Goal: Task Accomplishment & Management: Manage account settings

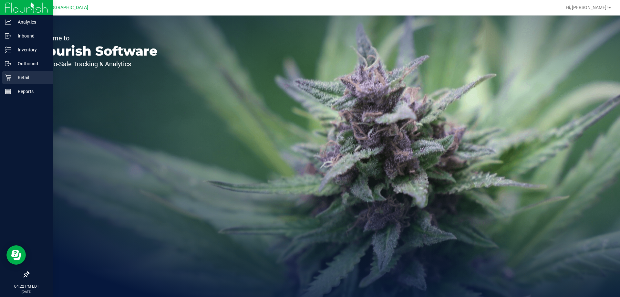
click at [22, 82] on div "Retail" at bounding box center [27, 77] width 51 height 13
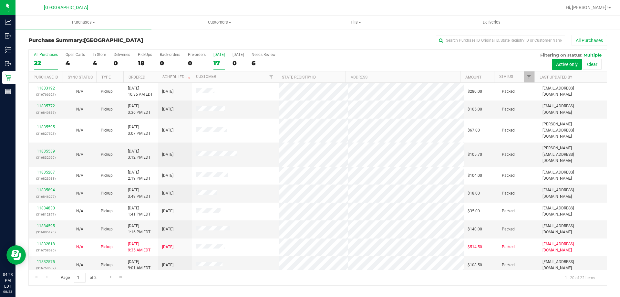
click at [216, 63] on div "17" at bounding box center [218, 62] width 11 height 7
click at [0, 0] on input "Today 17" at bounding box center [0, 0] width 0 height 0
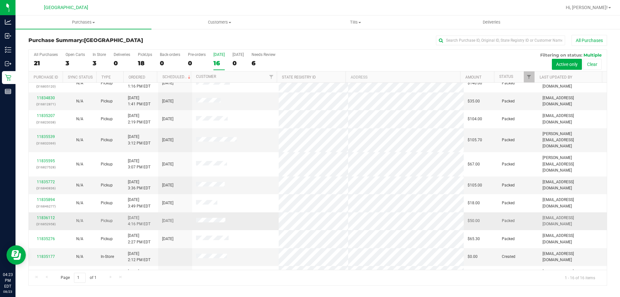
scroll to position [99, 0]
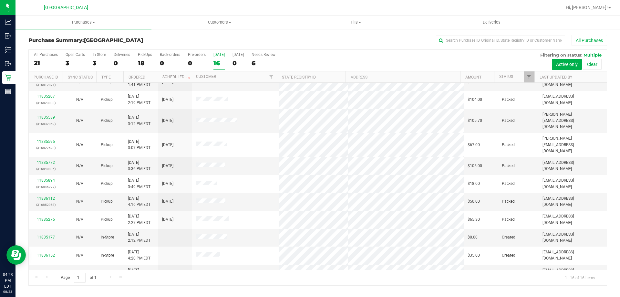
click at [157, 277] on div "Page 1 of 1 1 - 16 of 16 items" at bounding box center [318, 277] width 578 height 15
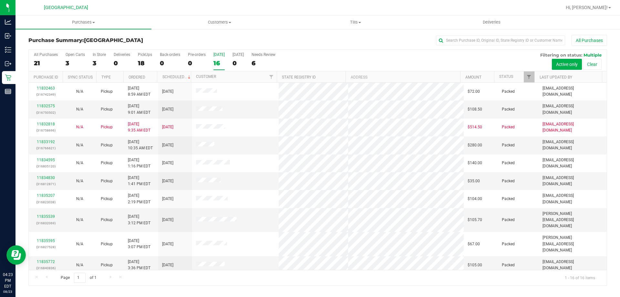
click at [220, 63] on div "16" at bounding box center [218, 62] width 11 height 7
click at [0, 0] on input "Today 16" at bounding box center [0, 0] width 0 height 0
click at [469, 41] on input "text" at bounding box center [500, 41] width 129 height 10
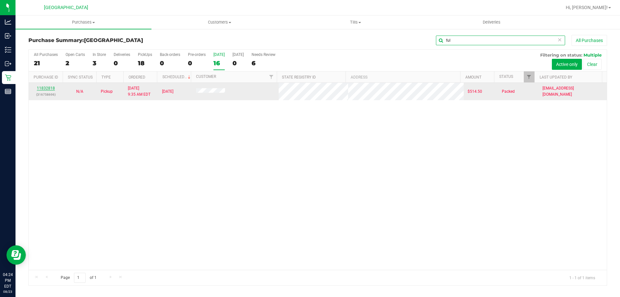
type input "ful"
click at [49, 86] on link "11832818" at bounding box center [46, 88] width 18 height 5
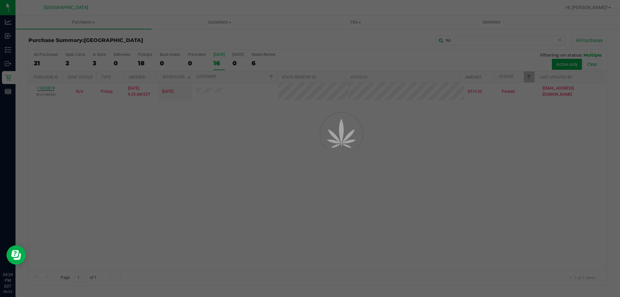
click at [169, 191] on div at bounding box center [310, 148] width 620 height 297
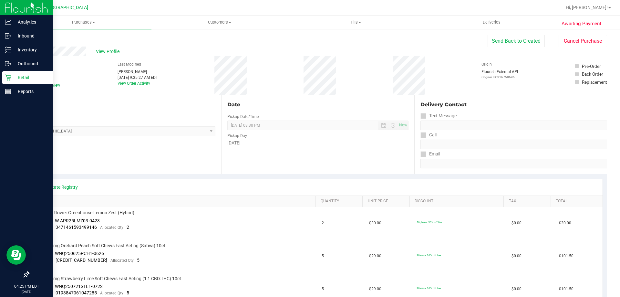
click at [11, 78] on icon at bounding box center [8, 77] width 6 height 6
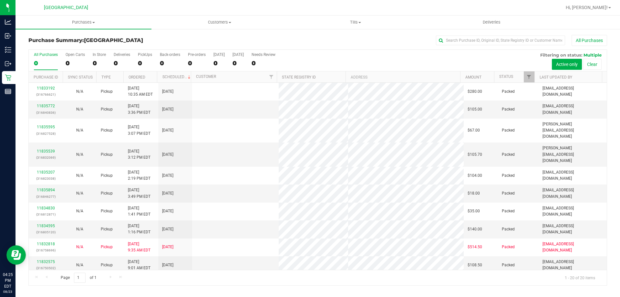
click at [163, 284] on div "Page 1 of 1 1 - 20 of 20 items" at bounding box center [318, 277] width 578 height 15
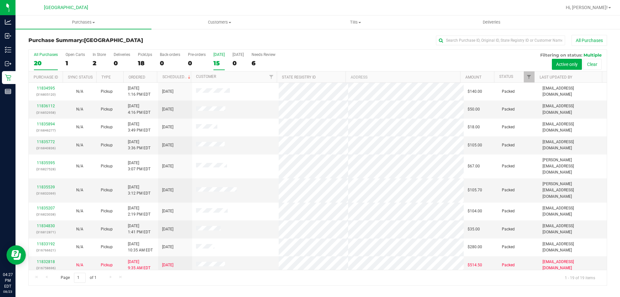
click at [215, 61] on div "15" at bounding box center [218, 62] width 11 height 7
click at [0, 0] on input "Today 15" at bounding box center [0, 0] width 0 height 0
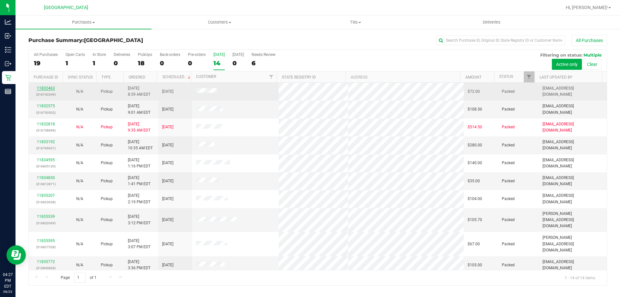
click at [52, 86] on div "11832463 (316742349)" at bounding box center [46, 91] width 26 height 12
click at [52, 86] on link "11832463" at bounding box center [46, 88] width 18 height 5
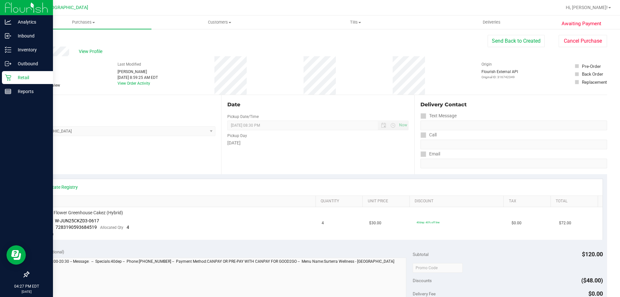
click at [8, 76] on icon at bounding box center [8, 77] width 6 height 6
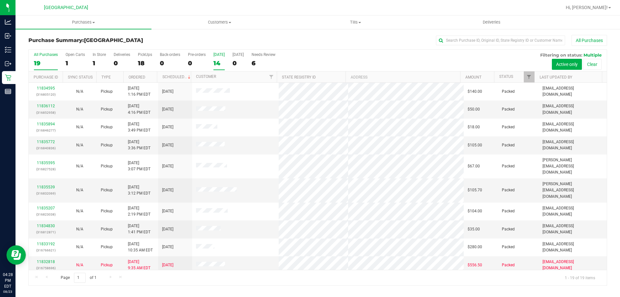
click at [222, 60] on div "All Purchases 19 Open Carts 1 In Store 1 Deliveries 0 PickUps 18 Back-orders 0 …" at bounding box center [318, 61] width 578 height 22
click at [219, 61] on div "14" at bounding box center [218, 62] width 11 height 7
click at [0, 0] on input "Today 14" at bounding box center [0, 0] width 0 height 0
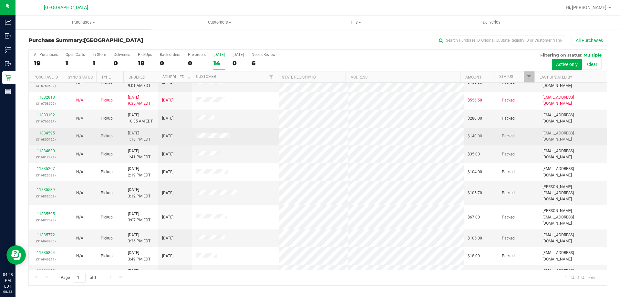
scroll to position [63, 0]
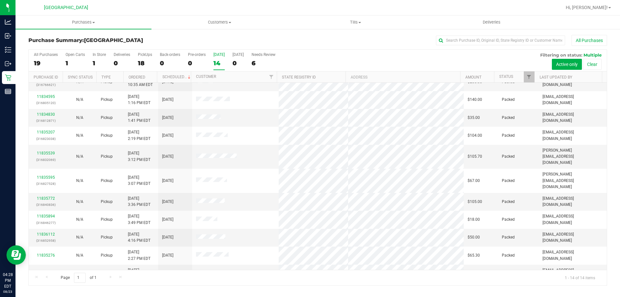
click at [259, 290] on div "Purchase Summary: Lakeland WC All Purchases All Purchases 19 Open Carts 1 In St…" at bounding box center [317, 159] width 604 height 263
click at [360, 27] on uib-tab-heading "Tills Manage tills Reconcile e-payments" at bounding box center [355, 22] width 135 height 13
click at [330, 39] on li "Manage tills" at bounding box center [355, 39] width 136 height 8
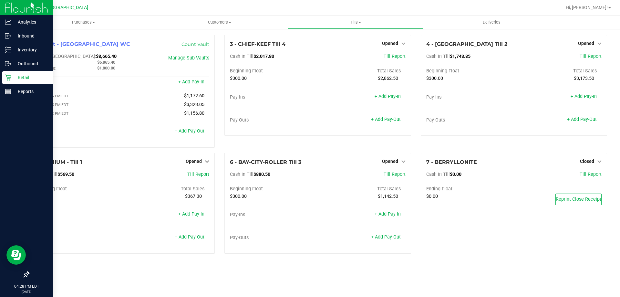
click at [33, 76] on p "Retail" at bounding box center [30, 78] width 39 height 8
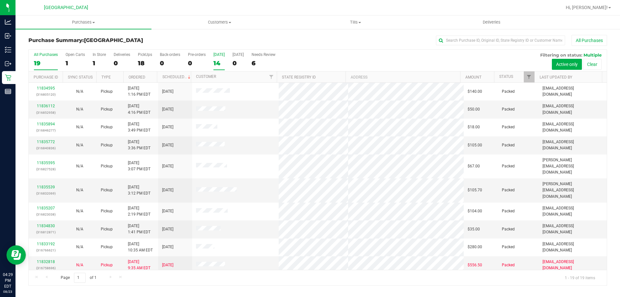
click at [213, 65] on div "14" at bounding box center [218, 62] width 11 height 7
click at [0, 0] on input "Today 14" at bounding box center [0, 0] width 0 height 0
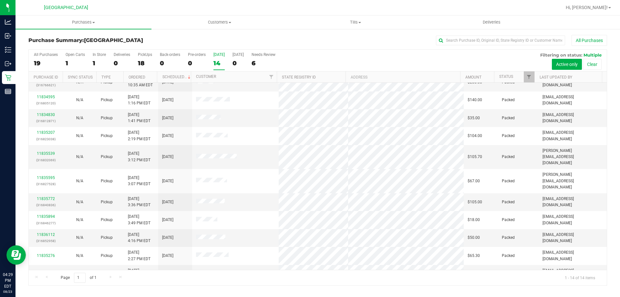
scroll to position [63, 0]
click at [479, 50] on div "All Purchases 19 Open Carts 1 In Store 1 Deliveries 0 PickUps 18 Back-orders 0 …" at bounding box center [318, 52] width 578 height 5
click at [478, 42] on input "text" at bounding box center [500, 41] width 129 height 10
type input "bro"
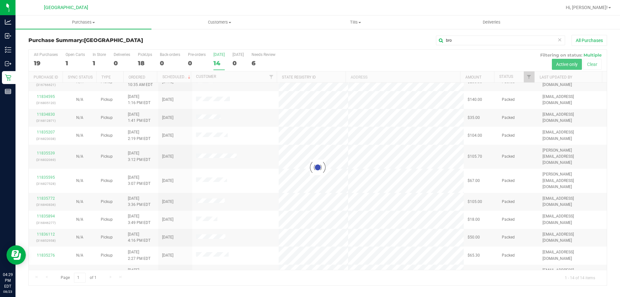
scroll to position [0, 0]
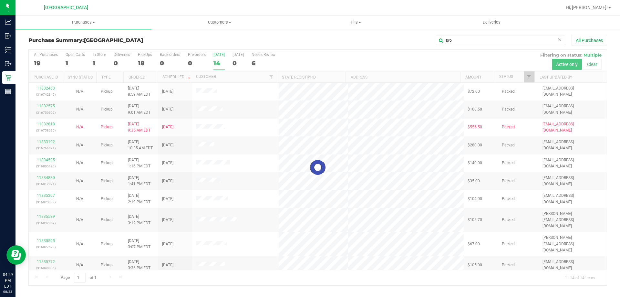
click at [196, 273] on div "Page 1 of 1 1 - 14 of 14 items" at bounding box center [318, 277] width 578 height 15
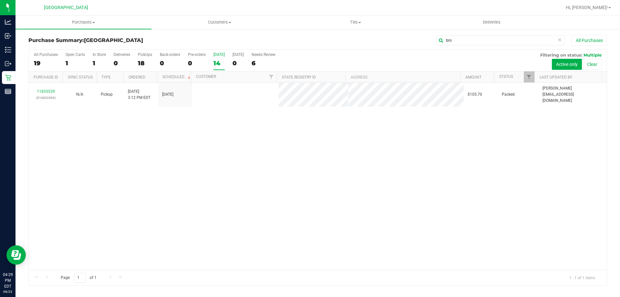
click at [193, 272] on div "Page 1 of 1 1 - 1 of 1 items" at bounding box center [318, 277] width 578 height 15
click at [47, 89] on div at bounding box center [318, 167] width 578 height 235
click at [47, 89] on link "11835539" at bounding box center [46, 91] width 18 height 5
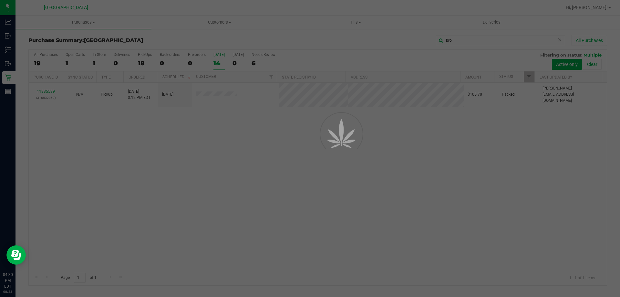
click at [129, 188] on div at bounding box center [310, 148] width 620 height 297
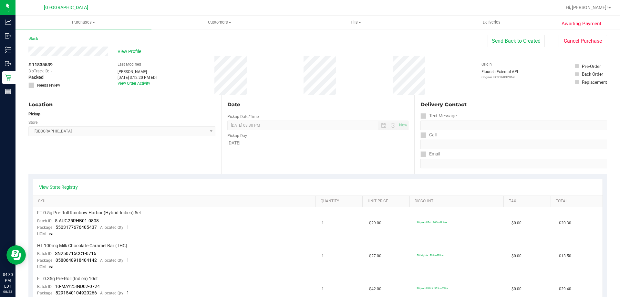
click at [99, 120] on div "Store" at bounding box center [121, 121] width 187 height 9
click at [99, 135] on span "Lakeland WC Select Store Bonita Springs WC Boynton Beach WC Bradenton WC Brando…" at bounding box center [121, 131] width 187 height 10
click at [106, 125] on div "Store" at bounding box center [121, 121] width 187 height 9
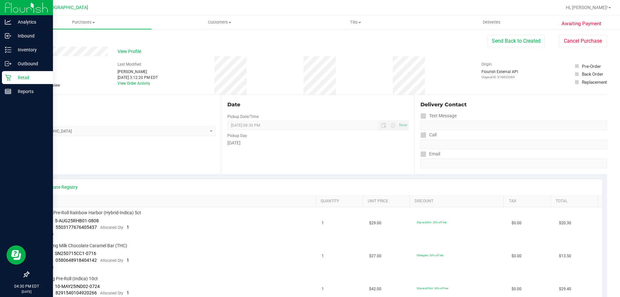
click at [10, 75] on icon at bounding box center [8, 77] width 6 height 6
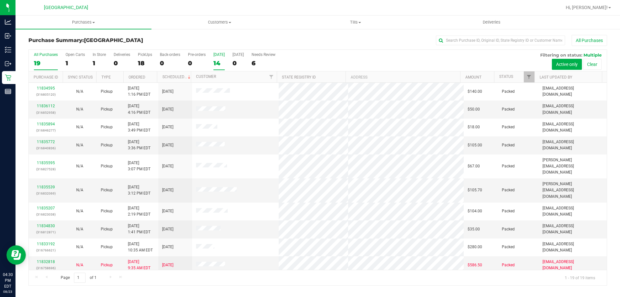
click at [216, 61] on div "14" at bounding box center [218, 62] width 11 height 7
click at [0, 0] on input "Today 14" at bounding box center [0, 0] width 0 height 0
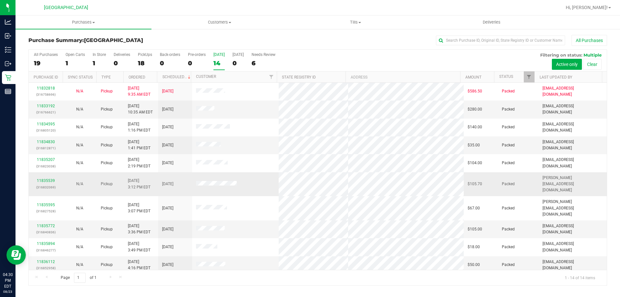
scroll to position [63, 0]
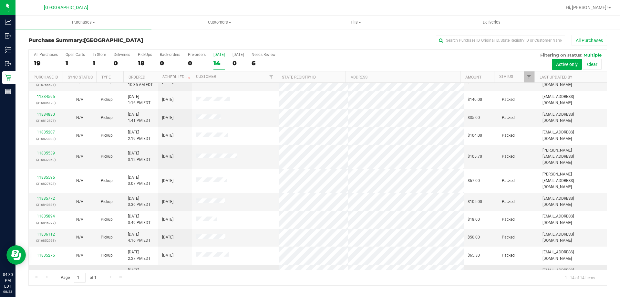
click at [53, 270] on link "11835177" at bounding box center [46, 272] width 18 height 5
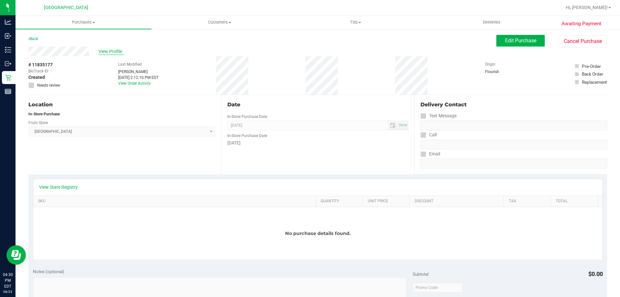
click at [110, 51] on span "View Profile" at bounding box center [111, 51] width 26 height 7
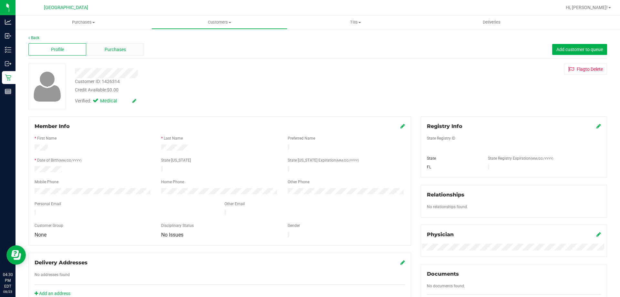
click at [112, 52] on span "Purchases" at bounding box center [115, 49] width 21 height 7
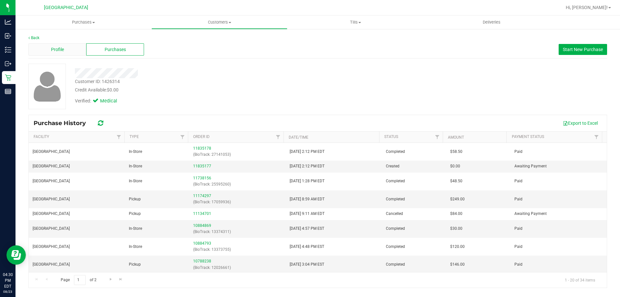
click at [65, 49] on div "Profile" at bounding box center [57, 49] width 58 height 12
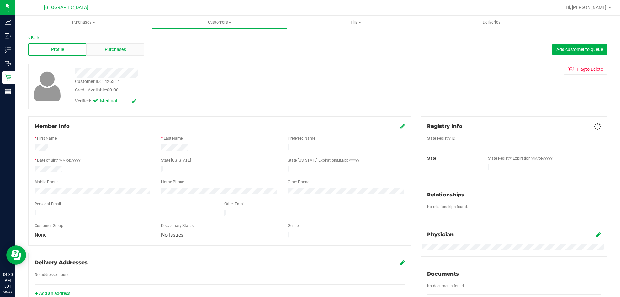
click at [103, 51] on div "Purchases" at bounding box center [115, 49] width 58 height 12
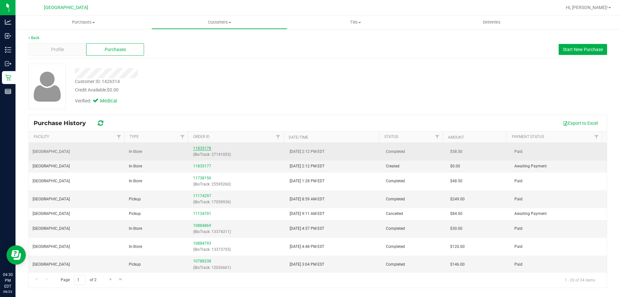
click at [197, 147] on link "11835178" at bounding box center [202, 148] width 18 height 5
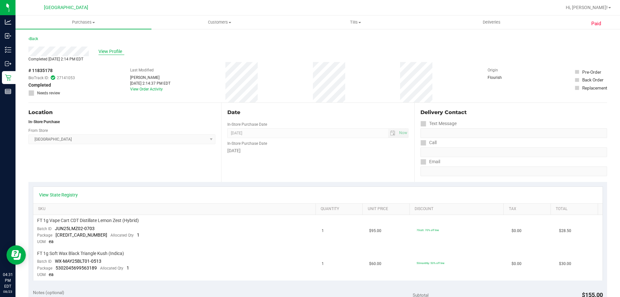
click at [102, 50] on span "View Profile" at bounding box center [111, 51] width 26 height 7
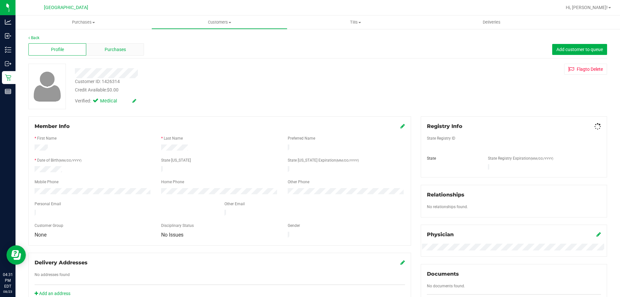
click at [114, 51] on span "Purchases" at bounding box center [115, 49] width 21 height 7
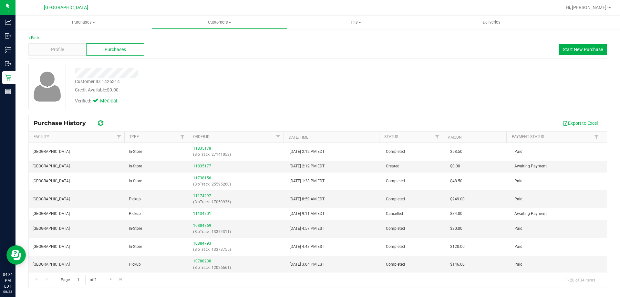
click at [250, 137] on th "Order ID" at bounding box center [236, 136] width 96 height 11
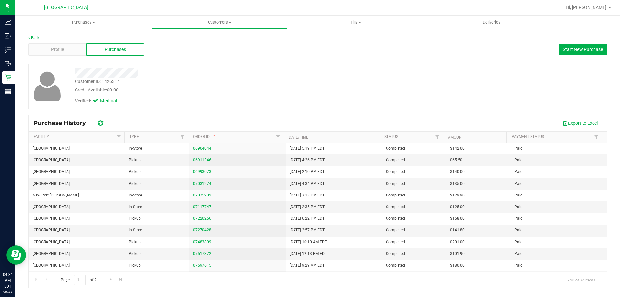
click at [237, 135] on th "Order ID" at bounding box center [236, 136] width 96 height 11
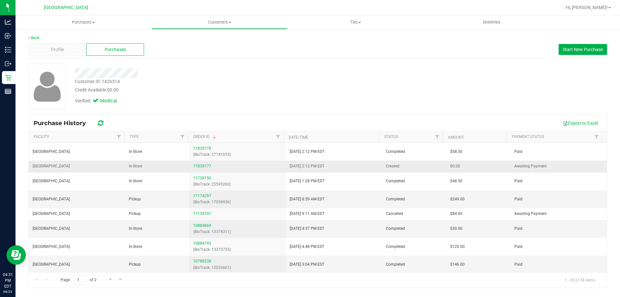
click at [198, 163] on td "11835177" at bounding box center [237, 166] width 96 height 12
click at [198, 164] on link "11835177" at bounding box center [202, 166] width 18 height 5
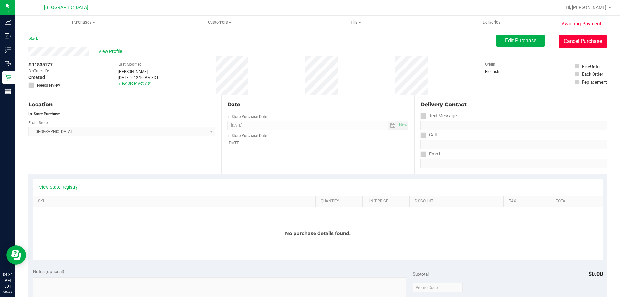
click at [572, 36] on button "Cancel Purchase" at bounding box center [582, 41] width 48 height 12
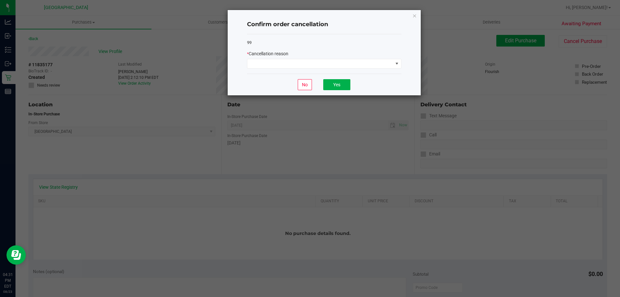
click at [322, 53] on div "* Cancellation reason" at bounding box center [324, 53] width 154 height 7
click at [317, 64] on span at bounding box center [320, 63] width 146 height 9
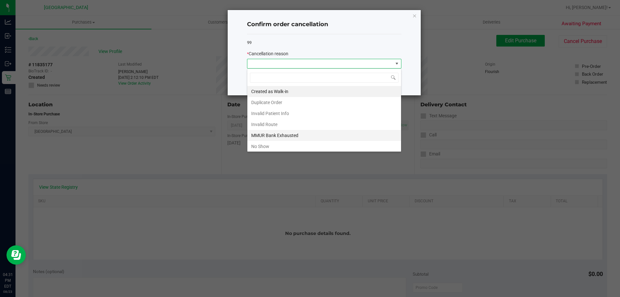
scroll to position [10, 154]
click at [278, 134] on li "MMUR Bank Exhausted" at bounding box center [324, 135] width 154 height 11
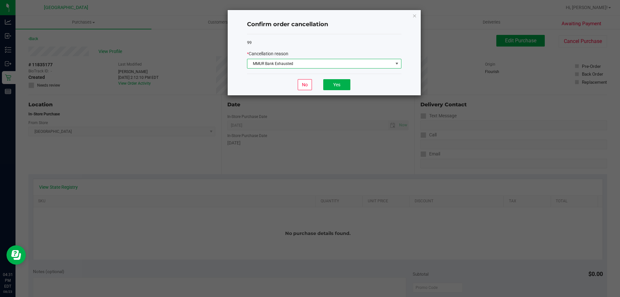
click at [321, 87] on div "No Yes" at bounding box center [324, 85] width 154 height 22
click at [327, 87] on button "Yes" at bounding box center [336, 84] width 27 height 11
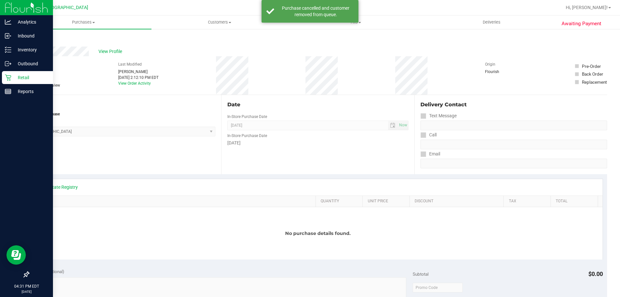
click at [18, 81] on p "Retail" at bounding box center [30, 78] width 39 height 8
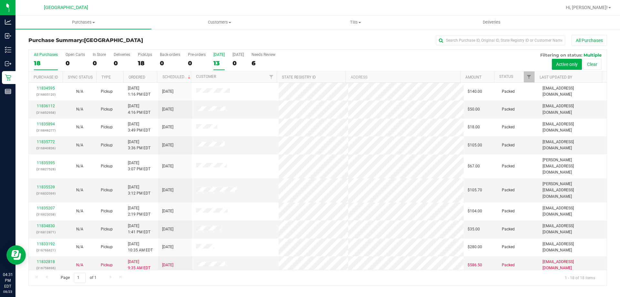
click at [222, 64] on div "13" at bounding box center [218, 62] width 11 height 7
click at [0, 0] on input "Today 13" at bounding box center [0, 0] width 0 height 0
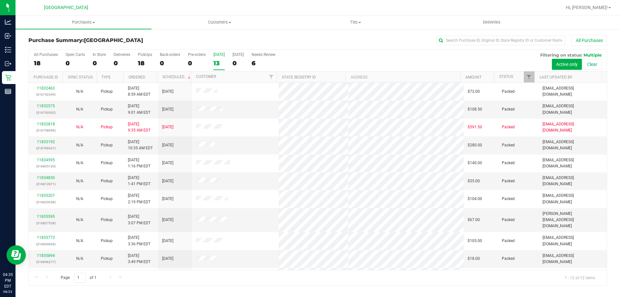
click at [221, 62] on div "13" at bounding box center [218, 62] width 11 height 7
click at [0, 0] on input "Today 13" at bounding box center [0, 0] width 0 height 0
click at [222, 64] on div "12" at bounding box center [218, 62] width 11 height 7
click at [0, 0] on input "Today 12" at bounding box center [0, 0] width 0 height 0
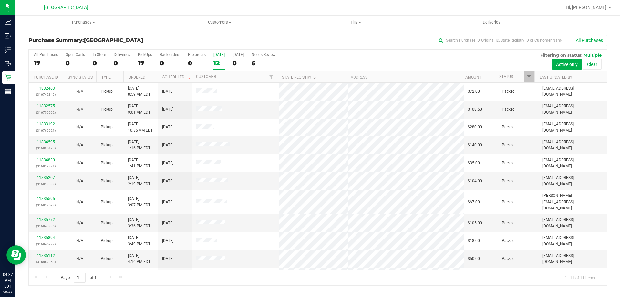
click at [217, 68] on label "Today 12" at bounding box center [218, 61] width 11 height 18
click at [0, 0] on input "Today 12" at bounding box center [0, 0] width 0 height 0
click at [217, 66] on div "11" at bounding box center [218, 62] width 11 height 7
click at [0, 0] on input "Today 11" at bounding box center [0, 0] width 0 height 0
click at [215, 64] on div "11" at bounding box center [218, 62] width 11 height 7
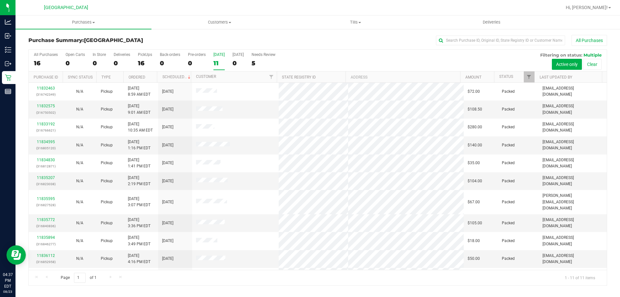
click at [0, 0] on input "Today 11" at bounding box center [0, 0] width 0 height 0
click at [448, 38] on input "text" at bounding box center [500, 41] width 129 height 10
type input "WIN"
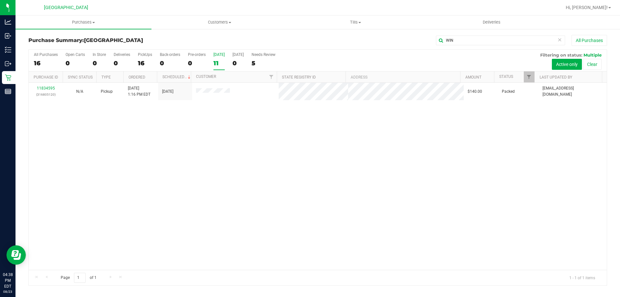
click at [221, 152] on div "11834595 (316805120) N/A Pickup 8/23/2025 1:16 PM EDT 8/23/2025 $140.00 Packed …" at bounding box center [318, 176] width 578 height 187
click at [254, 161] on div "11834595 (316805120) N/A Pickup 8/23/2025 1:16 PM EDT 8/23/2025 $140.00 Packed …" at bounding box center [318, 176] width 578 height 187
click at [218, 69] on label "Today 11" at bounding box center [218, 61] width 11 height 18
click at [0, 0] on input "Today 11" at bounding box center [0, 0] width 0 height 0
drag, startPoint x: 457, startPoint y: 44, endPoint x: 264, endPoint y: 12, distance: 196.1
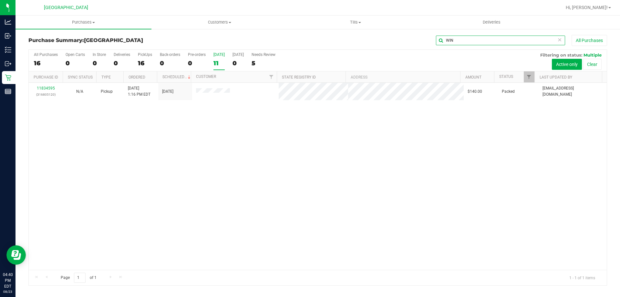
click at [281, 18] on retail "Purchases Summary of purchases Fulfillment All purchases Customers All customer…" at bounding box center [317, 153] width 604 height 276
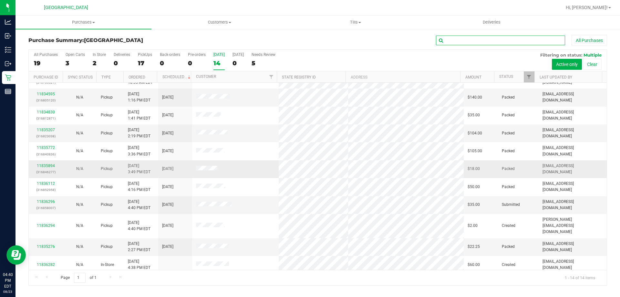
scroll to position [63, 0]
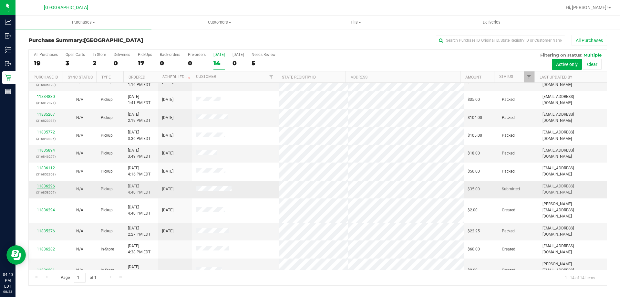
click at [48, 186] on link "11836296" at bounding box center [46, 186] width 18 height 5
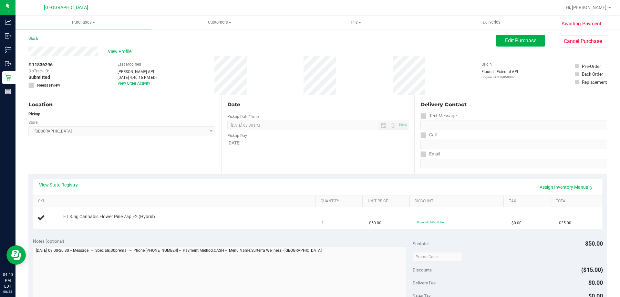
click at [48, 183] on link "View State Registry" at bounding box center [58, 184] width 39 height 6
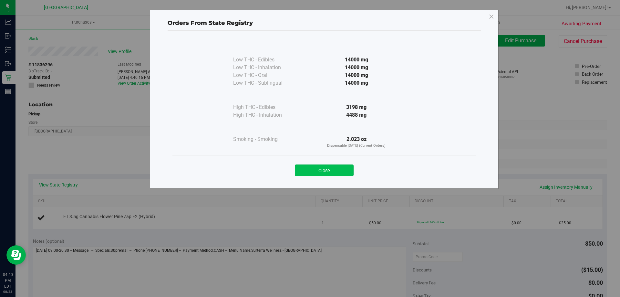
click at [323, 167] on button "Close" at bounding box center [324, 170] width 59 height 12
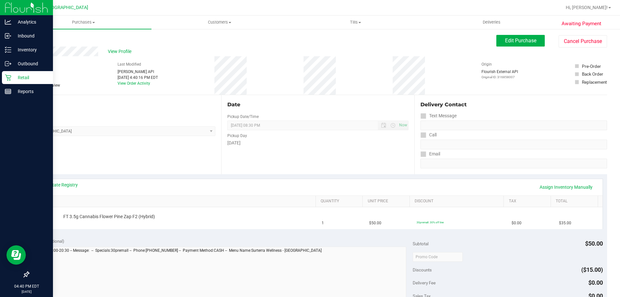
click at [13, 79] on p "Retail" at bounding box center [30, 78] width 39 height 8
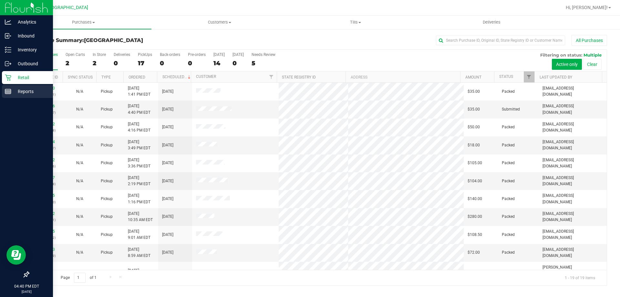
click at [15, 94] on p "Reports" at bounding box center [30, 91] width 39 height 8
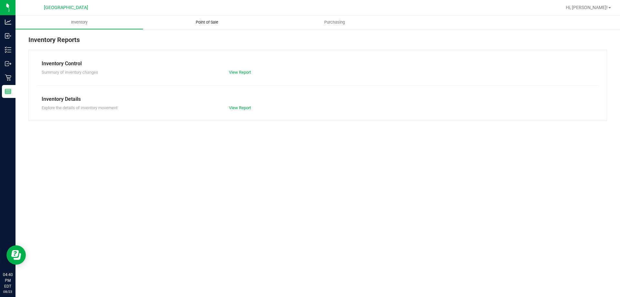
click at [223, 21] on span "Point of Sale" at bounding box center [207, 22] width 40 height 6
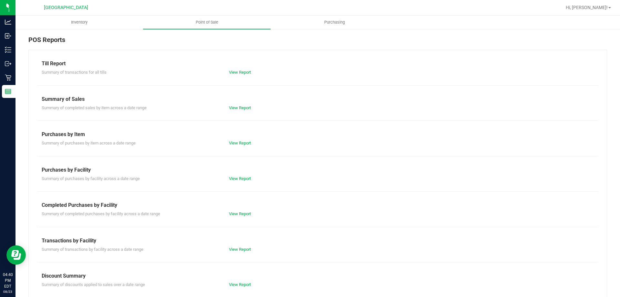
click at [233, 67] on div "Till Report" at bounding box center [318, 64] width 552 height 8
click at [232, 71] on link "View Report" at bounding box center [240, 72] width 22 height 5
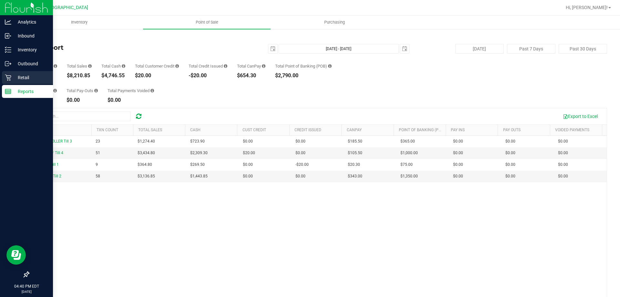
click at [14, 77] on p "Retail" at bounding box center [30, 78] width 39 height 8
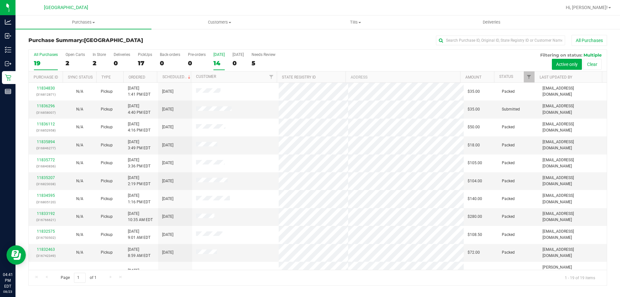
drag, startPoint x: 216, startPoint y: 50, endPoint x: 219, endPoint y: 58, distance: 8.2
click at [216, 50] on div "All Purchases 19 Open Carts 2 In Store 2 Deliveries 0 PickUps 17 Back-orders 0 …" at bounding box center [318, 52] width 578 height 5
click at [222, 67] on label "Today 14" at bounding box center [218, 61] width 11 height 18
click at [0, 0] on input "Today 14" at bounding box center [0, 0] width 0 height 0
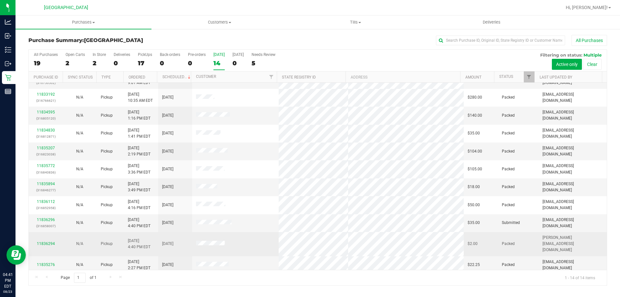
scroll to position [63, 0]
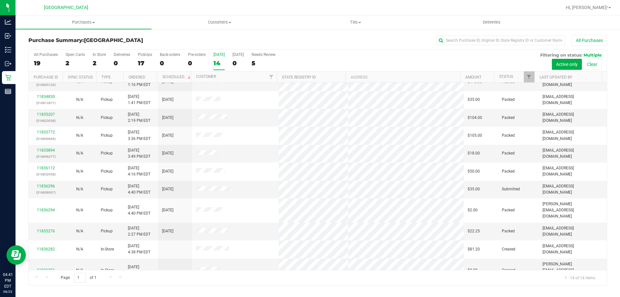
click at [219, 63] on div "14" at bounding box center [218, 62] width 11 height 7
click at [0, 0] on input "Today 14" at bounding box center [0, 0] width 0 height 0
click at [214, 59] on div "14" at bounding box center [218, 62] width 11 height 7
click at [0, 0] on input "Today 14" at bounding box center [0, 0] width 0 height 0
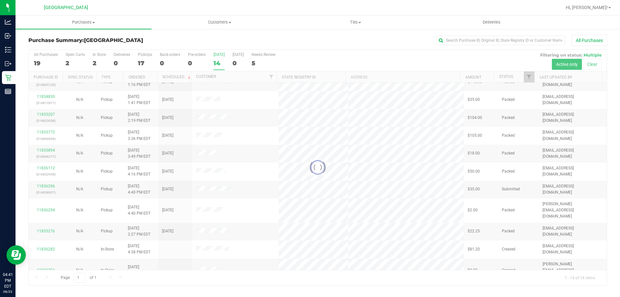
scroll to position [0, 0]
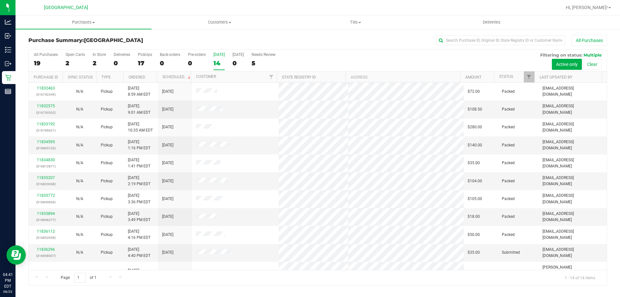
click at [207, 282] on div "Page 1 of 1 1 - 14 of 14 items" at bounding box center [318, 277] width 578 height 15
click at [206, 278] on div "Page 1 of 1 1 - 14 of 14 items" at bounding box center [318, 277] width 578 height 15
click at [219, 56] on div "[DATE]" at bounding box center [218, 54] width 11 height 5
click at [0, 0] on input "Today 14" at bounding box center [0, 0] width 0 height 0
click at [222, 61] on div "14" at bounding box center [218, 62] width 11 height 7
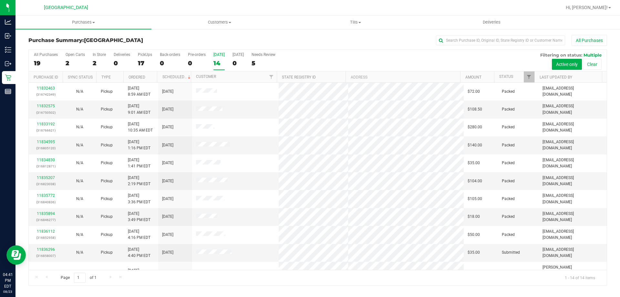
click at [0, 0] on input "Today 14" at bounding box center [0, 0] width 0 height 0
click at [239, 284] on div "Page 1 of 1 1 - 14 of 14 items" at bounding box center [318, 277] width 578 height 15
click at [218, 63] on div "14" at bounding box center [218, 62] width 11 height 7
click at [0, 0] on input "Today 14" at bounding box center [0, 0] width 0 height 0
click at [216, 57] on label "Today 13" at bounding box center [218, 61] width 11 height 18
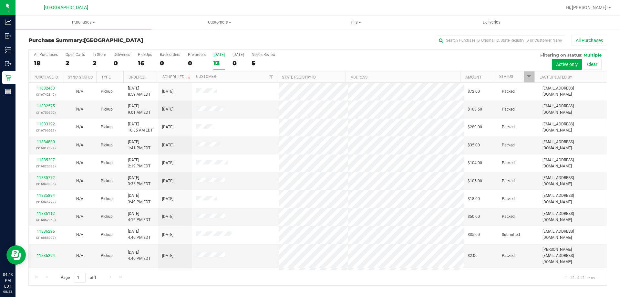
click at [0, 0] on input "Today 13" at bounding box center [0, 0] width 0 height 0
click at [223, 61] on div "12" at bounding box center [218, 62] width 11 height 7
click at [0, 0] on input "Today 12" at bounding box center [0, 0] width 0 height 0
click at [220, 61] on div "11" at bounding box center [218, 62] width 11 height 7
click at [0, 0] on input "Today 11" at bounding box center [0, 0] width 0 height 0
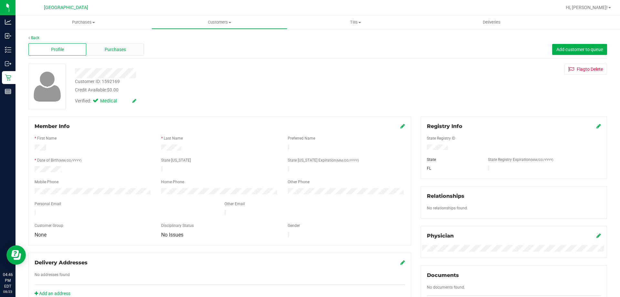
click at [116, 52] on span "Purchases" at bounding box center [115, 49] width 21 height 7
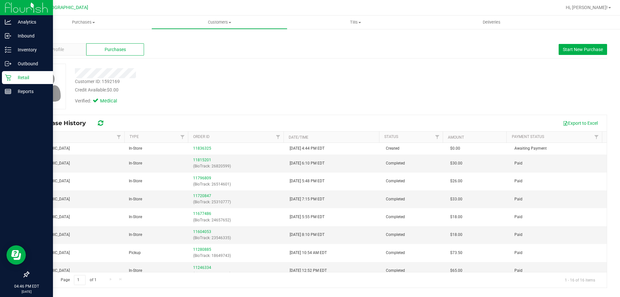
click at [14, 76] on p "Retail" at bounding box center [30, 78] width 39 height 8
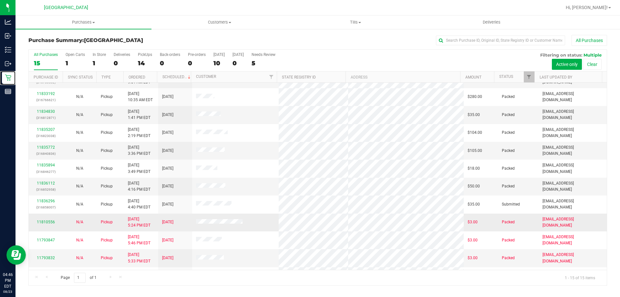
scroll to position [65, 0]
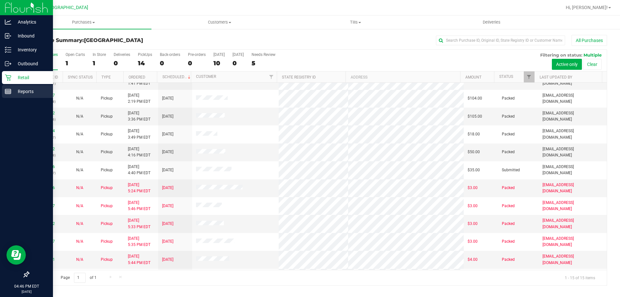
click at [29, 88] on p "Reports" at bounding box center [30, 91] width 39 height 8
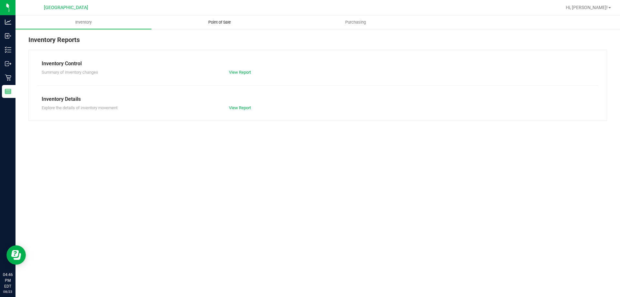
click at [228, 16] on uib-tab-heading "Point of Sale" at bounding box center [219, 22] width 135 height 13
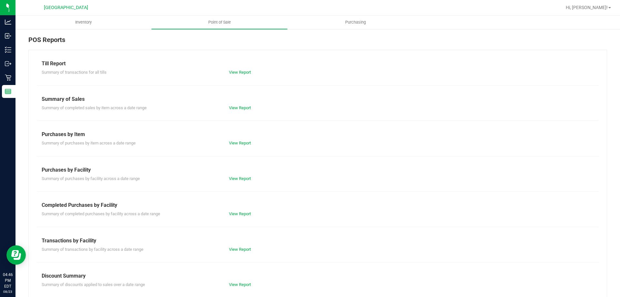
click at [243, 69] on div "View Report" at bounding box center [317, 72] width 187 height 6
click at [240, 71] on link "View Report" at bounding box center [240, 72] width 22 height 5
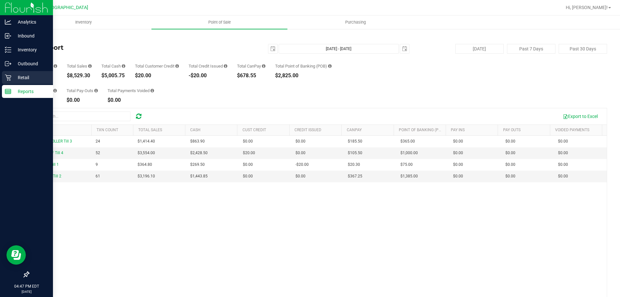
click at [39, 82] on div "Retail" at bounding box center [27, 77] width 51 height 13
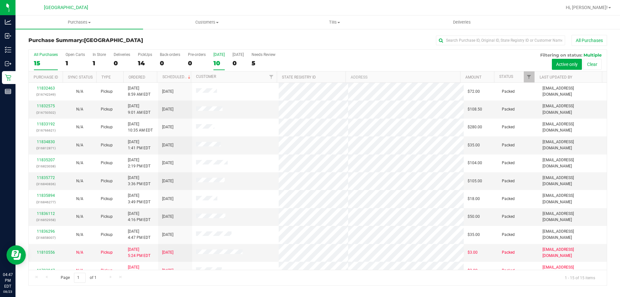
click at [215, 63] on div "10" at bounding box center [218, 62] width 11 height 7
click at [0, 0] on input "Today 10" at bounding box center [0, 0] width 0 height 0
click at [219, 65] on div "10" at bounding box center [218, 62] width 11 height 7
click at [0, 0] on input "Today 10" at bounding box center [0, 0] width 0 height 0
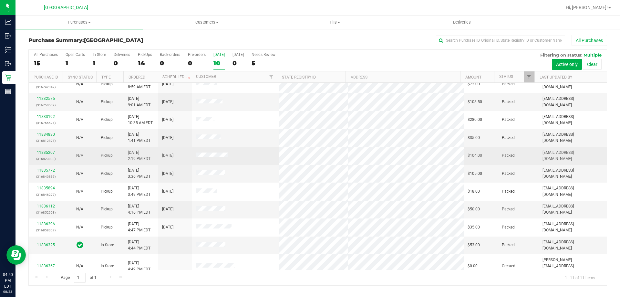
scroll to position [9, 0]
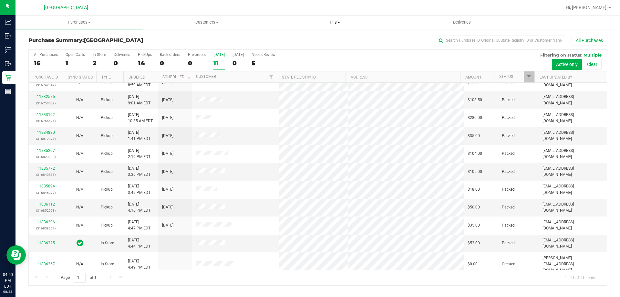
click at [333, 22] on span "Tills" at bounding box center [334, 22] width 127 height 6
click at [319, 36] on li "Manage tills" at bounding box center [333, 39] width 127 height 8
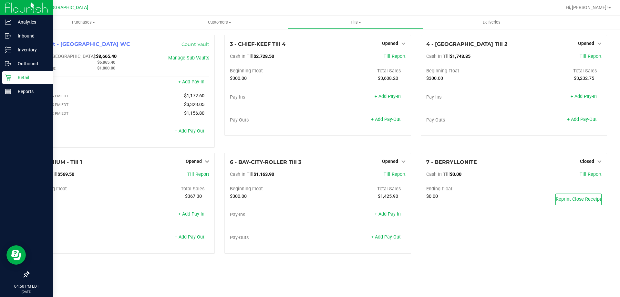
click at [9, 79] on icon at bounding box center [8, 77] width 6 height 6
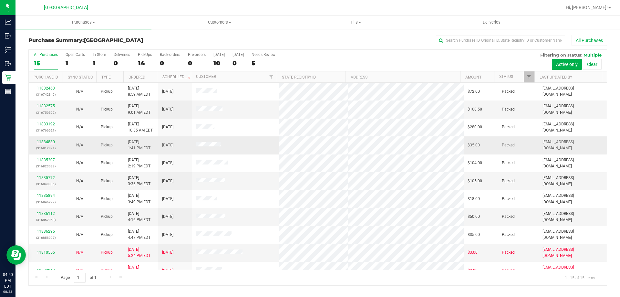
click at [40, 141] on link "11834830" at bounding box center [46, 141] width 18 height 5
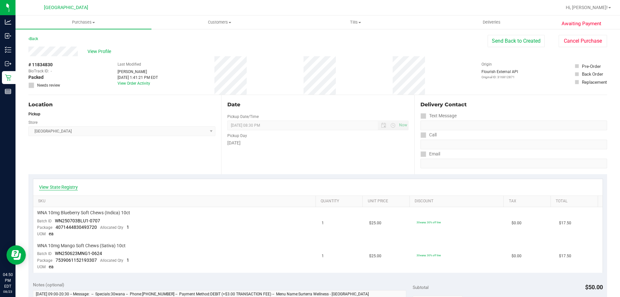
click at [65, 188] on link "View State Registry" at bounding box center [58, 187] width 39 height 6
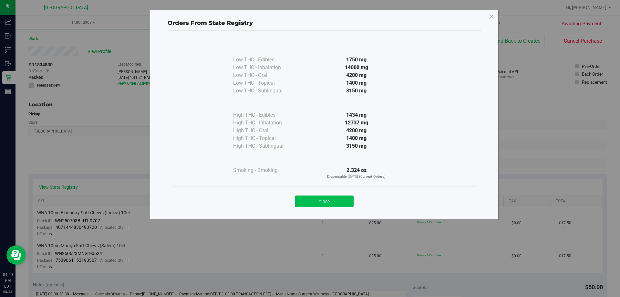
click at [343, 203] on button "Close" at bounding box center [324, 201] width 59 height 12
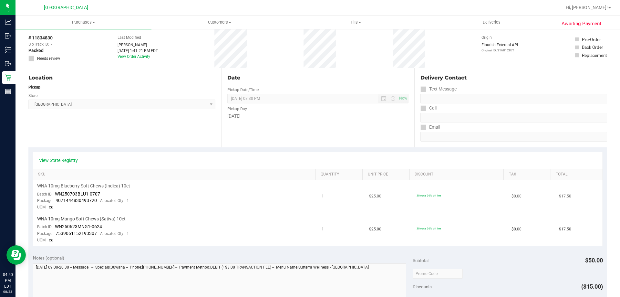
scroll to position [161, 0]
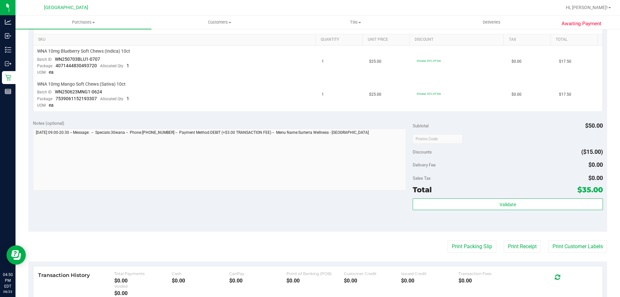
click at [482, 210] on div "Validate" at bounding box center [507, 212] width 190 height 29
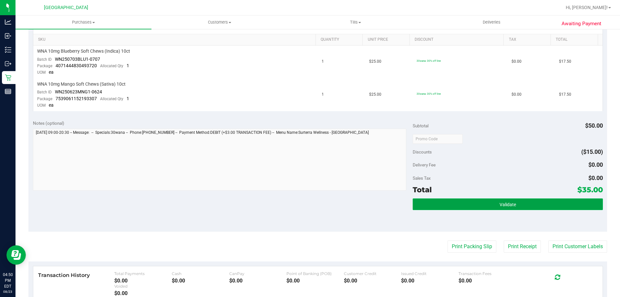
click at [482, 208] on button "Validate" at bounding box center [507, 204] width 190 height 12
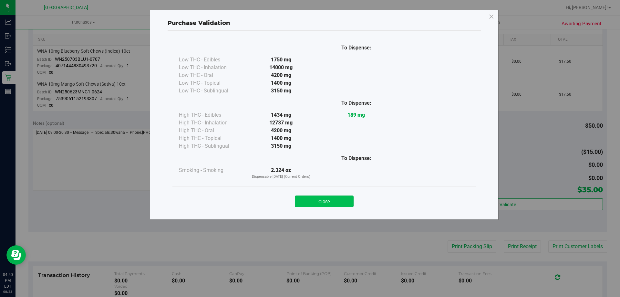
click at [311, 198] on button "Close" at bounding box center [324, 201] width 59 height 12
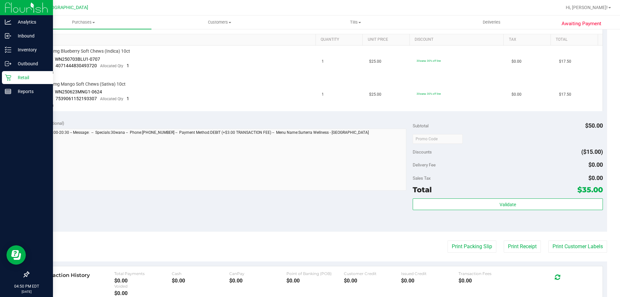
click at [24, 75] on p "Retail" at bounding box center [30, 78] width 39 height 8
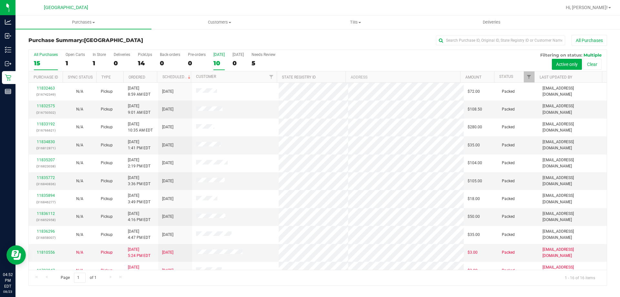
click at [214, 63] on div "10" at bounding box center [218, 62] width 11 height 7
click at [0, 0] on input "Today 10" at bounding box center [0, 0] width 0 height 0
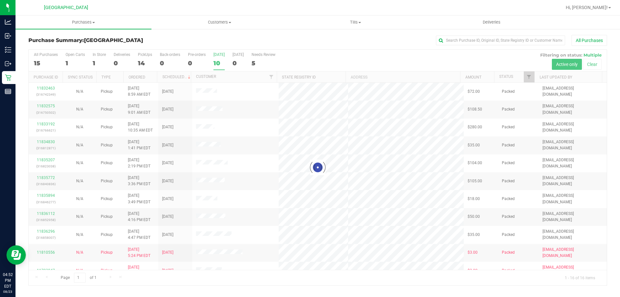
click at [214, 62] on div at bounding box center [318, 167] width 578 height 235
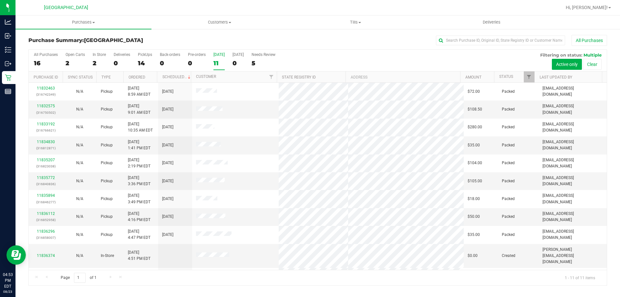
click at [216, 59] on label "Today 11" at bounding box center [218, 61] width 11 height 18
click at [0, 0] on input "Today 11" at bounding box center [0, 0] width 0 height 0
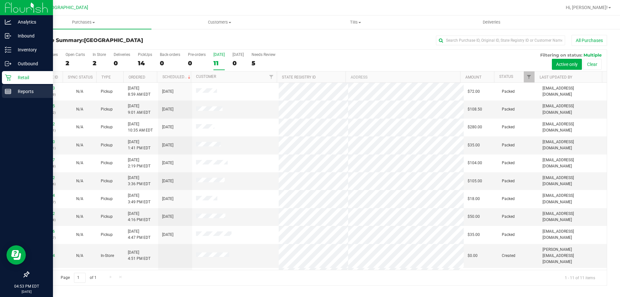
click at [20, 90] on p "Reports" at bounding box center [30, 91] width 39 height 8
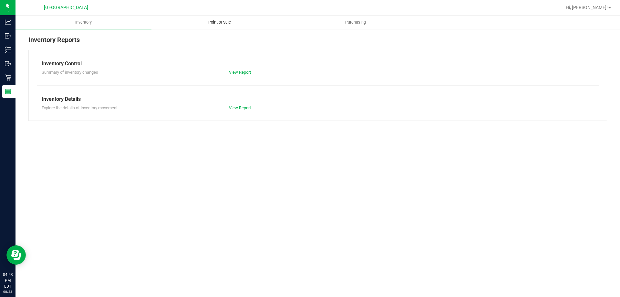
click at [225, 23] on span "Point of Sale" at bounding box center [219, 22] width 40 height 6
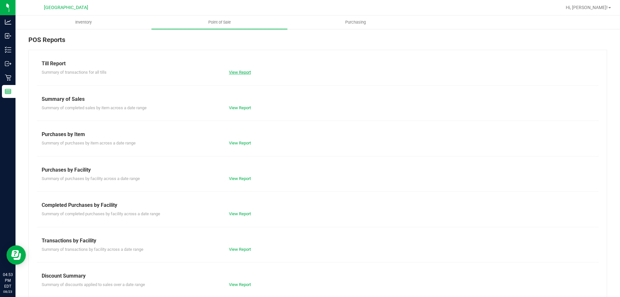
click at [235, 73] on link "View Report" at bounding box center [240, 72] width 22 height 5
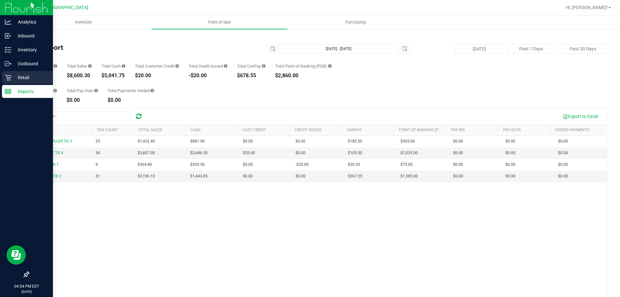
click at [6, 76] on icon at bounding box center [8, 77] width 6 height 6
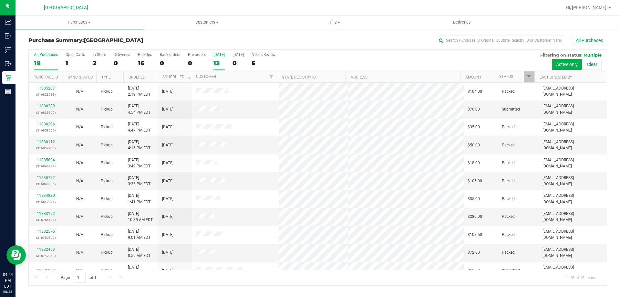
click at [219, 57] on label "Today 13" at bounding box center [218, 61] width 11 height 18
click at [0, 0] on input "Today 13" at bounding box center [0, 0] width 0 height 0
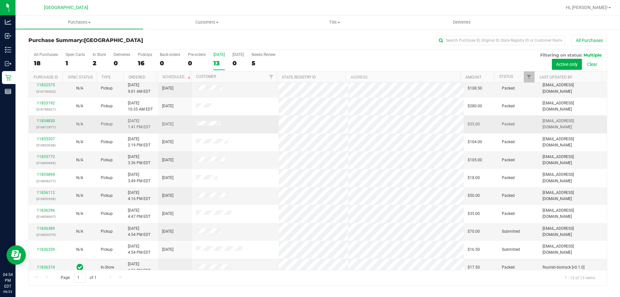
scroll to position [32, 0]
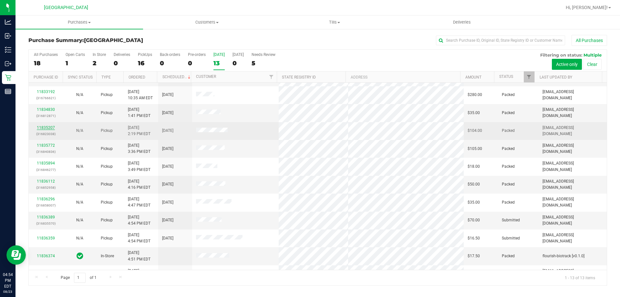
click at [43, 128] on link "11835207" at bounding box center [46, 127] width 18 height 5
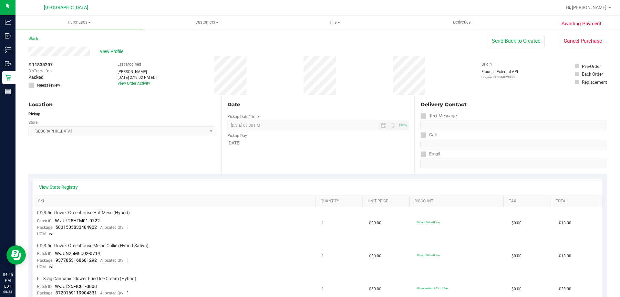
click at [171, 151] on div "Location Pickup Store Lakeland WC Select Store Bonita Springs WC Boynton Beach …" at bounding box center [124, 134] width 193 height 79
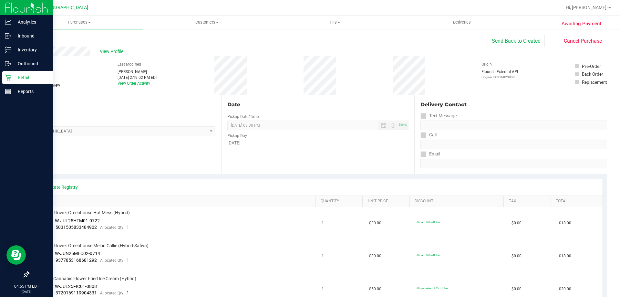
click at [25, 78] on p "Retail" at bounding box center [30, 78] width 39 height 8
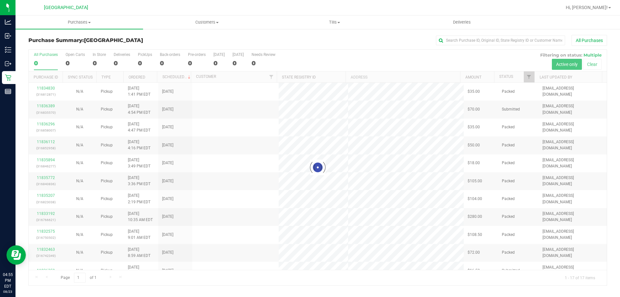
click at [267, 282] on div at bounding box center [318, 167] width 578 height 235
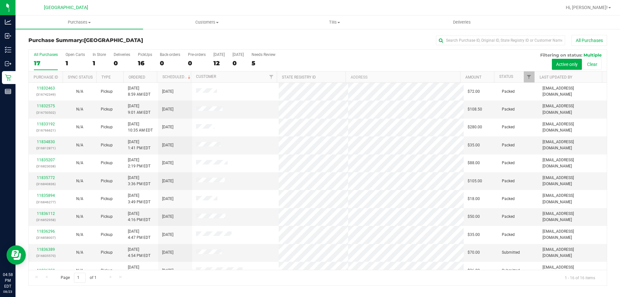
click at [213, 64] on div "All Purchases 17 Open Carts 1 In Store 1 Deliveries 0 PickUps 16 Back-orders 0 …" at bounding box center [318, 61] width 578 height 22
click at [212, 64] on div "All Purchases 17 Open Carts 1 In Store 1 Deliveries 0 PickUps 16 Back-orders 0 …" at bounding box center [318, 61] width 578 height 22
click at [217, 60] on div "12" at bounding box center [218, 62] width 11 height 7
click at [0, 0] on input "Today 12" at bounding box center [0, 0] width 0 height 0
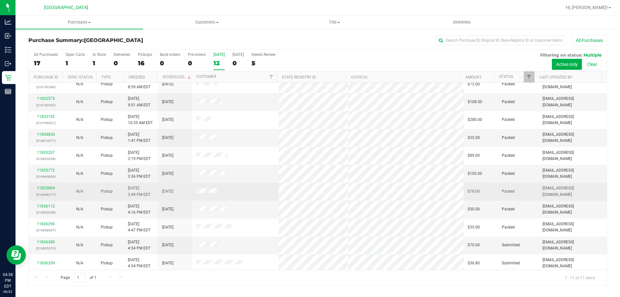
scroll to position [9, 0]
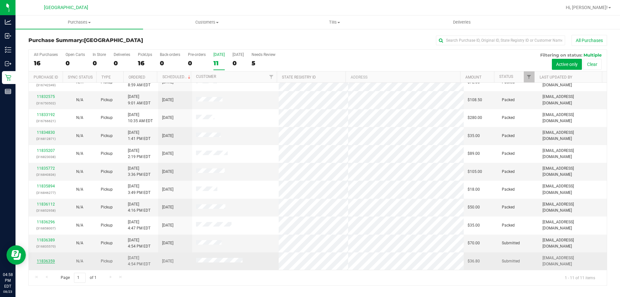
click at [39, 262] on link "11836359" at bounding box center [46, 261] width 18 height 5
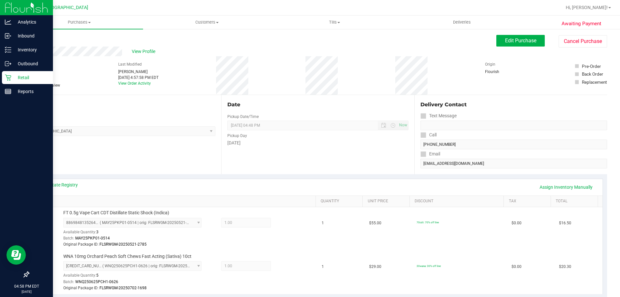
click at [10, 83] on div "Retail" at bounding box center [27, 77] width 51 height 13
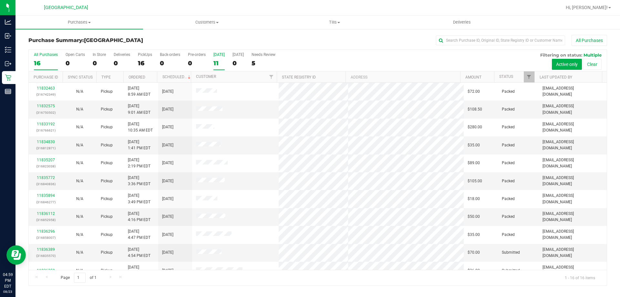
click at [216, 63] on div "11" at bounding box center [218, 62] width 11 height 7
click at [0, 0] on input "Today 11" at bounding box center [0, 0] width 0 height 0
click at [216, 62] on div "10" at bounding box center [218, 62] width 11 height 7
click at [0, 0] on input "Today 10" at bounding box center [0, 0] width 0 height 0
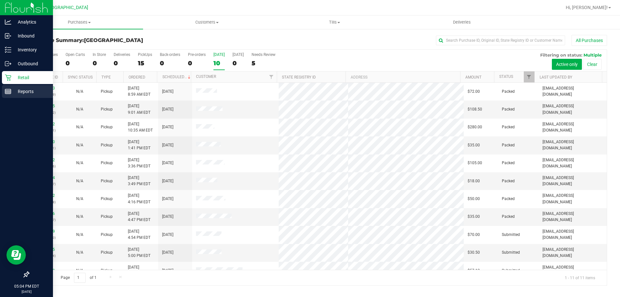
click at [15, 93] on p "Reports" at bounding box center [30, 91] width 39 height 8
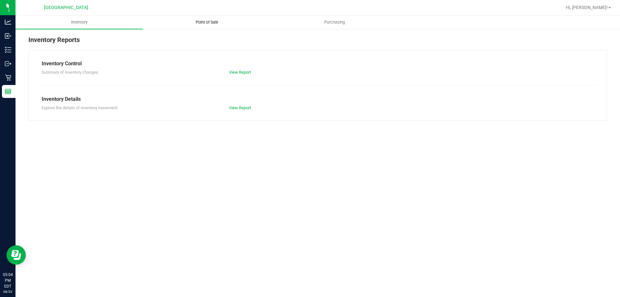
click at [211, 24] on span "Point of Sale" at bounding box center [207, 22] width 40 height 6
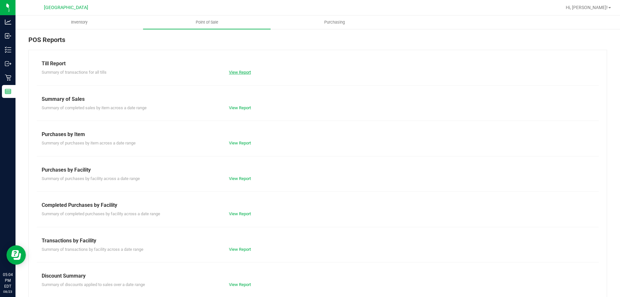
click at [236, 72] on link "View Report" at bounding box center [240, 72] width 22 height 5
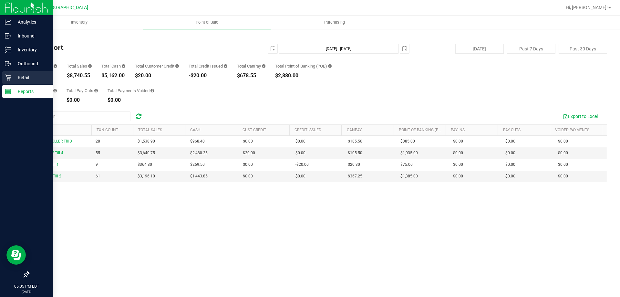
click at [27, 79] on p "Retail" at bounding box center [30, 78] width 39 height 8
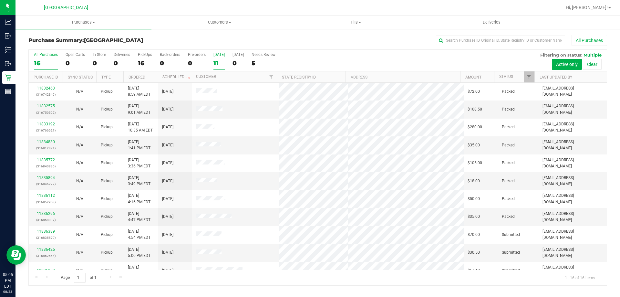
click at [217, 67] on label "Today 11" at bounding box center [218, 61] width 11 height 18
click at [0, 0] on input "Today 11" at bounding box center [0, 0] width 0 height 0
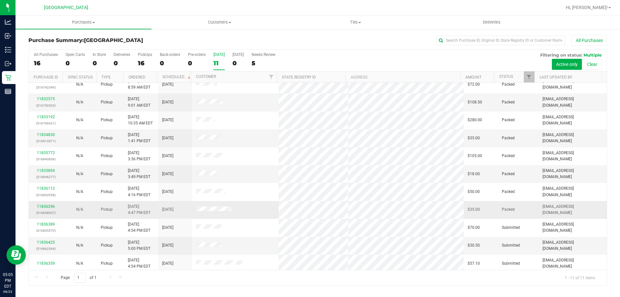
scroll to position [9, 0]
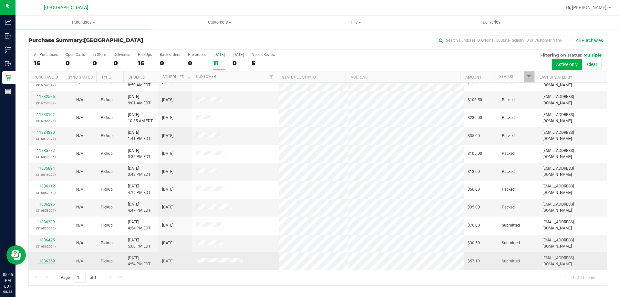
click at [51, 261] on link "11836359" at bounding box center [46, 261] width 18 height 5
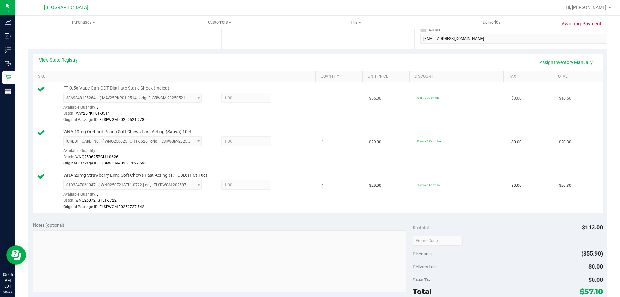
scroll to position [129, 0]
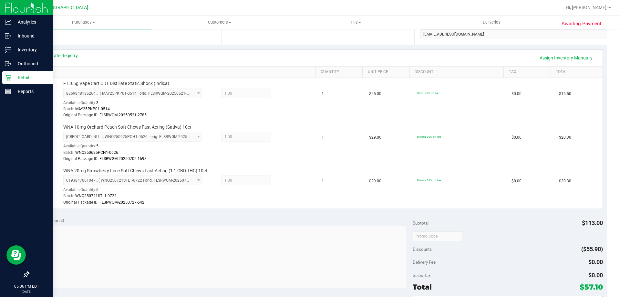
click at [22, 77] on p "Retail" at bounding box center [30, 78] width 39 height 8
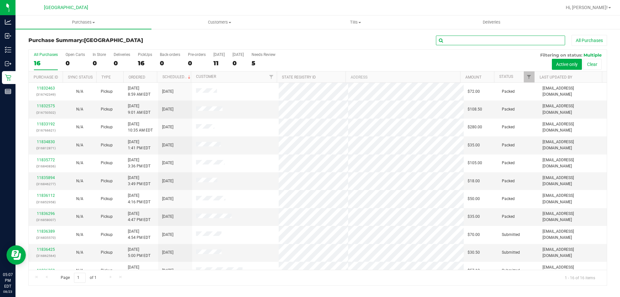
click at [489, 39] on input "text" at bounding box center [500, 41] width 129 height 10
type input "mei"
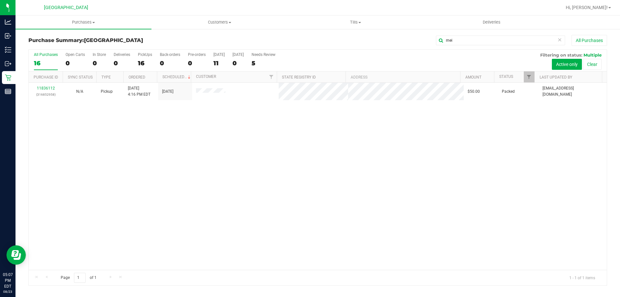
click at [316, 159] on div "11836112 (316852958) N/A Pickup 8/23/2025 4:16 PM EDT 8/23/2025 $50.00 Packed r…" at bounding box center [318, 176] width 578 height 187
click at [309, 163] on div "11836112 (316852958) N/A Pickup 8/23/2025 4:16 PM EDT 8/23/2025 $50.00 Packed r…" at bounding box center [318, 176] width 578 height 187
click at [310, 161] on div "11836112 (316852958) N/A Pickup 8/23/2025 4:16 PM EDT 8/23/2025 $50.00 Packed r…" at bounding box center [318, 176] width 578 height 187
click at [335, 153] on div "11836112 (316852958) N/A Pickup 8/23/2025 4:16 PM EDT 8/23/2025 $50.00 Packed r…" at bounding box center [318, 176] width 578 height 187
drag, startPoint x: 248, startPoint y: 177, endPoint x: 249, endPoint y: 172, distance: 4.9
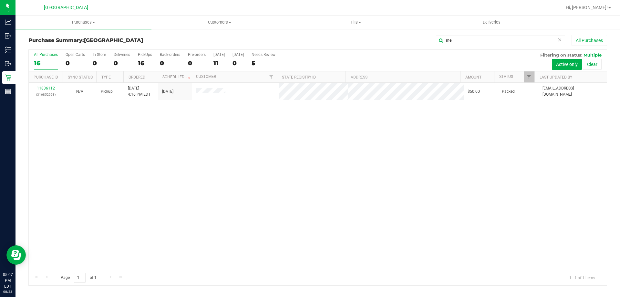
click at [249, 175] on div "11836112 (316852958) N/A Pickup 8/23/2025 4:16 PM EDT 8/23/2025 $50.00 Packed r…" at bounding box center [318, 176] width 578 height 187
drag, startPoint x: 471, startPoint y: 43, endPoint x: 385, endPoint y: 38, distance: 86.3
click at [410, 38] on div "mei All Purchases" at bounding box center [414, 40] width 386 height 11
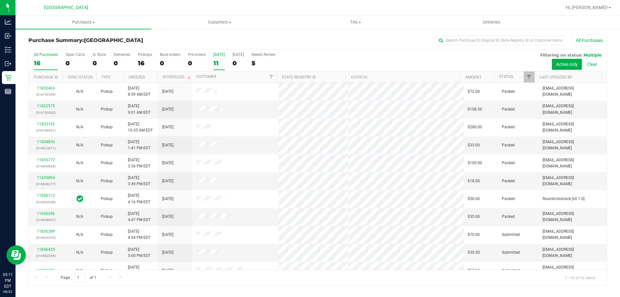
click at [216, 59] on div "11" at bounding box center [218, 62] width 11 height 7
click at [0, 0] on input "Today 11" at bounding box center [0, 0] width 0 height 0
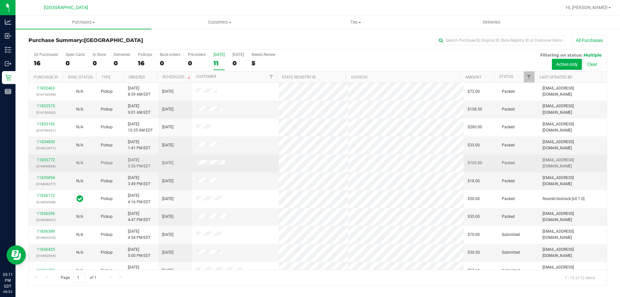
scroll to position [27, 0]
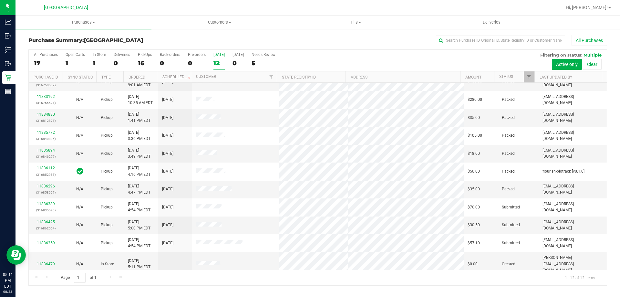
click at [219, 66] on div "12" at bounding box center [218, 62] width 11 height 7
click at [0, 0] on input "Today 12" at bounding box center [0, 0] width 0 height 0
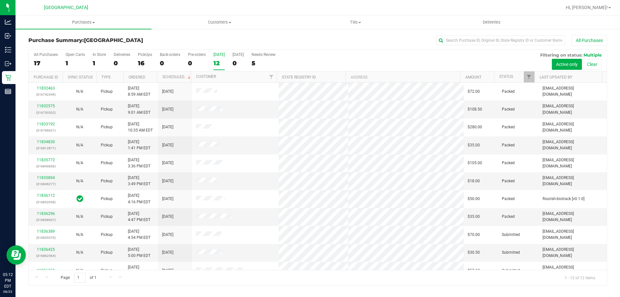
click at [219, 65] on div "12" at bounding box center [218, 62] width 11 height 7
click at [0, 0] on input "Today 12" at bounding box center [0, 0] width 0 height 0
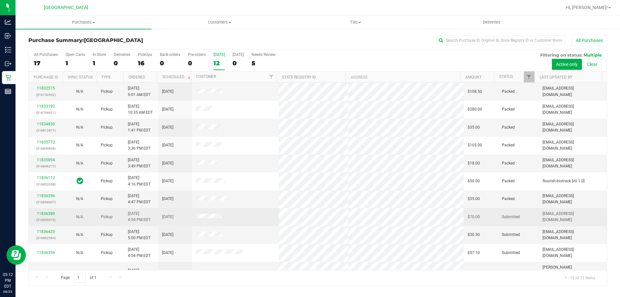
scroll to position [27, 0]
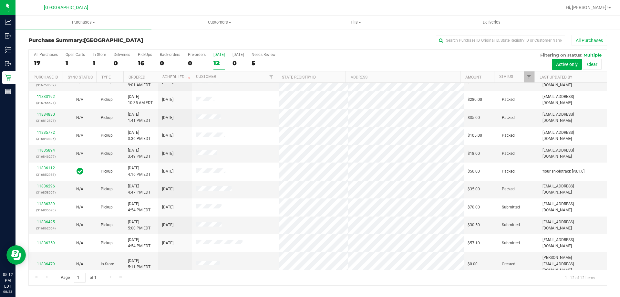
click at [230, 277] on div "Page 1 of 1 1 - 12 of 12 items" at bounding box center [318, 277] width 578 height 15
click at [53, 222] on link "11836425" at bounding box center [46, 221] width 18 height 5
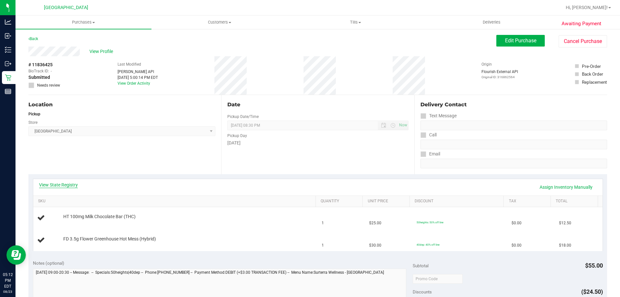
click at [67, 184] on link "View State Registry" at bounding box center [58, 184] width 39 height 6
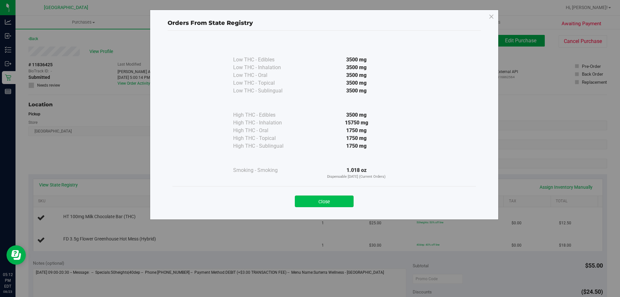
click at [318, 205] on button "Close" at bounding box center [324, 201] width 59 height 12
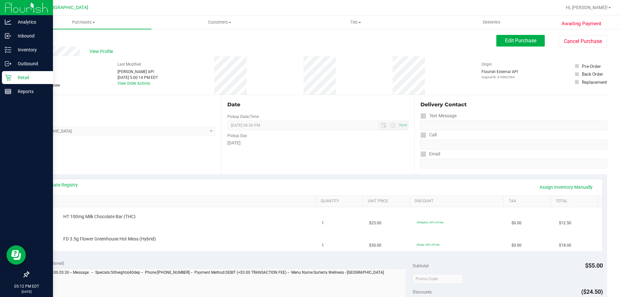
click at [17, 78] on p "Retail" at bounding box center [30, 78] width 39 height 8
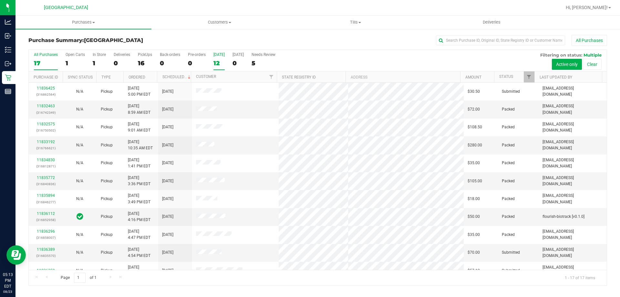
click at [220, 63] on div "12" at bounding box center [218, 62] width 11 height 7
click at [0, 0] on input "Today 12" at bounding box center [0, 0] width 0 height 0
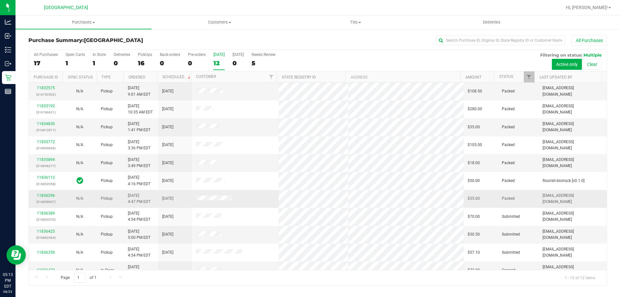
scroll to position [27, 0]
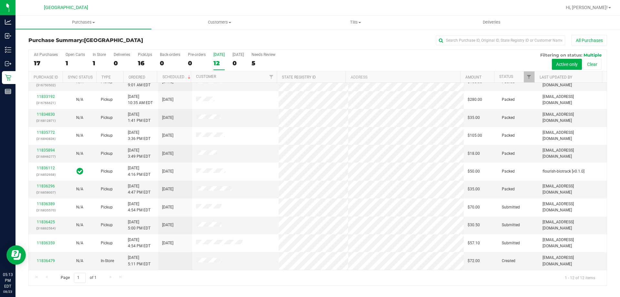
click at [246, 280] on div "Page 1 of 1 1 - 12 of 12 items" at bounding box center [318, 277] width 578 height 15
click at [247, 279] on div "Page 1 of 1 1 - 12 of 12 items" at bounding box center [318, 277] width 578 height 15
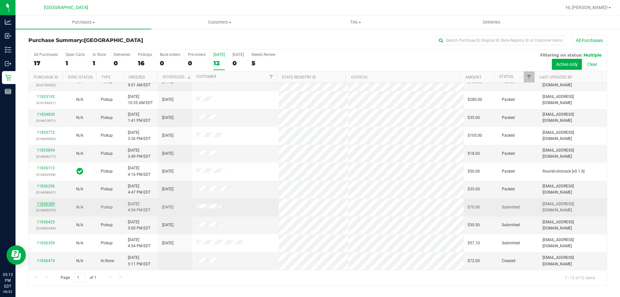
click at [45, 203] on link "11836389" at bounding box center [46, 203] width 18 height 5
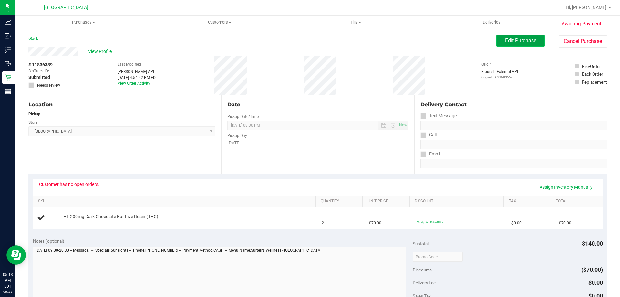
click at [518, 39] on span "Edit Purchase" at bounding box center [520, 40] width 31 height 6
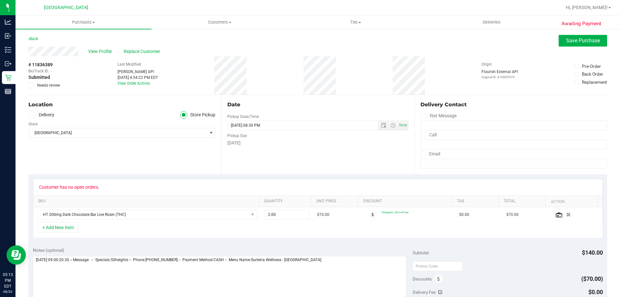
click at [33, 83] on span at bounding box center [31, 85] width 6 height 6
click at [32, 82] on span at bounding box center [31, 85] width 6 height 6
click at [0, 0] on input "Needs review" at bounding box center [0, 0] width 0 height 0
click at [323, 261] on textarea at bounding box center [219, 287] width 373 height 62
type textarea "Saturday 08/23/2025 09:00-20:30 -- Message: -- Specials:50heights -- Phone:8634…"
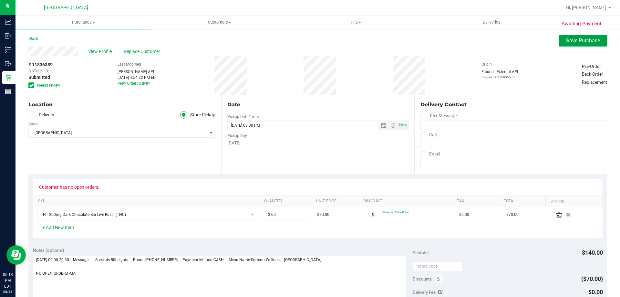
click at [569, 40] on span "Save Purchase" at bounding box center [583, 40] width 34 height 6
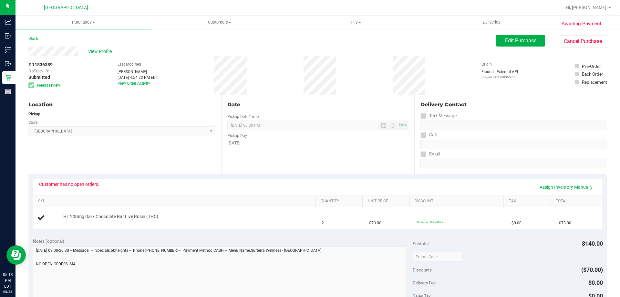
click at [115, 138] on div "Location Pickup Store Lakeland WC Select Store Bonita Springs WC Boynton Beach …" at bounding box center [124, 134] width 193 height 79
click at [107, 54] on span "View Profile" at bounding box center [101, 51] width 26 height 7
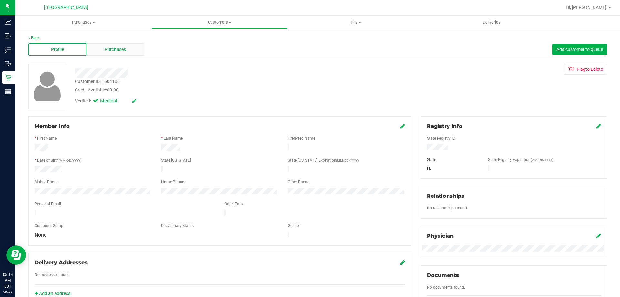
click at [130, 45] on div "Purchases" at bounding box center [115, 49] width 58 height 12
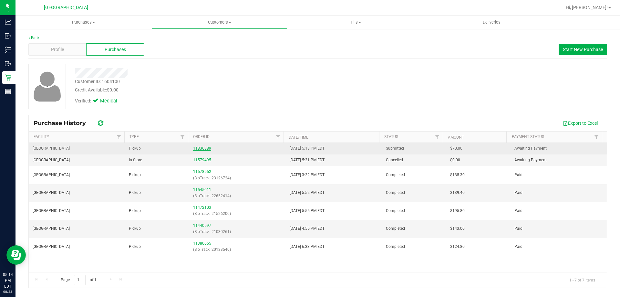
click at [209, 147] on link "11836389" at bounding box center [202, 148] width 18 height 5
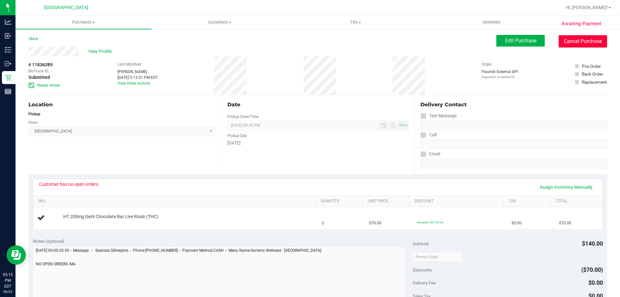
click at [578, 42] on button "Cancel Purchase" at bounding box center [582, 41] width 48 height 12
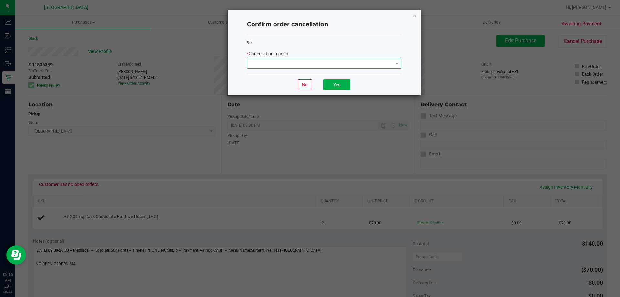
click at [331, 67] on span at bounding box center [320, 63] width 146 height 9
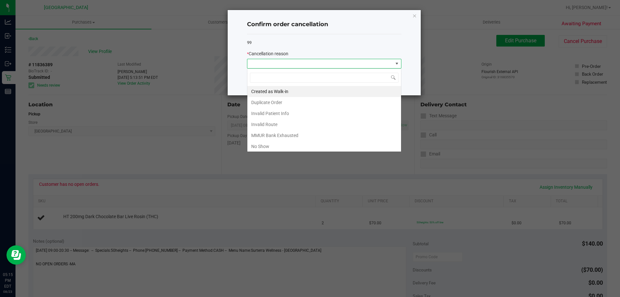
scroll to position [10, 154]
click at [271, 147] on li "No Show" at bounding box center [324, 146] width 154 height 11
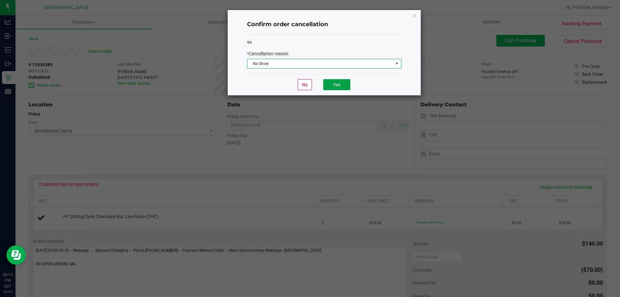
click at [341, 85] on button "Yes" at bounding box center [336, 84] width 27 height 11
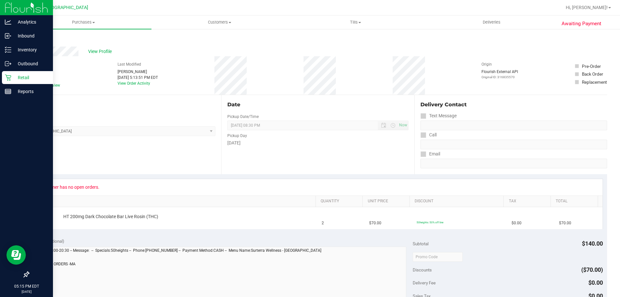
click at [12, 77] on p "Retail" at bounding box center [30, 78] width 39 height 8
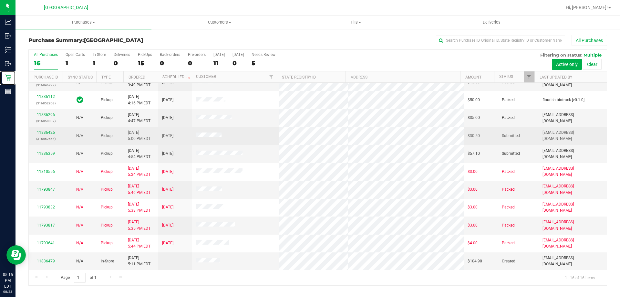
scroll to position [99, 0]
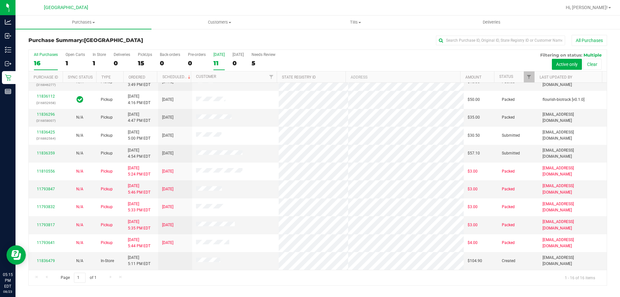
click at [219, 57] on label "Today 11" at bounding box center [218, 61] width 11 height 18
click at [0, 0] on input "Today 11" at bounding box center [0, 0] width 0 height 0
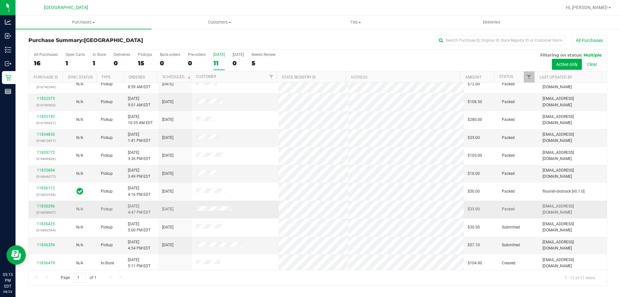
scroll to position [9, 0]
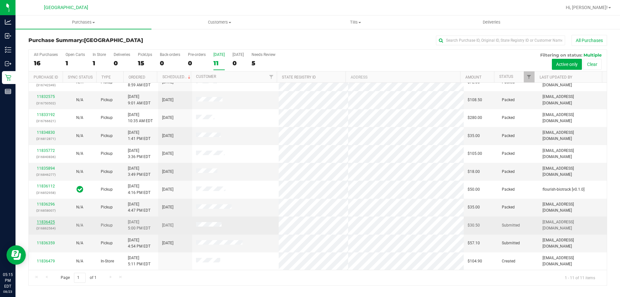
click at [46, 223] on link "11836425" at bounding box center [46, 221] width 18 height 5
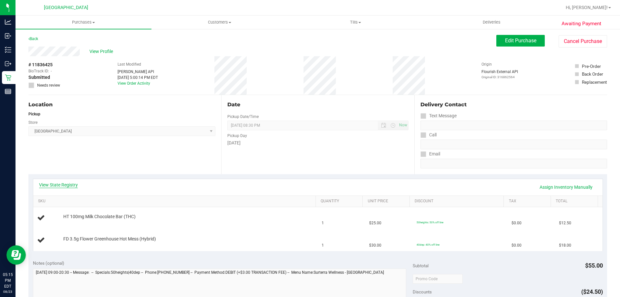
click at [66, 185] on link "View State Registry" at bounding box center [58, 184] width 39 height 6
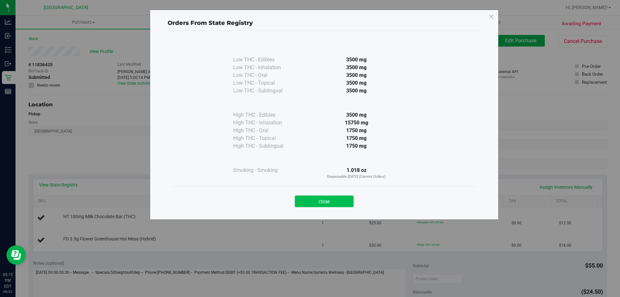
click at [306, 198] on button "Close" at bounding box center [324, 201] width 59 height 12
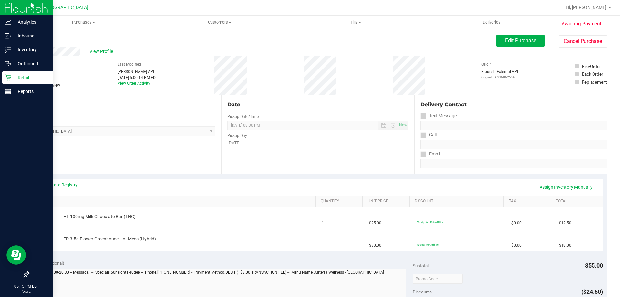
click at [26, 77] on p "Retail" at bounding box center [30, 78] width 39 height 8
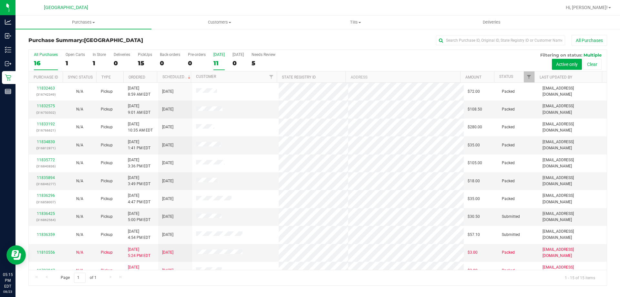
click at [216, 62] on div "11" at bounding box center [218, 62] width 11 height 7
click at [0, 0] on input "Today 11" at bounding box center [0, 0] width 0 height 0
click at [317, 273] on div "Page 1 of 1 1 - 10 of 10 items" at bounding box center [318, 277] width 578 height 15
click at [221, 60] on label "Today 10" at bounding box center [218, 61] width 11 height 18
click at [0, 0] on input "Today 10" at bounding box center [0, 0] width 0 height 0
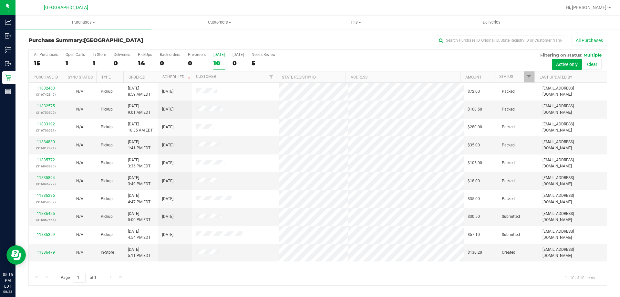
click at [232, 271] on div "Page 1 of 1 1 - 10 of 10 items" at bounding box center [318, 277] width 578 height 15
click at [237, 276] on div "Page 1 of 1 1 - 10 of 10 items" at bounding box center [318, 277] width 578 height 15
click at [243, 277] on div "Page 1 of 1 1 - 10 of 10 items" at bounding box center [318, 277] width 578 height 15
click at [221, 60] on div "10" at bounding box center [218, 62] width 11 height 7
click at [0, 0] on input "Today 10" at bounding box center [0, 0] width 0 height 0
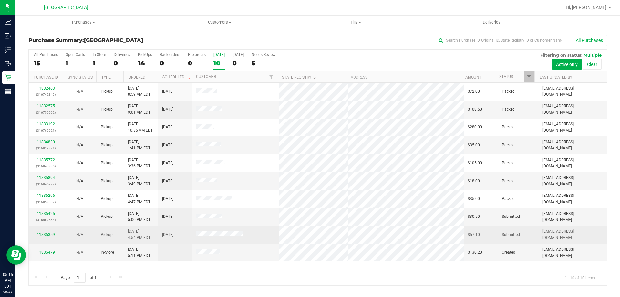
click at [45, 233] on link "11836359" at bounding box center [46, 234] width 18 height 5
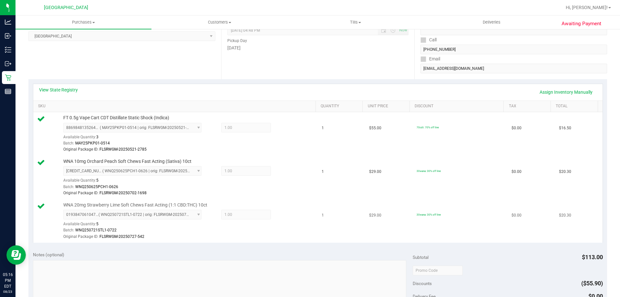
scroll to position [97, 0]
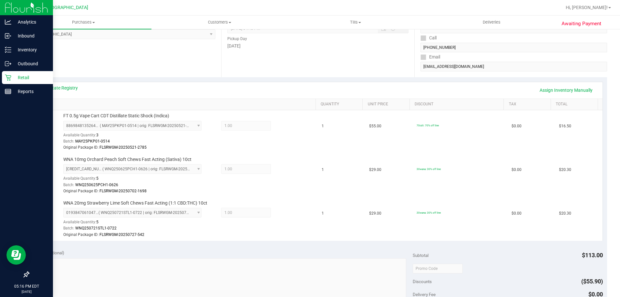
click at [7, 77] on icon at bounding box center [8, 78] width 6 height 6
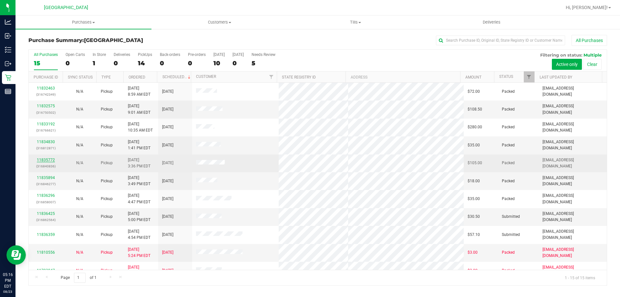
click at [50, 159] on link "11835772" at bounding box center [46, 160] width 18 height 5
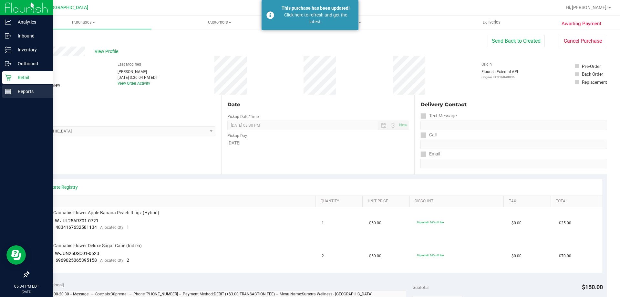
click at [13, 89] on p "Reports" at bounding box center [30, 91] width 39 height 8
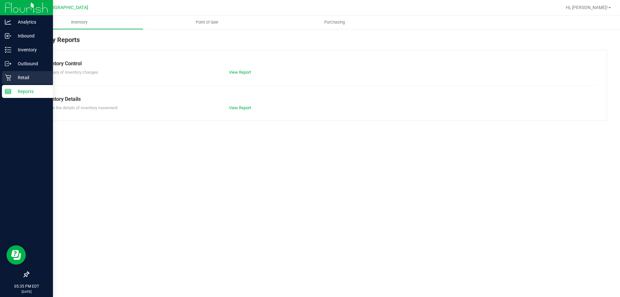
click at [21, 76] on p "Retail" at bounding box center [30, 78] width 39 height 8
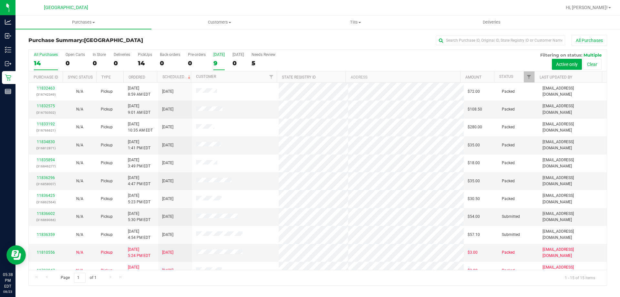
click at [214, 66] on div "9" at bounding box center [218, 62] width 11 height 7
click at [0, 0] on input "Today 9" at bounding box center [0, 0] width 0 height 0
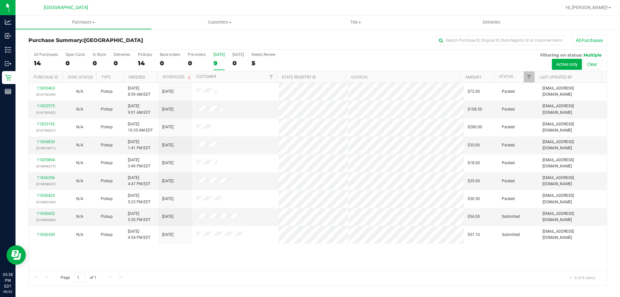
click at [213, 263] on div "11832463 (316742349) N/A Pickup 8/23/2025 8:59 AM EDT 8/23/2025 $72.00 Packed m…" at bounding box center [318, 176] width 578 height 187
click at [210, 258] on div "11832463 (316742349) N/A Pickup 8/23/2025 8:59 AM EDT 8/23/2025 $72.00 Packed m…" at bounding box center [318, 176] width 578 height 187
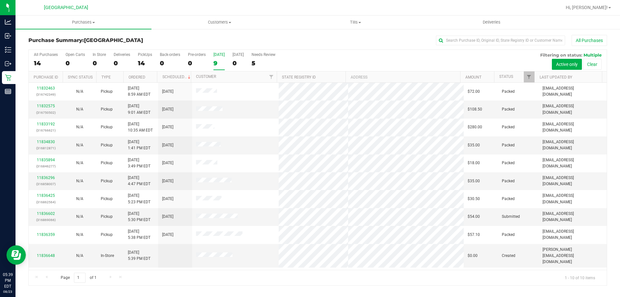
click at [214, 59] on div "9" at bounding box center [218, 62] width 11 height 7
click at [0, 0] on input "Today 9" at bounding box center [0, 0] width 0 height 0
click at [223, 63] on div "10" at bounding box center [218, 62] width 11 height 7
click at [0, 0] on input "Today 10" at bounding box center [0, 0] width 0 height 0
click at [228, 18] on uib-tab-heading "Customers All customers Add a new customer All physicians" at bounding box center [219, 22] width 135 height 13
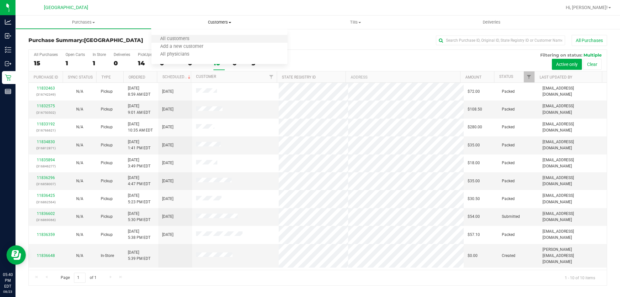
click at [223, 36] on li "All customers" at bounding box center [219, 39] width 136 height 8
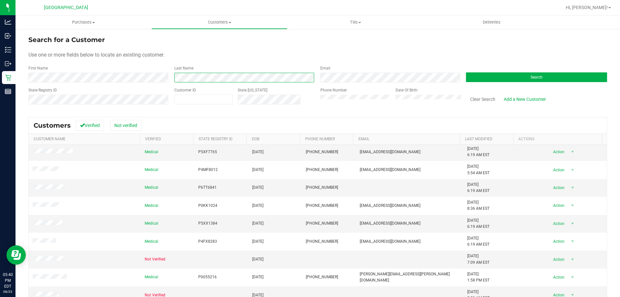
scroll to position [65, 0]
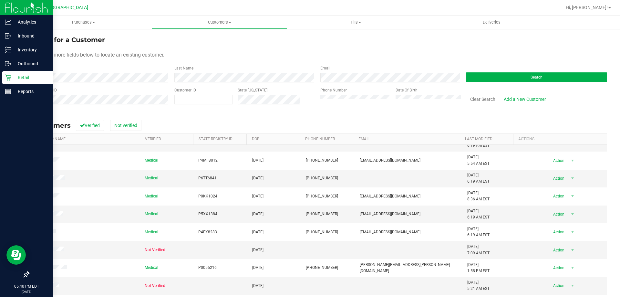
click at [20, 78] on p "Retail" at bounding box center [30, 78] width 39 height 8
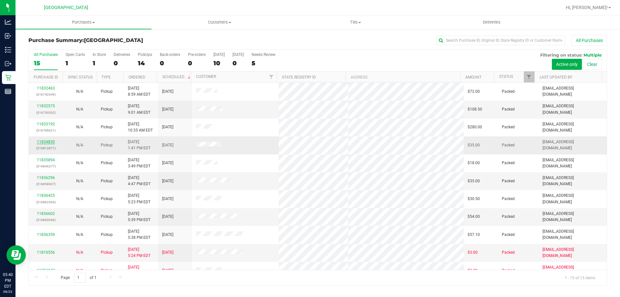
click at [52, 141] on link "11834830" at bounding box center [46, 141] width 18 height 5
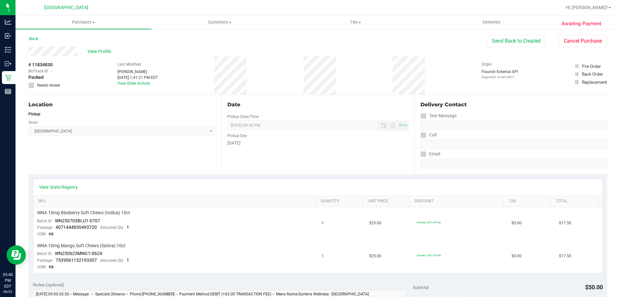
drag, startPoint x: 142, startPoint y: 156, endPoint x: 135, endPoint y: 155, distance: 7.5
click at [141, 155] on div "Location Pickup Store Lakeland WC Select Store Bonita Springs WC Boynton Beach …" at bounding box center [124, 134] width 193 height 79
click at [135, 154] on div "Location Pickup Store Lakeland WC Select Store Bonita Springs WC Boynton Beach …" at bounding box center [124, 134] width 193 height 79
click at [269, 162] on div "Date Pickup Date/Time 08/23/2025 Now 08/23/2025 08:30 PM Now Pickup Day Saturday" at bounding box center [317, 134] width 193 height 79
click at [242, 181] on div "View State Registry" at bounding box center [317, 187] width 569 height 16
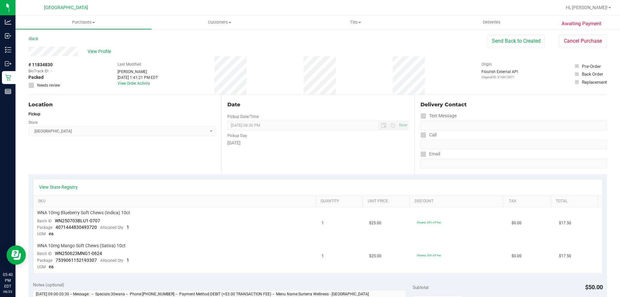
click at [154, 164] on div "Location Pickup Store Lakeland WC Select Store Bonita Springs WC Boynton Beach …" at bounding box center [124, 134] width 193 height 79
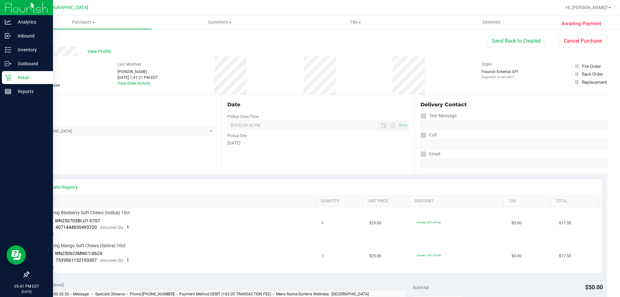
click at [7, 81] on div "Retail" at bounding box center [27, 77] width 51 height 13
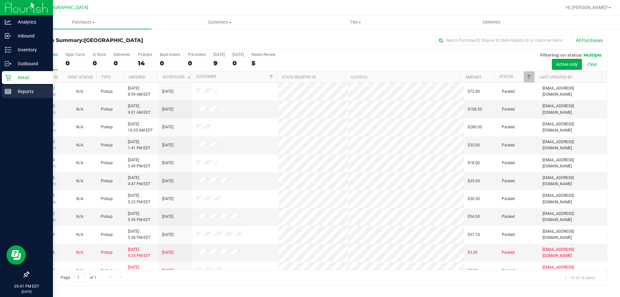
click at [9, 91] on icon at bounding box center [8, 91] width 6 height 6
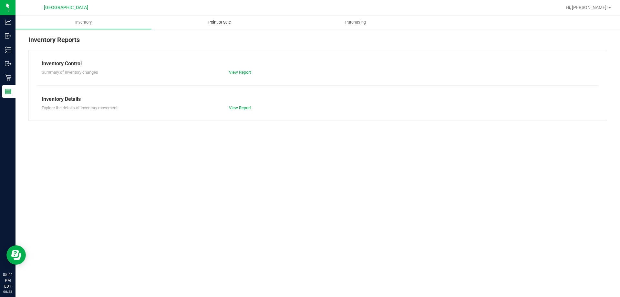
click at [230, 16] on uib-tab-heading "Point of Sale" at bounding box center [219, 22] width 135 height 13
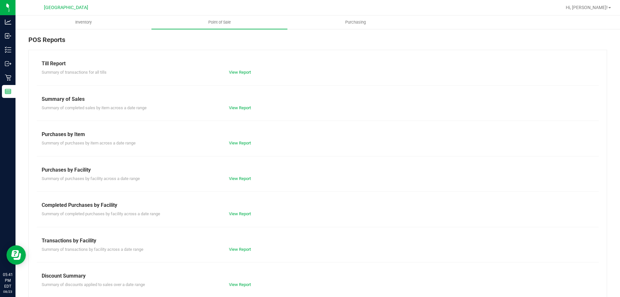
click at [239, 63] on div "Till Report" at bounding box center [318, 64] width 552 height 8
click at [240, 68] on div "Summary of transactions for all tills View Report" at bounding box center [318, 71] width 562 height 8
click at [239, 72] on link "View Report" at bounding box center [240, 72] width 22 height 5
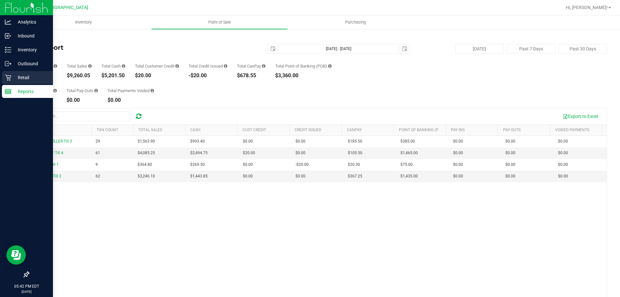
click at [11, 80] on icon at bounding box center [8, 77] width 6 height 6
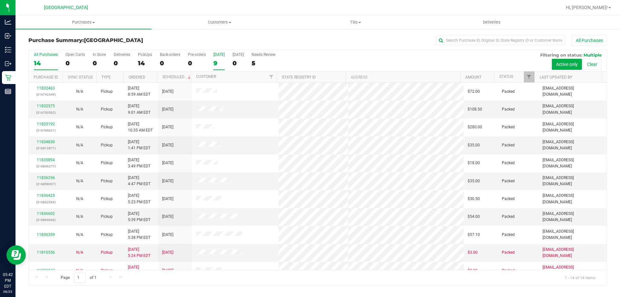
click at [215, 60] on div "9" at bounding box center [218, 62] width 11 height 7
click at [0, 0] on input "Today 9" at bounding box center [0, 0] width 0 height 0
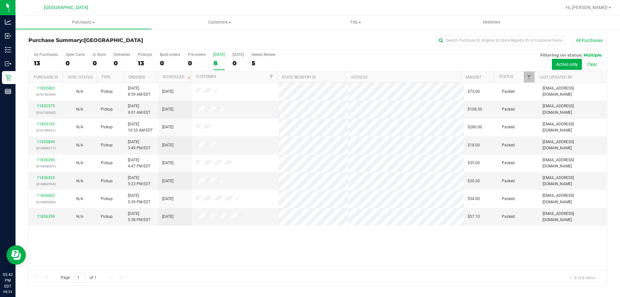
click at [233, 260] on div "11832463 (316742349) N/A Pickup 8/23/2025 8:59 AM EDT 8/23/2025 $72.00 Packed m…" at bounding box center [318, 176] width 578 height 187
click at [217, 255] on div "11832463 (316742349) N/A Pickup 8/23/2025 8:59 AM EDT 8/23/2025 $72.00 Packed m…" at bounding box center [318, 176] width 578 height 187
click at [215, 63] on div "8" at bounding box center [218, 62] width 11 height 7
click at [0, 0] on input "Today 8" at bounding box center [0, 0] width 0 height 0
click at [171, 41] on h3 "Purchase Summary: Lakeland WC" at bounding box center [124, 40] width 193 height 6
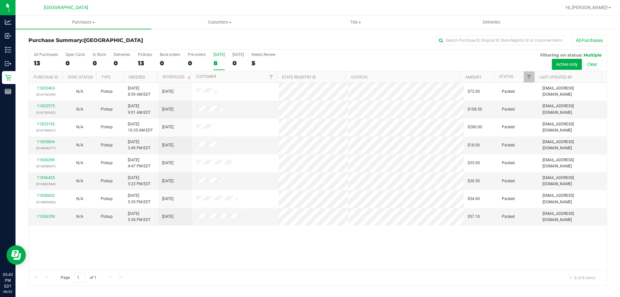
click at [221, 59] on label "Today 8" at bounding box center [218, 61] width 11 height 18
click at [0, 0] on input "Today 8" at bounding box center [0, 0] width 0 height 0
click at [213, 268] on div "11832463 (316742349) N/A Pickup 8/23/2025 8:59 AM EDT 8/23/2025 $72.00 Packed m…" at bounding box center [318, 176] width 578 height 187
click at [220, 64] on div "8" at bounding box center [218, 62] width 11 height 7
click at [0, 0] on input "Today 8" at bounding box center [0, 0] width 0 height 0
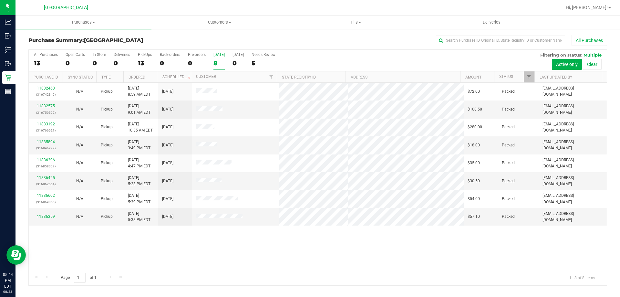
click at [217, 57] on label "Today 8" at bounding box center [218, 61] width 11 height 18
click at [0, 0] on input "Today 8" at bounding box center [0, 0] width 0 height 0
click at [221, 267] on div "11832463 (316742349) N/A Pickup 8/23/2025 8:59 AM EDT 8/23/2025 $72.00 Packed m…" at bounding box center [318, 176] width 578 height 187
click at [220, 65] on div "8" at bounding box center [218, 62] width 11 height 7
click at [0, 0] on input "Today 8" at bounding box center [0, 0] width 0 height 0
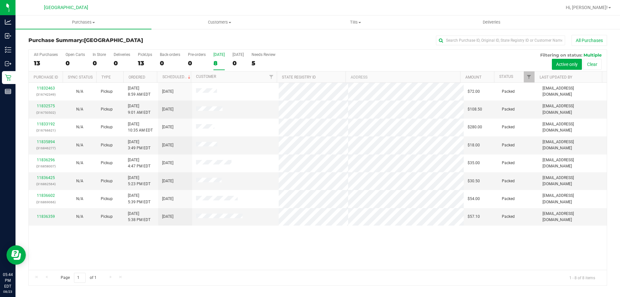
click at [267, 250] on div "11832463 (316742349) N/A Pickup 8/23/2025 8:59 AM EDT 8/23/2025 $72.00 Packed m…" at bounding box center [318, 176] width 578 height 187
click at [218, 69] on label "Today 8" at bounding box center [218, 61] width 11 height 18
click at [0, 0] on input "Today 8" at bounding box center [0, 0] width 0 height 0
click at [218, 61] on div "8" at bounding box center [218, 62] width 11 height 7
click at [0, 0] on input "Today 8" at bounding box center [0, 0] width 0 height 0
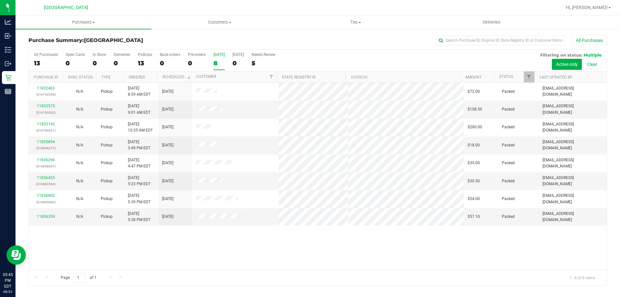
click at [218, 66] on div "8" at bounding box center [218, 62] width 11 height 7
click at [0, 0] on input "Today 8" at bounding box center [0, 0] width 0 height 0
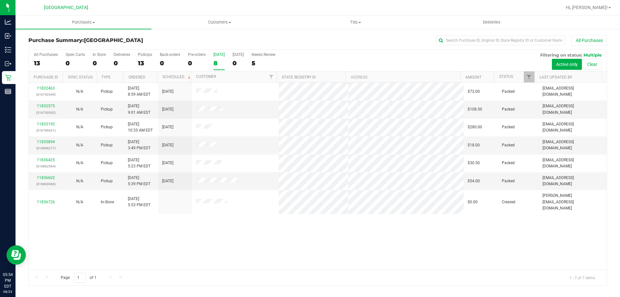
click at [349, 240] on div "11832463 (316742349) N/A Pickup 8/23/2025 8:59 AM EDT 8/23/2025 $72.00 Packed m…" at bounding box center [318, 176] width 578 height 187
click at [215, 64] on div "8" at bounding box center [218, 62] width 11 height 7
click at [0, 0] on input "Today 8" at bounding box center [0, 0] width 0 height 0
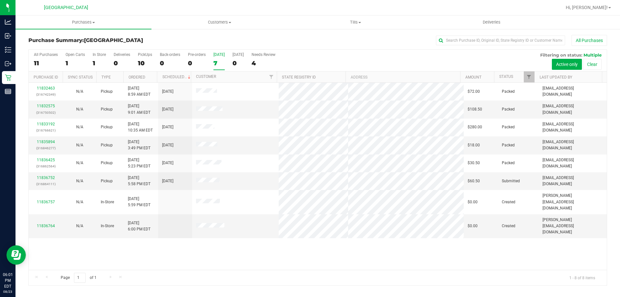
click at [218, 60] on div "7" at bounding box center [218, 62] width 11 height 7
click at [0, 0] on input "Today 7" at bounding box center [0, 0] width 0 height 0
click at [221, 61] on div "8" at bounding box center [218, 62] width 11 height 7
click at [0, 0] on input "Today 8" at bounding box center [0, 0] width 0 height 0
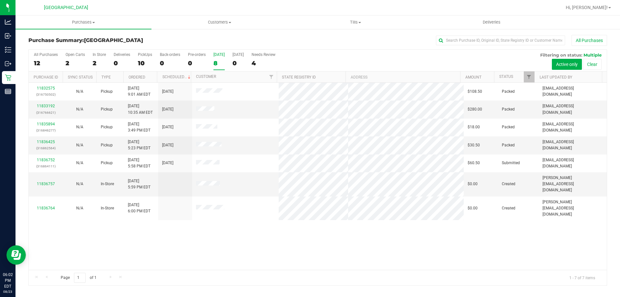
click at [216, 56] on div "[DATE]" at bounding box center [218, 54] width 11 height 5
click at [0, 0] on input "Today 8" at bounding box center [0, 0] width 0 height 0
click at [219, 65] on div "7" at bounding box center [218, 62] width 11 height 7
click at [0, 0] on input "Today 7" at bounding box center [0, 0] width 0 height 0
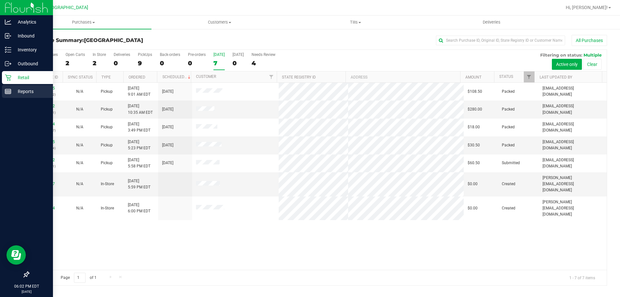
click at [27, 89] on p "Reports" at bounding box center [30, 91] width 39 height 8
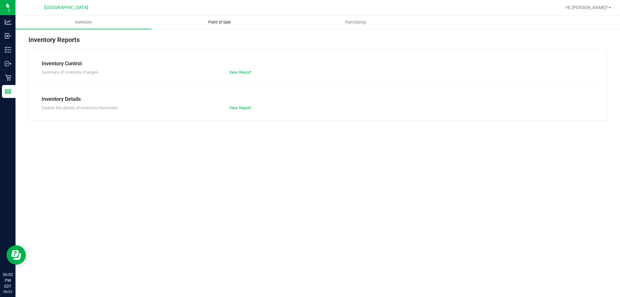
click at [212, 22] on span "Point of Sale" at bounding box center [219, 22] width 40 height 6
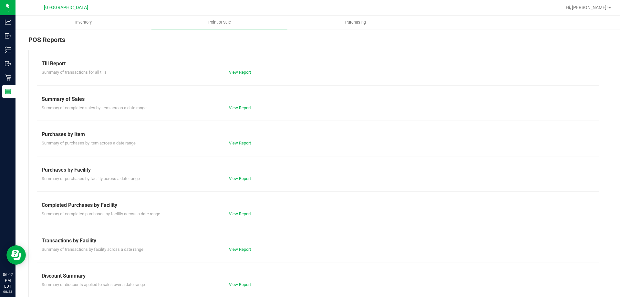
click at [237, 69] on div "View Report" at bounding box center [317, 72] width 187 height 6
click at [237, 73] on link "View Report" at bounding box center [240, 72] width 22 height 5
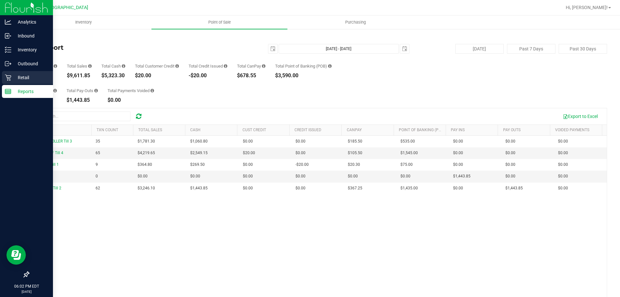
click at [27, 79] on p "Retail" at bounding box center [30, 78] width 39 height 8
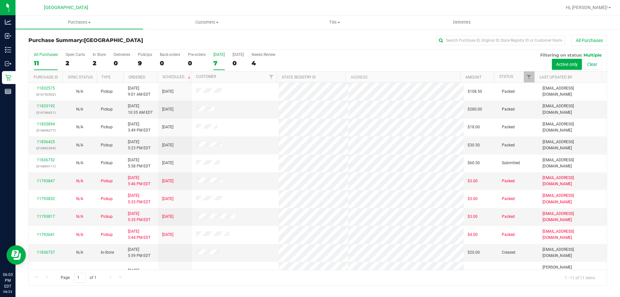
click at [214, 60] on div "7" at bounding box center [218, 62] width 11 height 7
click at [0, 0] on input "Today 7" at bounding box center [0, 0] width 0 height 0
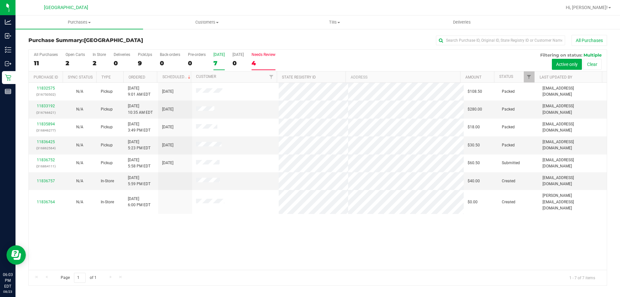
click at [272, 60] on div "4" at bounding box center [263, 62] width 24 height 7
click at [0, 0] on input "Needs Review 4" at bounding box center [0, 0] width 0 height 0
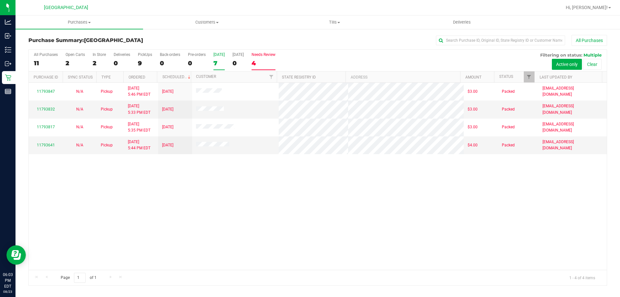
click at [217, 61] on div "7" at bounding box center [218, 62] width 11 height 7
click at [0, 0] on input "Today 7" at bounding box center [0, 0] width 0 height 0
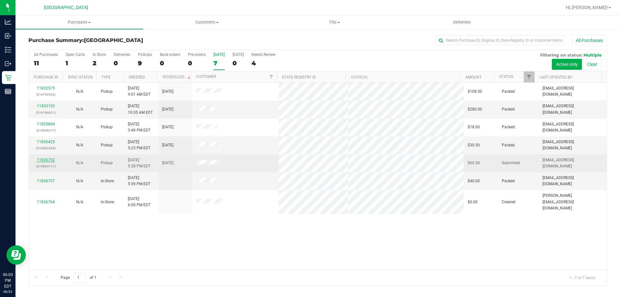
click at [48, 158] on link "11836752" at bounding box center [46, 160] width 18 height 5
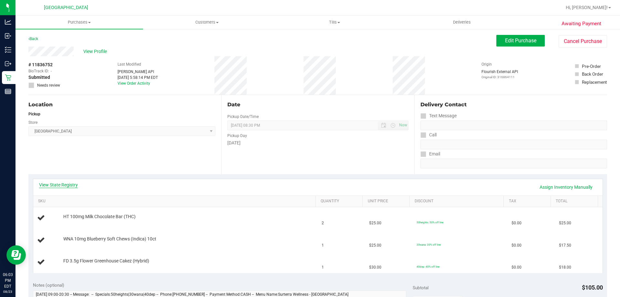
click at [54, 187] on link "View State Registry" at bounding box center [58, 184] width 39 height 6
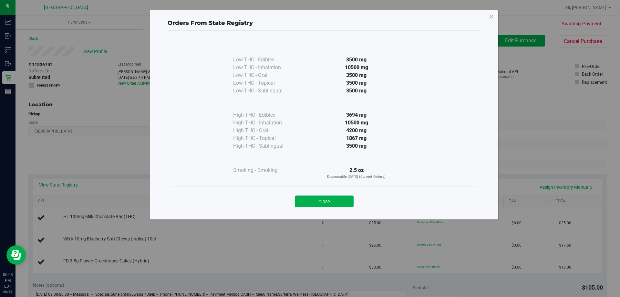
click at [326, 199] on button "Close" at bounding box center [324, 201] width 59 height 12
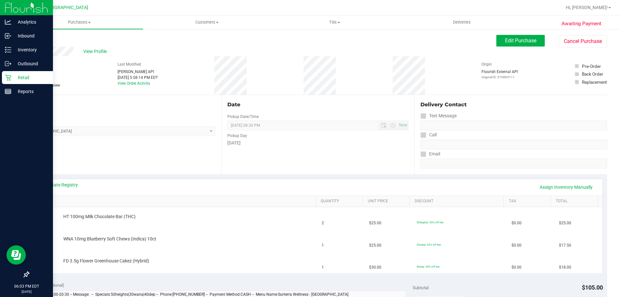
click at [13, 78] on p "Retail" at bounding box center [30, 78] width 39 height 8
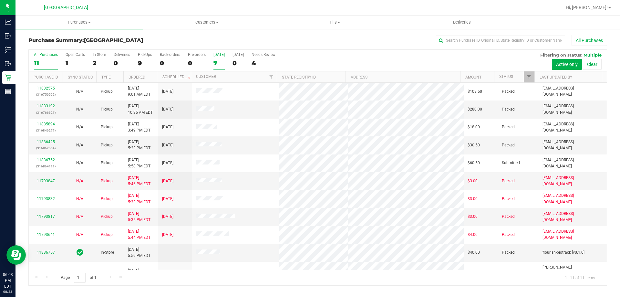
click at [219, 61] on div "7" at bounding box center [218, 62] width 11 height 7
click at [0, 0] on input "Today 7" at bounding box center [0, 0] width 0 height 0
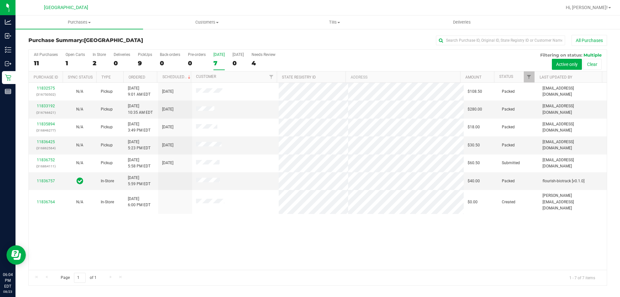
click at [219, 58] on label "Today 7" at bounding box center [218, 61] width 11 height 18
click at [0, 0] on input "Today 7" at bounding box center [0, 0] width 0 height 0
click at [219, 58] on label "Today 7" at bounding box center [218, 61] width 11 height 18
click at [0, 0] on input "Today 7" at bounding box center [0, 0] width 0 height 0
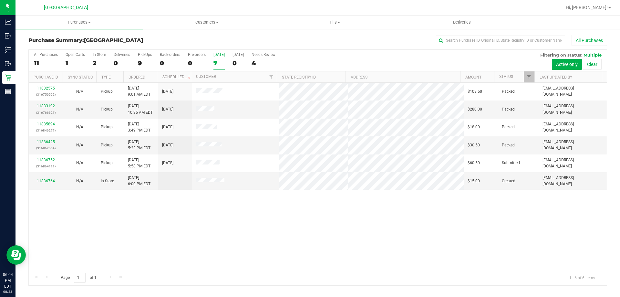
click at [219, 59] on div "7" at bounding box center [218, 62] width 11 height 7
click at [0, 0] on input "Today 7" at bounding box center [0, 0] width 0 height 0
click at [354, 220] on div "11832575 (316750502) N/A Pickup 8/23/2025 9:01 AM EDT 8/23/2025 $108.50 Packed …" at bounding box center [318, 176] width 578 height 187
click at [218, 65] on div "6" at bounding box center [218, 62] width 11 height 7
click at [0, 0] on input "Today 6" at bounding box center [0, 0] width 0 height 0
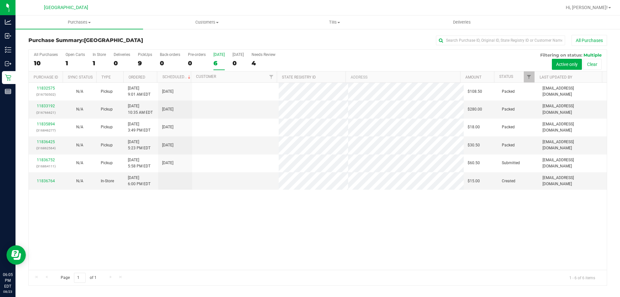
click at [242, 191] on div "11832575 (316750502) N/A Pickup 8/23/2025 9:01 AM EDT 8/23/2025 $108.50 Packed …" at bounding box center [318, 176] width 578 height 187
click at [228, 224] on div "11832575 (316750502) N/A Pickup 8/23/2025 9:01 AM EDT 8/23/2025 $108.50 Packed …" at bounding box center [318, 176] width 578 height 187
click at [232, 222] on div "11832575 (316750502) N/A Pickup 8/23/2025 9:01 AM EDT 8/23/2025 $108.50 Packed …" at bounding box center [318, 176] width 578 height 187
click at [235, 221] on div "11832575 (316750502) N/A Pickup 8/23/2025 9:01 AM EDT 8/23/2025 $108.50 Packed …" at bounding box center [318, 176] width 578 height 187
click at [220, 66] on div "6" at bounding box center [218, 62] width 11 height 7
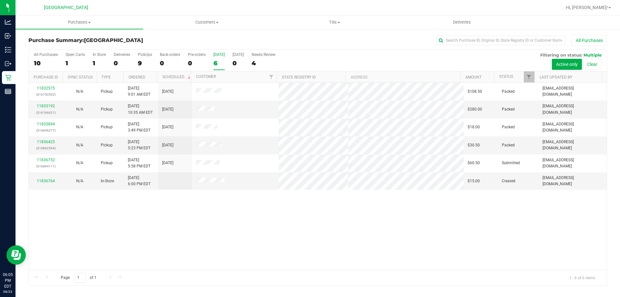
click at [0, 0] on input "Today 6" at bounding box center [0, 0] width 0 height 0
click at [222, 213] on div "11832575 (316750502) N/A Pickup 8/23/2025 9:01 AM EDT 8/23/2025 $108.50 Packed …" at bounding box center [318, 176] width 578 height 187
click at [219, 220] on div "11832575 (316750502) N/A Pickup 8/23/2025 9:01 AM EDT 8/23/2025 $108.50 Packed …" at bounding box center [318, 176] width 578 height 187
click at [219, 219] on div "11832575 (316750502) N/A Pickup 8/23/2025 9:01 AM EDT 8/23/2025 $108.50 Packed …" at bounding box center [318, 176] width 578 height 187
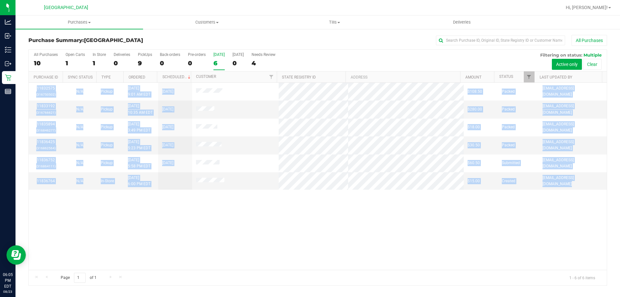
click at [219, 219] on div "11832575 (316750502) N/A Pickup 8/23/2025 9:01 AM EDT 8/23/2025 $108.50 Packed …" at bounding box center [318, 176] width 578 height 187
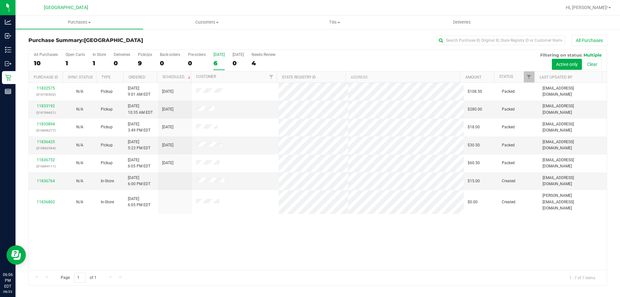
click at [216, 61] on div "6" at bounding box center [218, 62] width 11 height 7
click at [0, 0] on input "Today 6" at bounding box center [0, 0] width 0 height 0
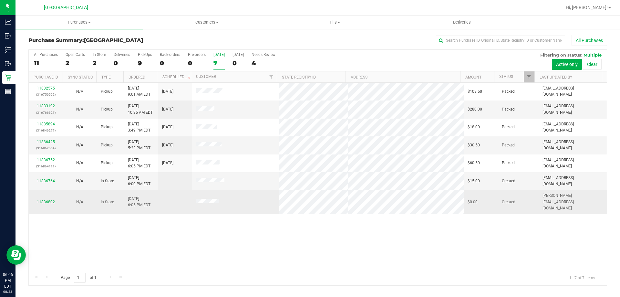
click at [213, 201] on span at bounding box center [207, 202] width 23 height 6
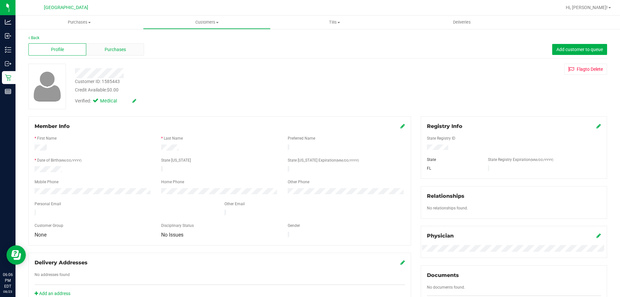
click at [119, 50] on span "Purchases" at bounding box center [115, 49] width 21 height 7
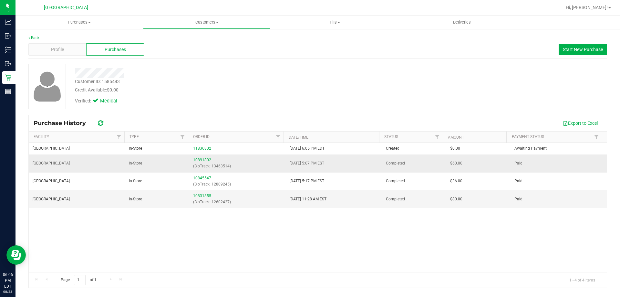
click at [206, 160] on link "10891802" at bounding box center [202, 160] width 18 height 5
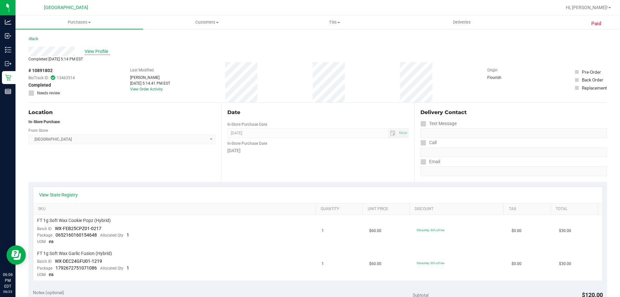
click at [90, 53] on span "View Profile" at bounding box center [98, 51] width 26 height 7
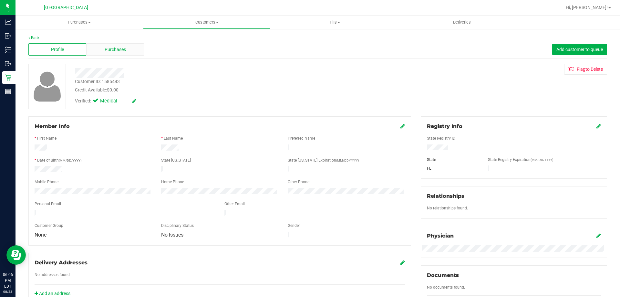
click at [98, 51] on div "Purchases" at bounding box center [115, 49] width 58 height 12
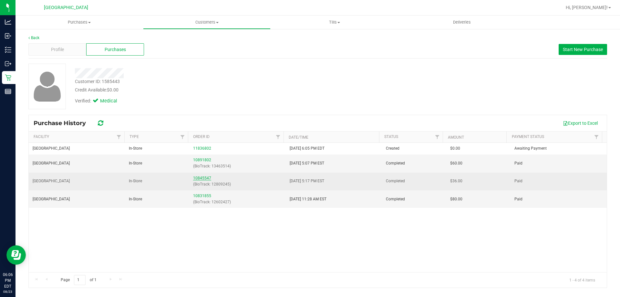
click at [200, 177] on link "10845547" at bounding box center [202, 178] width 18 height 5
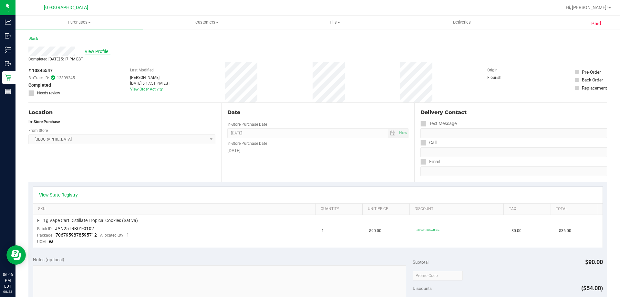
click at [95, 49] on span "View Profile" at bounding box center [98, 51] width 26 height 7
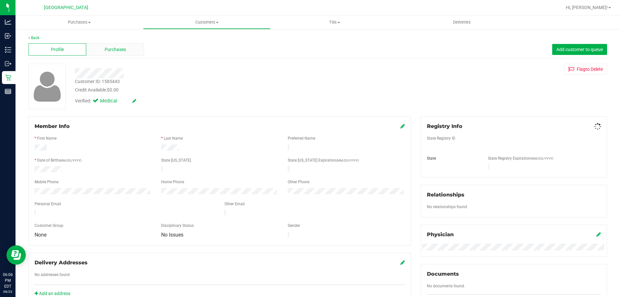
click at [96, 49] on div "Purchases" at bounding box center [115, 49] width 58 height 12
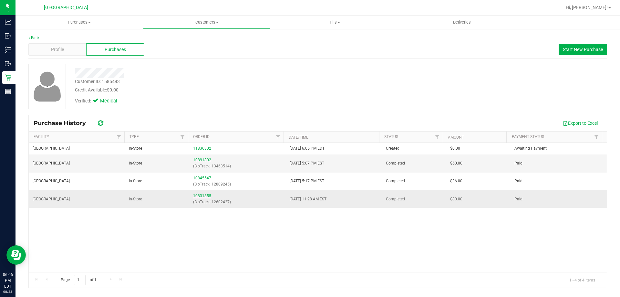
click at [197, 197] on link "10831855" at bounding box center [202, 195] width 18 height 5
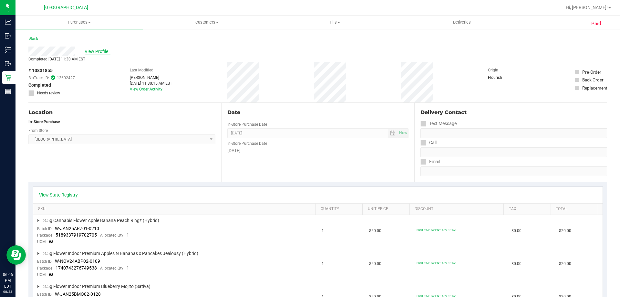
click at [105, 52] on span "View Profile" at bounding box center [98, 51] width 26 height 7
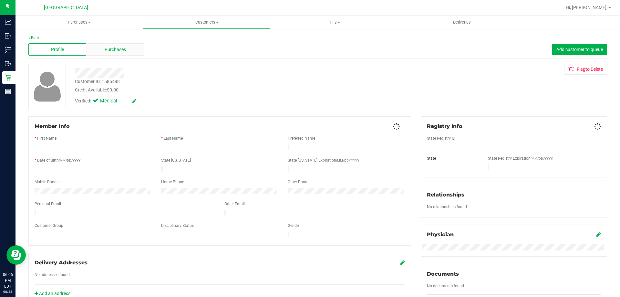
click at [105, 51] on span "Purchases" at bounding box center [115, 49] width 21 height 7
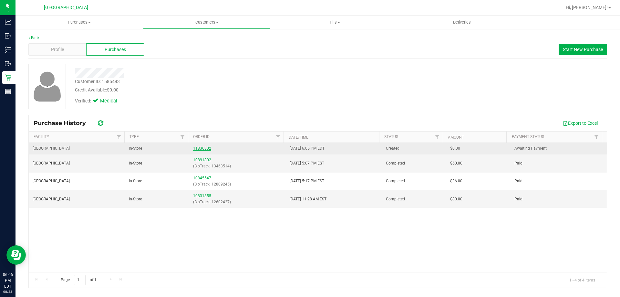
click at [200, 148] on link "11836802" at bounding box center [202, 148] width 18 height 5
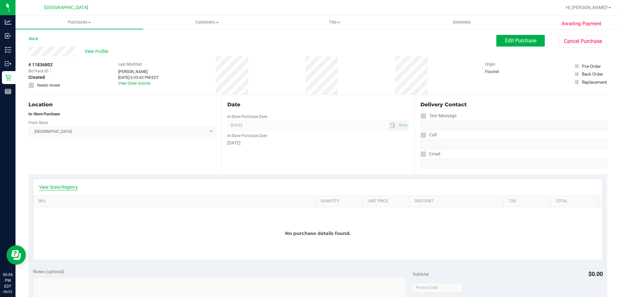
click at [71, 189] on link "View State Registry" at bounding box center [58, 187] width 39 height 6
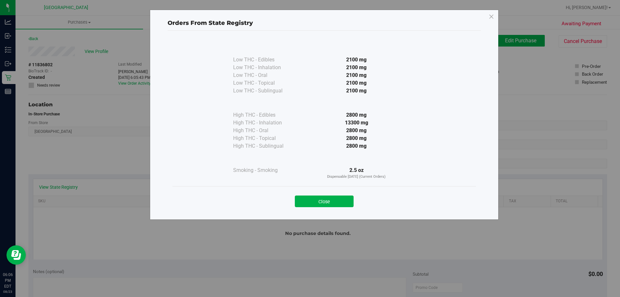
click at [348, 197] on button "Close" at bounding box center [324, 201] width 59 height 12
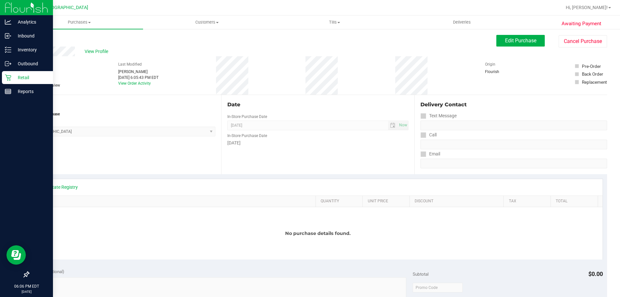
click at [17, 73] on div "Retail" at bounding box center [27, 77] width 51 height 13
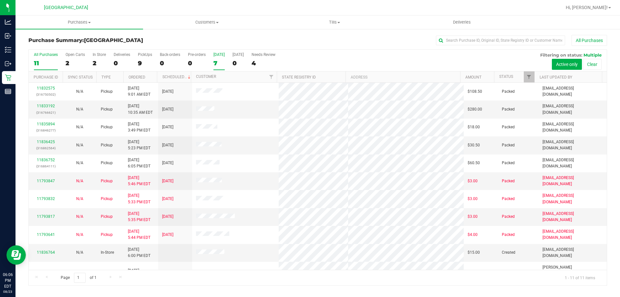
click at [219, 64] on div "7" at bounding box center [218, 62] width 11 height 7
click at [0, 0] on input "Today 7" at bounding box center [0, 0] width 0 height 0
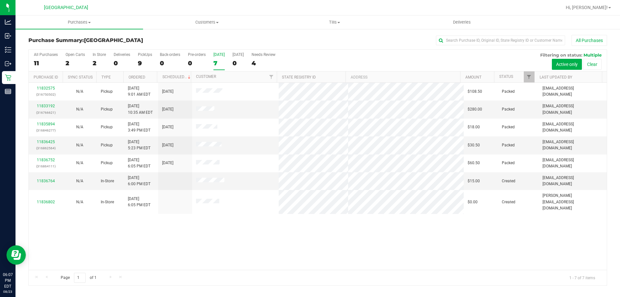
click at [206, 38] on h3 "Purchase Summary: Lakeland WC" at bounding box center [124, 40] width 193 height 6
click at [223, 63] on div "7" at bounding box center [218, 62] width 11 height 7
click at [0, 0] on input "Today 7" at bounding box center [0, 0] width 0 height 0
click at [217, 61] on div "7" at bounding box center [218, 62] width 11 height 7
click at [0, 0] on input "Today 7" at bounding box center [0, 0] width 0 height 0
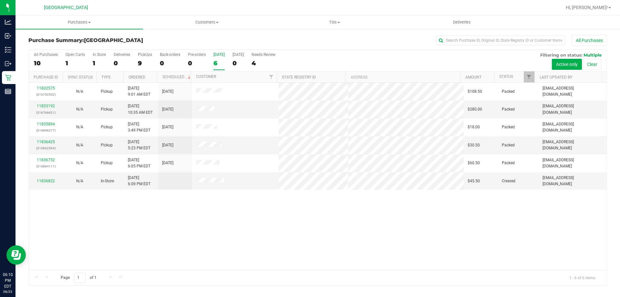
drag, startPoint x: 237, startPoint y: 280, endPoint x: 236, endPoint y: 276, distance: 4.6
click at [237, 280] on div "Page 1 of 1 1 - 6 of 6 items" at bounding box center [318, 277] width 578 height 15
click at [236, 260] on div "11832575 (316750502) N/A Pickup 8/23/2025 9:01 AM EDT 8/23/2025 $108.50 Packed …" at bounding box center [318, 176] width 578 height 187
click at [43, 182] on link "11836822" at bounding box center [46, 180] width 18 height 5
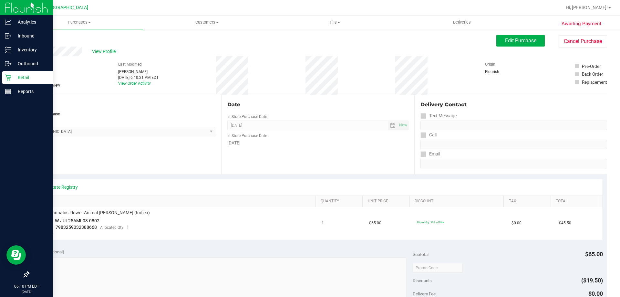
click at [9, 78] on icon at bounding box center [8, 77] width 6 height 6
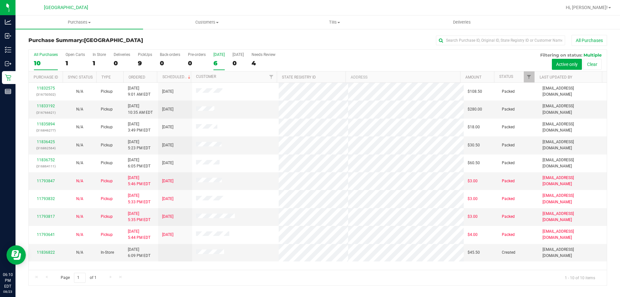
click at [217, 64] on div "6" at bounding box center [218, 62] width 11 height 7
click at [0, 0] on input "Today 6" at bounding box center [0, 0] width 0 height 0
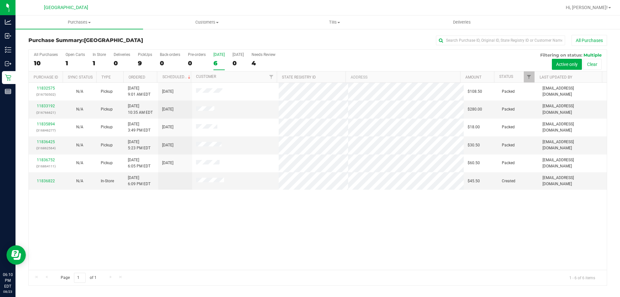
click at [215, 64] on div "6" at bounding box center [218, 62] width 11 height 7
click at [214, 72] on div "All Purchases 10 Open Carts 1 In Store 1 Deliveries 0 PickUps 9 Back-orders 0 P…" at bounding box center [317, 167] width 578 height 236
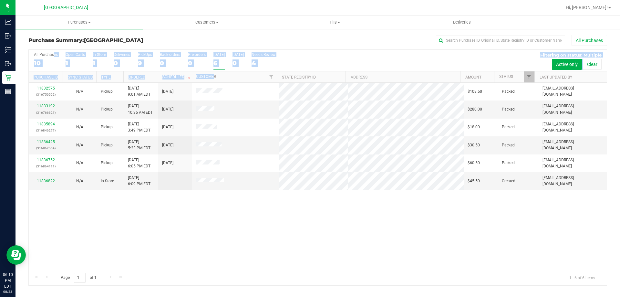
click at [222, 62] on div "6" at bounding box center [218, 62] width 11 height 7
click at [0, 0] on input "Today 6" at bounding box center [0, 0] width 0 height 0
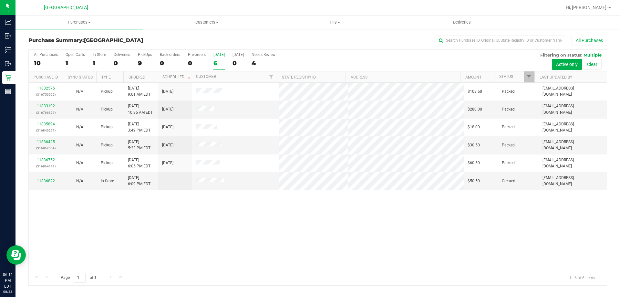
click at [223, 62] on div "6" at bounding box center [218, 62] width 11 height 7
click at [0, 0] on input "Today 6" at bounding box center [0, 0] width 0 height 0
click at [218, 66] on div "6" at bounding box center [218, 62] width 11 height 7
click at [0, 0] on input "Today 6" at bounding box center [0, 0] width 0 height 0
click at [237, 39] on div "All Purchases" at bounding box center [414, 40] width 386 height 11
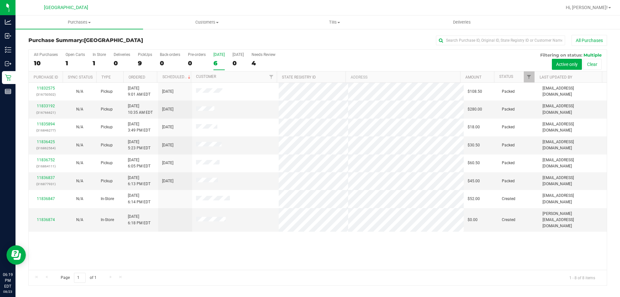
click at [217, 60] on div "All Purchases 10 Open Carts 1 In Store 1 Deliveries 0 PickUps 9 Back-orders 0 P…" at bounding box center [317, 167] width 578 height 236
click at [268, 273] on div "Page 1 of 1 1 - 8 of 8 items" at bounding box center [318, 277] width 578 height 15
click at [217, 61] on div "6" at bounding box center [218, 62] width 11 height 7
click at [0, 0] on input "Today 6" at bounding box center [0, 0] width 0 height 0
click at [208, 276] on div "Page 1 of 1 1 - 8 of 8 items" at bounding box center [318, 277] width 578 height 15
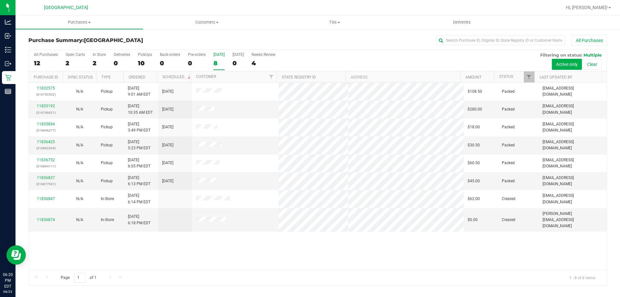
click at [208, 261] on div "11832575 (316750502) N/A Pickup 8/23/2025 9:01 AM EDT 8/23/2025 $108.50 Packed …" at bounding box center [318, 176] width 578 height 187
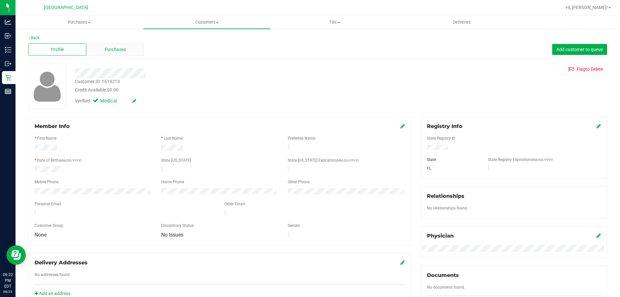
click at [133, 49] on div "Purchases" at bounding box center [115, 49] width 58 height 12
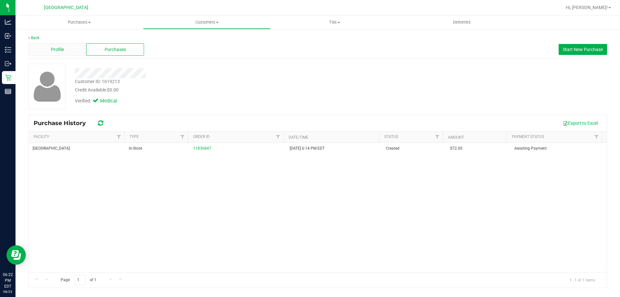
click at [77, 51] on div "Profile" at bounding box center [57, 49] width 58 height 12
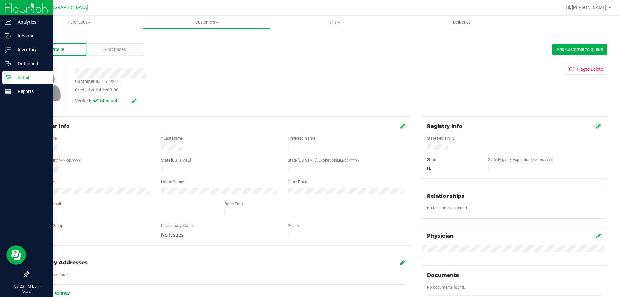
click at [13, 78] on p "Retail" at bounding box center [30, 78] width 39 height 8
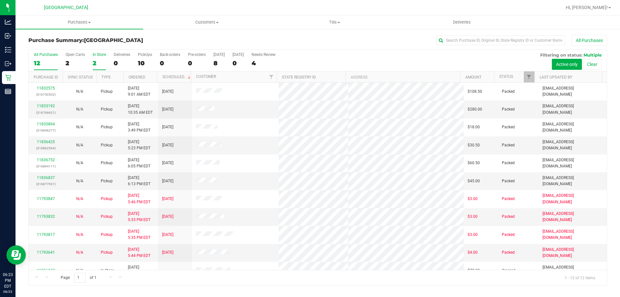
click at [101, 62] on div "2" at bounding box center [99, 62] width 13 height 7
click at [0, 0] on input "In Store 2" at bounding box center [0, 0] width 0 height 0
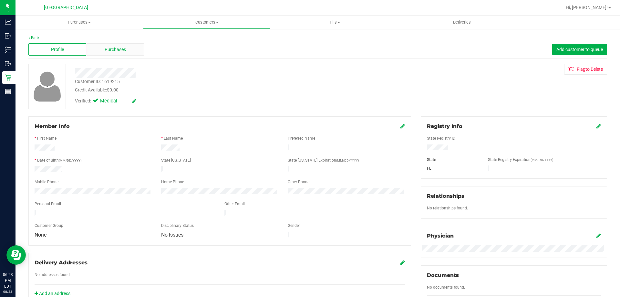
click at [103, 55] on div "Purchases" at bounding box center [115, 49] width 58 height 12
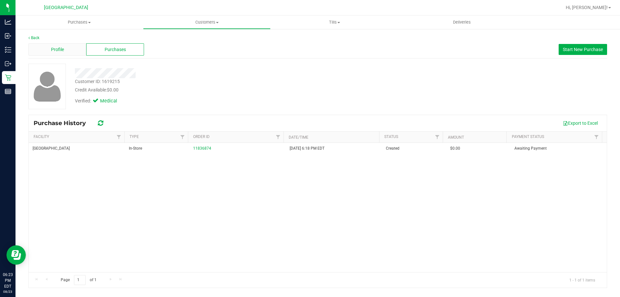
click at [68, 53] on div "Profile" at bounding box center [57, 49] width 58 height 12
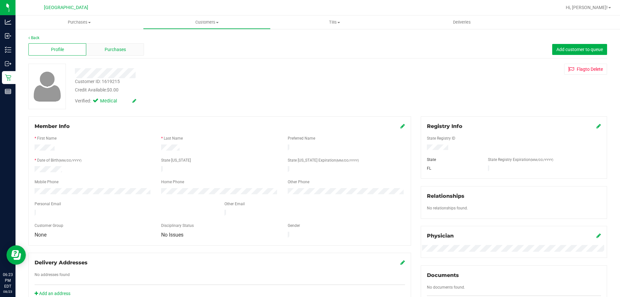
click at [120, 52] on span "Purchases" at bounding box center [115, 49] width 21 height 7
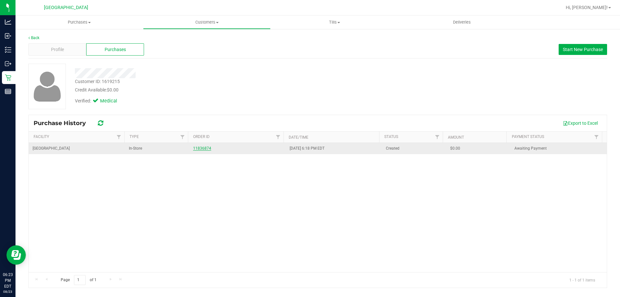
click at [193, 146] on link "11836874" at bounding box center [202, 148] width 18 height 5
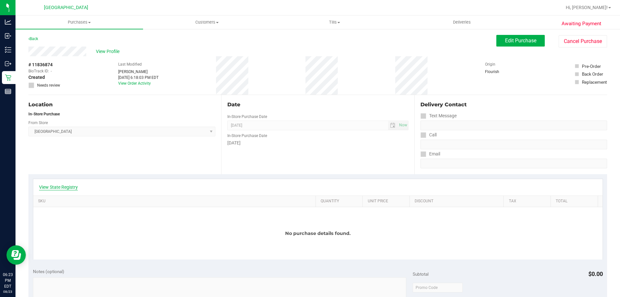
click at [67, 186] on link "View State Registry" at bounding box center [58, 187] width 39 height 6
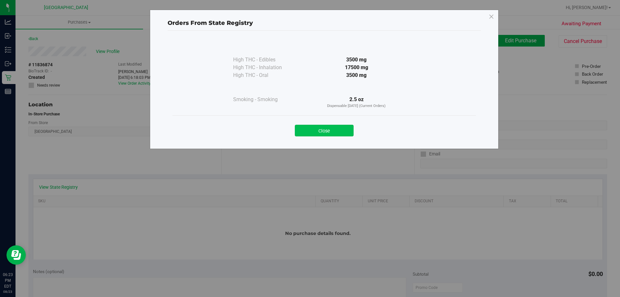
click at [320, 128] on button "Close" at bounding box center [324, 131] width 59 height 12
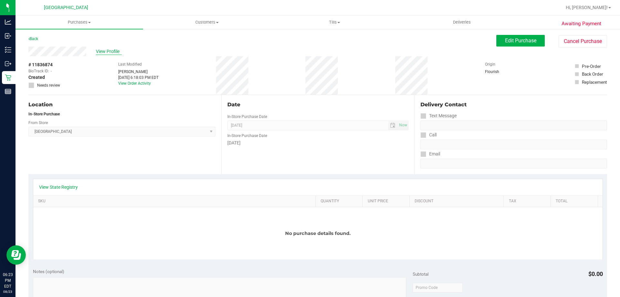
click at [103, 51] on span "View Profile" at bounding box center [109, 51] width 26 height 7
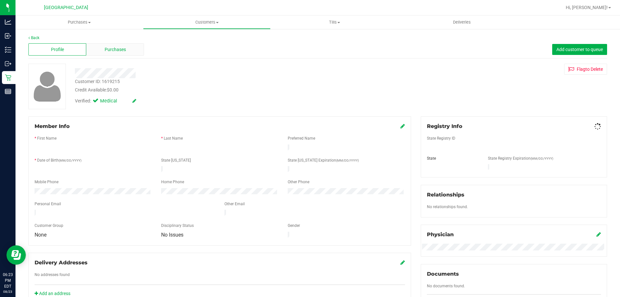
click at [104, 53] on div "Purchases" at bounding box center [115, 49] width 58 height 12
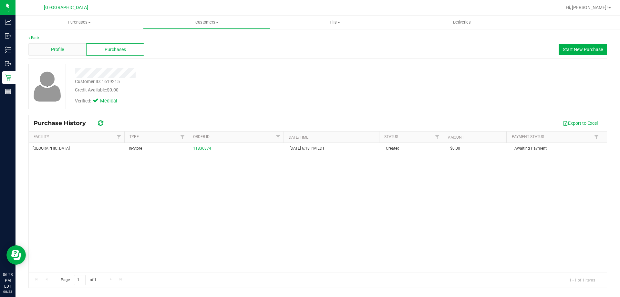
click at [76, 50] on div "Profile" at bounding box center [57, 49] width 58 height 12
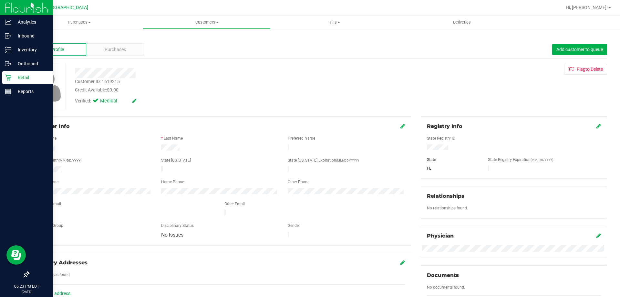
click at [10, 75] on icon at bounding box center [8, 77] width 6 height 6
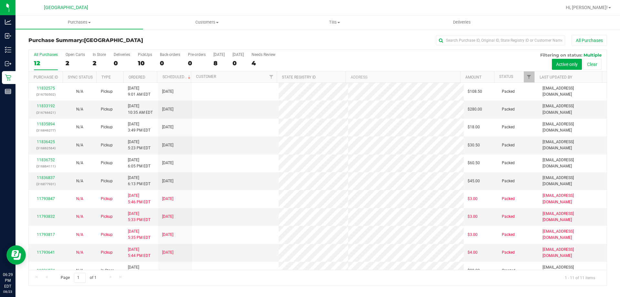
click at [216, 63] on div "8" at bounding box center [218, 62] width 11 height 7
click at [0, 0] on input "Today 8" at bounding box center [0, 0] width 0 height 0
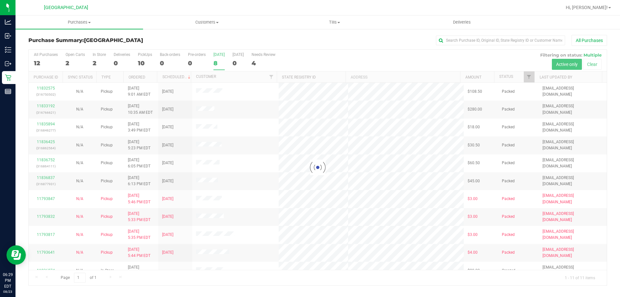
click at [216, 63] on div at bounding box center [318, 167] width 578 height 235
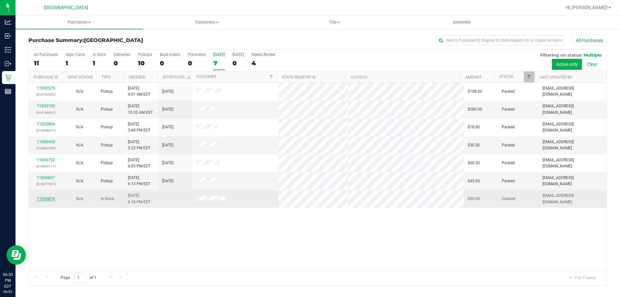
click at [46, 199] on link "11836874" at bounding box center [46, 198] width 18 height 5
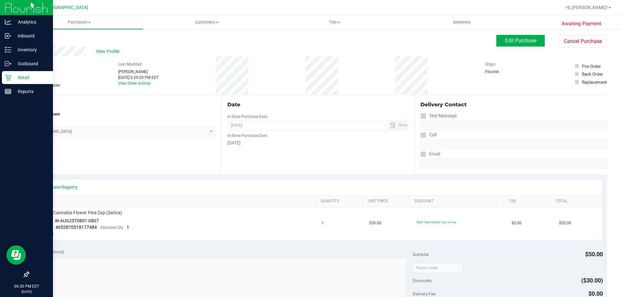
click at [16, 81] on p "Retail" at bounding box center [30, 78] width 39 height 8
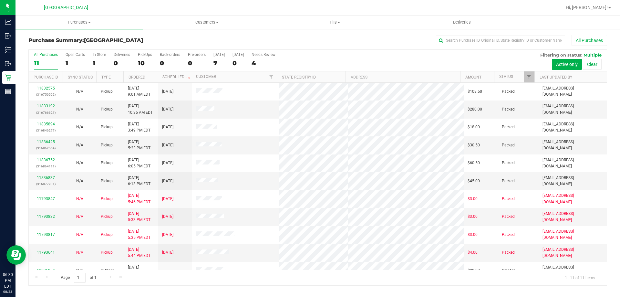
drag, startPoint x: 371, startPoint y: 32, endPoint x: 366, endPoint y: 32, distance: 4.2
click at [370, 31] on div "Purchase Summary: Lakeland WC All Purchases All Purchases 11 Open Carts 1 In St…" at bounding box center [317, 159] width 604 height 263
click at [349, 24] on span "Tills" at bounding box center [334, 22] width 127 height 6
click at [328, 36] on li "Manage tills" at bounding box center [333, 39] width 127 height 8
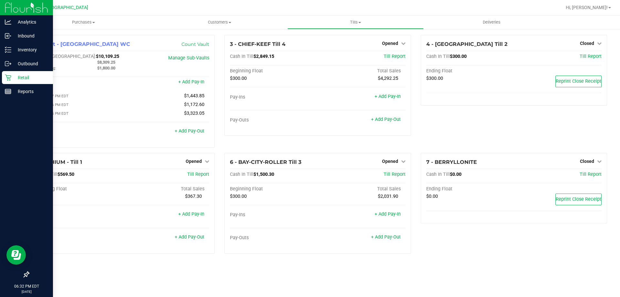
click at [18, 78] on p "Retail" at bounding box center [30, 78] width 39 height 8
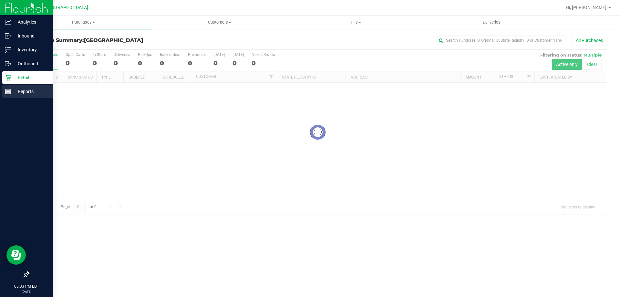
click at [26, 93] on p "Reports" at bounding box center [30, 91] width 39 height 8
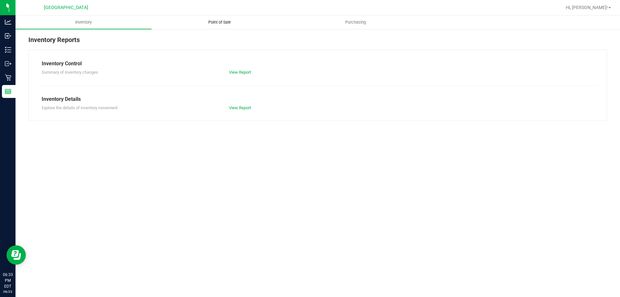
click at [228, 18] on uib-tab-heading "Point of Sale" at bounding box center [219, 22] width 135 height 13
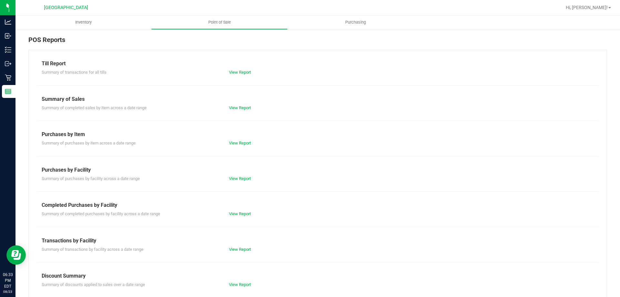
click at [236, 77] on div "Till Report Summary of transactions for all tills View Report Summary of Sales …" at bounding box center [317, 191] width 578 height 283
click at [234, 72] on link "View Report" at bounding box center [240, 72] width 22 height 5
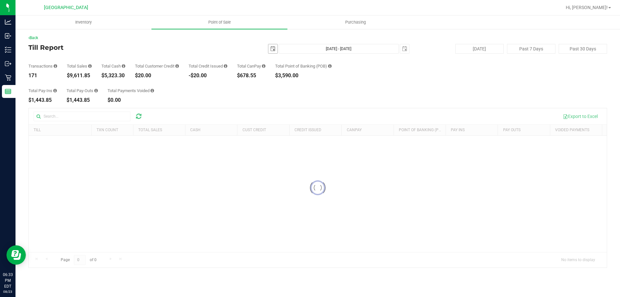
click at [273, 49] on span "select" at bounding box center [272, 48] width 5 height 5
click at [321, 116] on link "22" at bounding box center [320, 114] width 9 height 10
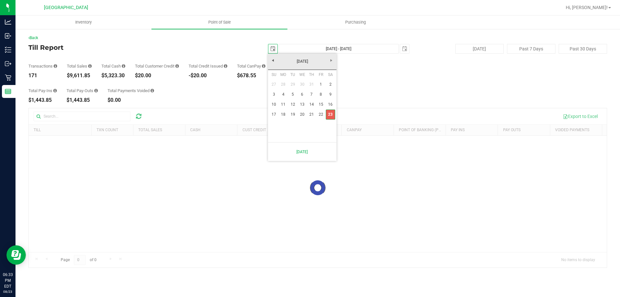
type input "2025-08-22"
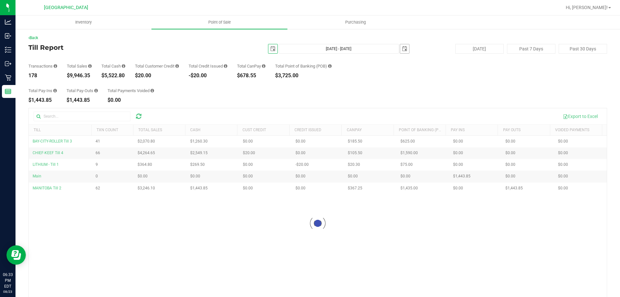
click at [402, 50] on span "select" at bounding box center [404, 48] width 5 height 5
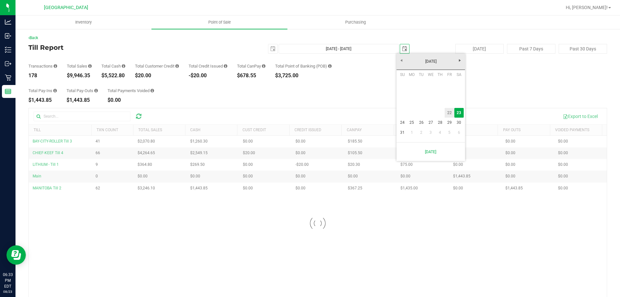
click at [450, 115] on link "22" at bounding box center [448, 113] width 9 height 10
type input "Aug 22, 2025 - Aug 22, 2025"
type input "2025-08-22"
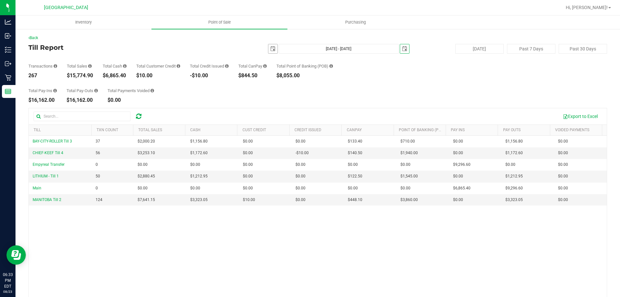
click at [270, 48] on span "select" at bounding box center [272, 48] width 5 height 5
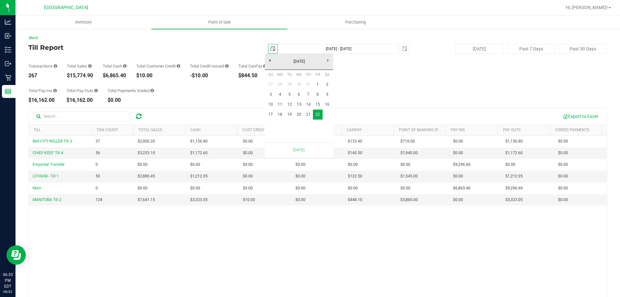
scroll to position [0, 16]
click at [310, 114] on link "21" at bounding box center [307, 114] width 9 height 10
type input "Aug 21, 2025 - Aug 22, 2025"
type input "2025-08-21"
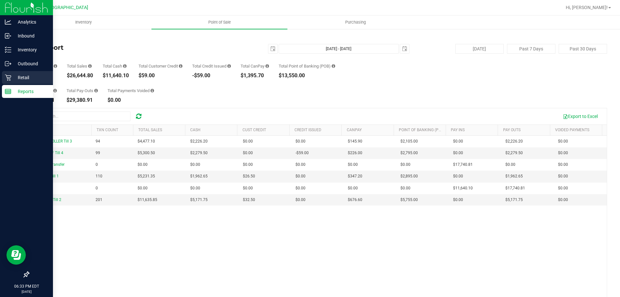
click at [8, 81] on div "Retail" at bounding box center [27, 77] width 51 height 13
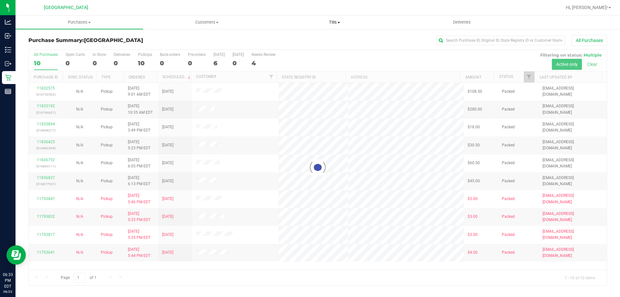
click at [329, 23] on span "Tills" at bounding box center [334, 22] width 127 height 6
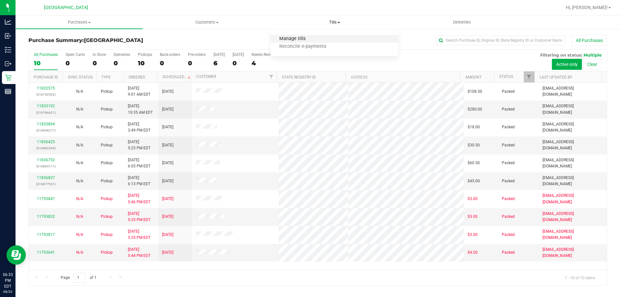
click at [313, 37] on span "Manage tills" at bounding box center [292, 38] width 44 height 5
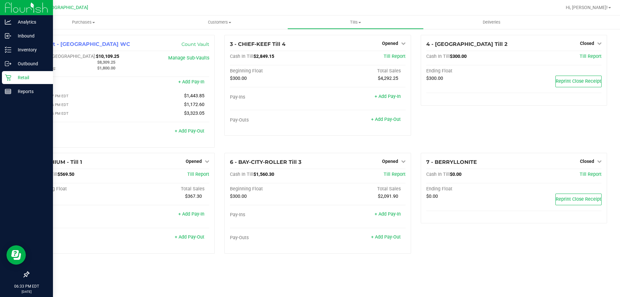
click at [19, 77] on p "Retail" at bounding box center [30, 78] width 39 height 8
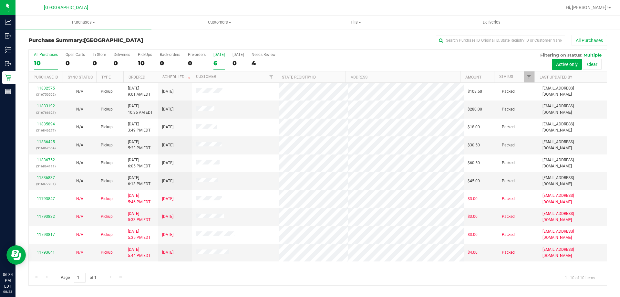
click at [216, 63] on div "6" at bounding box center [218, 62] width 11 height 7
click at [0, 0] on input "Today 6" at bounding box center [0, 0] width 0 height 0
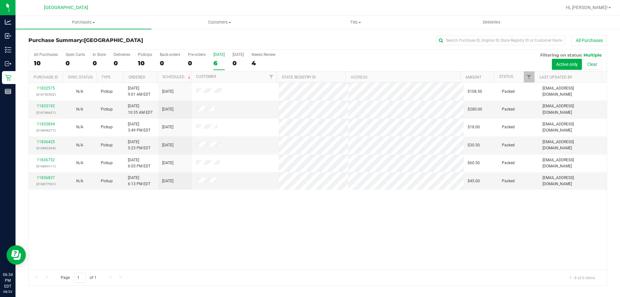
click at [218, 68] on label "Today 6" at bounding box center [218, 61] width 11 height 18
click at [0, 0] on input "Today 6" at bounding box center [0, 0] width 0 height 0
click at [184, 253] on div "11832575 (316750502) N/A Pickup 8/23/2025 9:01 AM EDT 8/23/2025 $108.50 Packed …" at bounding box center [318, 176] width 578 height 187
click at [216, 61] on div "6" at bounding box center [218, 62] width 11 height 7
click at [0, 0] on input "Today 6" at bounding box center [0, 0] width 0 height 0
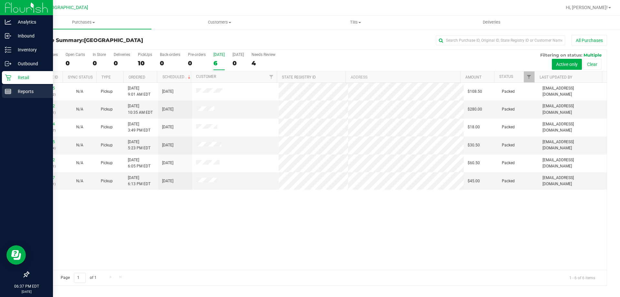
click at [15, 89] on p "Reports" at bounding box center [30, 91] width 39 height 8
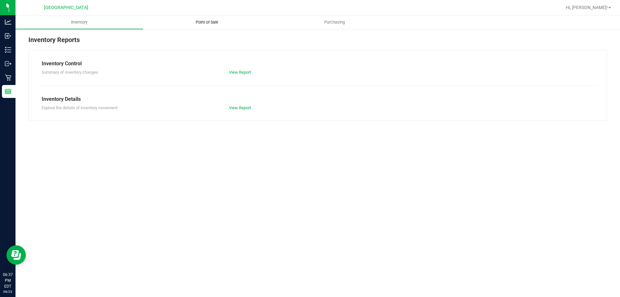
click at [202, 22] on span "Point of Sale" at bounding box center [207, 22] width 40 height 6
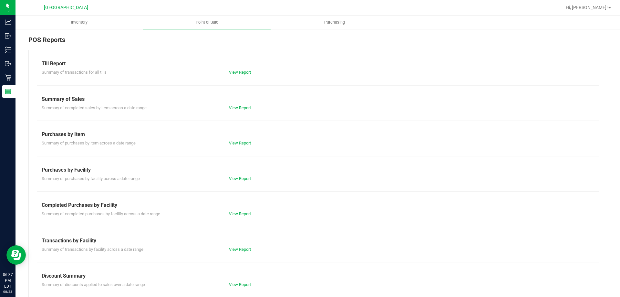
click at [233, 69] on div "View Report" at bounding box center [317, 72] width 187 height 6
click at [234, 75] on div "View Report" at bounding box center [317, 72] width 187 height 6
click at [234, 74] on link "View Report" at bounding box center [240, 72] width 22 height 5
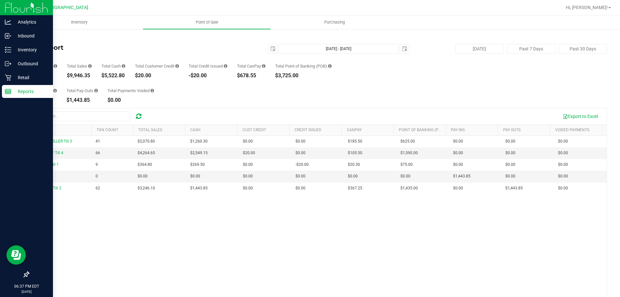
click at [9, 94] on icon at bounding box center [8, 91] width 6 height 6
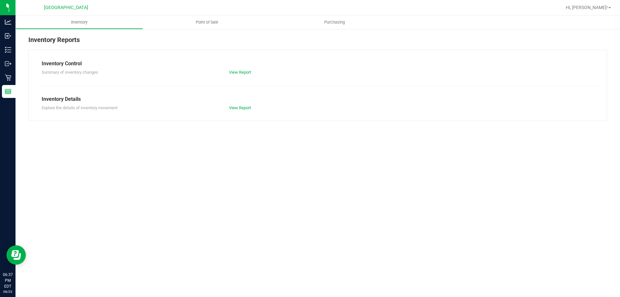
click at [177, 31] on div "Inventory Reports Inventory Control Summary of inventory changes View Report In…" at bounding box center [317, 77] width 604 height 99
click at [215, 24] on span "Point of Sale" at bounding box center [207, 22] width 40 height 6
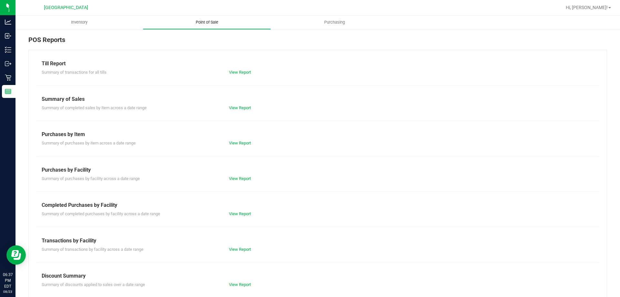
click at [213, 24] on span "Point of Sale" at bounding box center [207, 22] width 40 height 6
click at [236, 73] on link "View Report" at bounding box center [240, 72] width 22 height 5
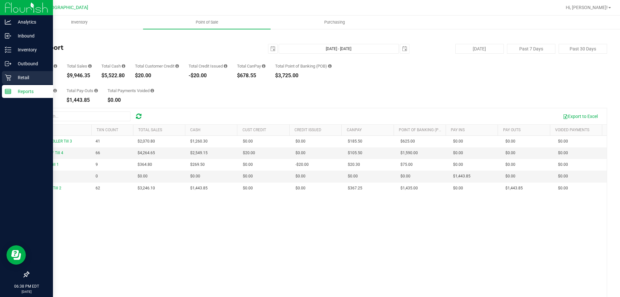
click at [13, 78] on p "Retail" at bounding box center [30, 78] width 39 height 8
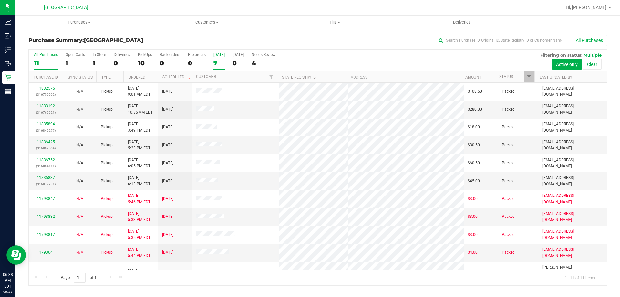
click at [221, 65] on div "7" at bounding box center [218, 62] width 11 height 7
click at [0, 0] on input "Today 7" at bounding box center [0, 0] width 0 height 0
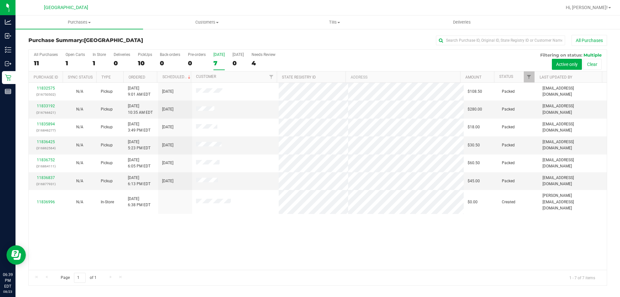
click at [219, 65] on div "7" at bounding box center [218, 62] width 11 height 7
click at [0, 0] on input "Today 7" at bounding box center [0, 0] width 0 height 0
click at [215, 61] on div "7" at bounding box center [218, 62] width 11 height 7
click at [0, 0] on input "Today 7" at bounding box center [0, 0] width 0 height 0
click at [216, 60] on div "7" at bounding box center [218, 62] width 11 height 7
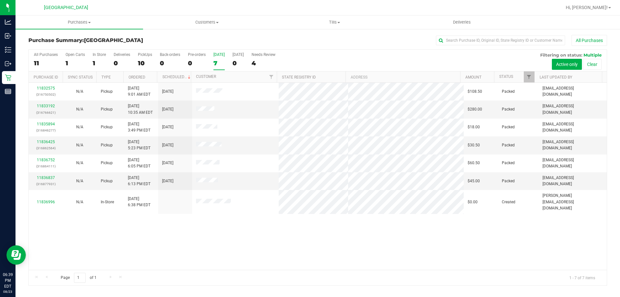
click at [0, 0] on input "Today 7" at bounding box center [0, 0] width 0 height 0
click at [216, 60] on div "7" at bounding box center [218, 62] width 11 height 7
click at [0, 0] on input "Today 7" at bounding box center [0, 0] width 0 height 0
click at [217, 52] on div "[DATE]" at bounding box center [218, 54] width 11 height 5
click at [0, 0] on input "Today 7" at bounding box center [0, 0] width 0 height 0
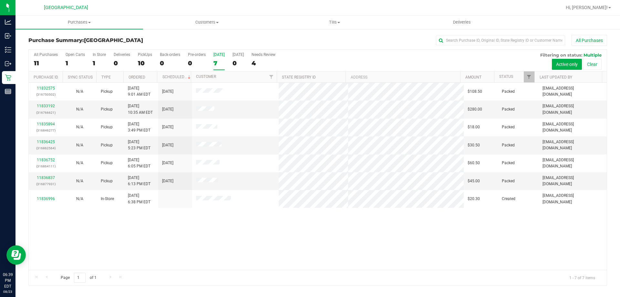
click at [218, 63] on div "7" at bounding box center [218, 62] width 11 height 7
click at [0, 0] on input "Today 7" at bounding box center [0, 0] width 0 height 0
click at [51, 106] on link "11833192" at bounding box center [46, 106] width 18 height 5
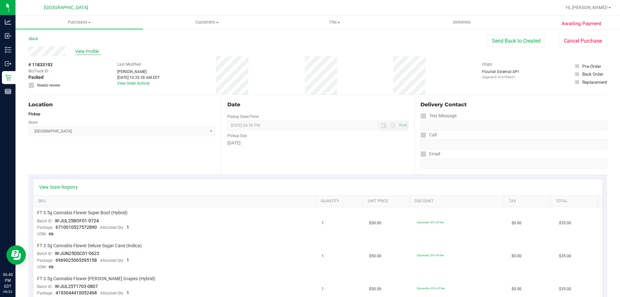
click at [83, 52] on span "View Profile" at bounding box center [88, 51] width 26 height 7
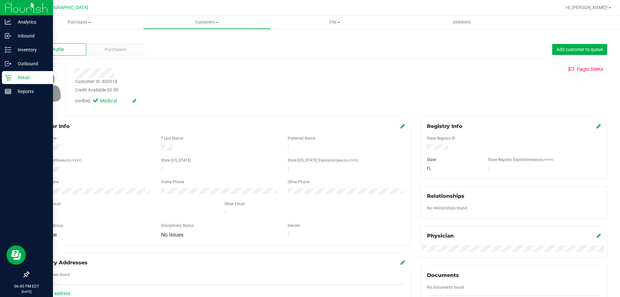
click at [26, 77] on p "Retail" at bounding box center [30, 78] width 39 height 8
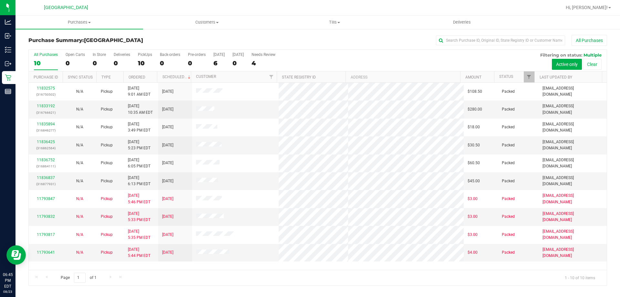
click at [533, 35] on div "All Purchases" at bounding box center [414, 40] width 386 height 11
click at [531, 43] on input "text" at bounding box center [500, 41] width 129 height 10
type input "2091"
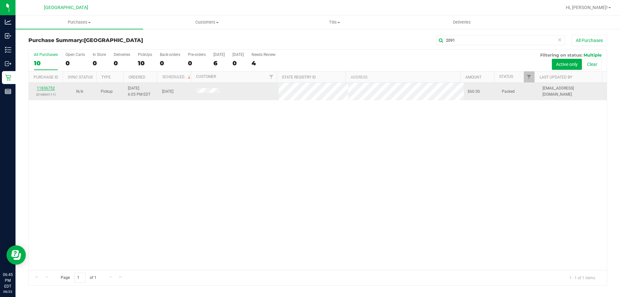
click at [52, 88] on link "11836752" at bounding box center [46, 88] width 18 height 5
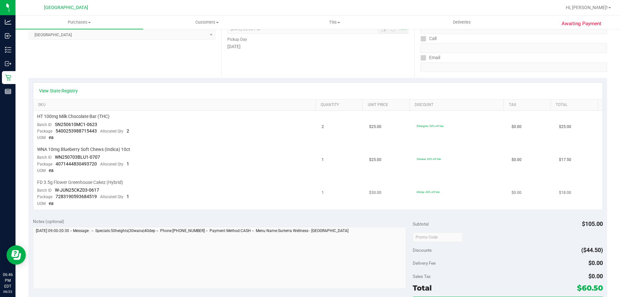
scroll to position [97, 0]
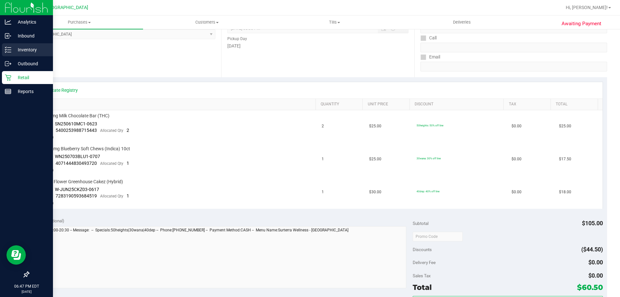
click at [12, 53] on p "Inventory" at bounding box center [30, 50] width 39 height 8
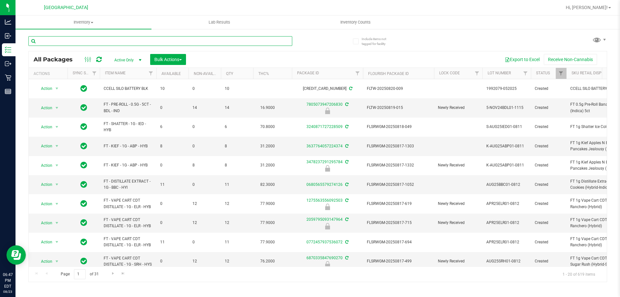
click at [150, 41] on input "text" at bounding box center [160, 41] width 264 height 10
type input "PINEAPPLE"
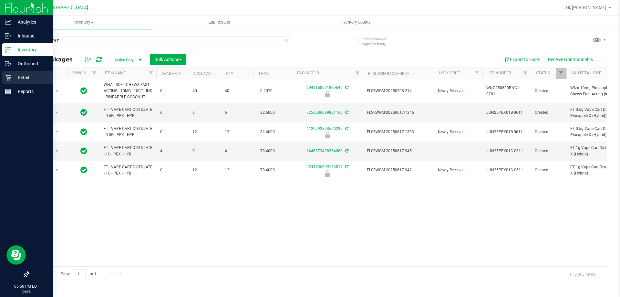
click at [11, 81] on p "Retail" at bounding box center [30, 78] width 39 height 8
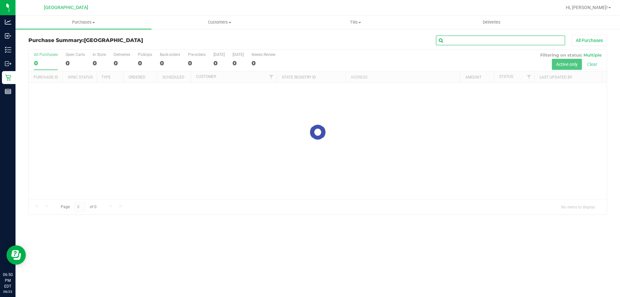
click at [494, 44] on input "text" at bounding box center [500, 41] width 129 height 10
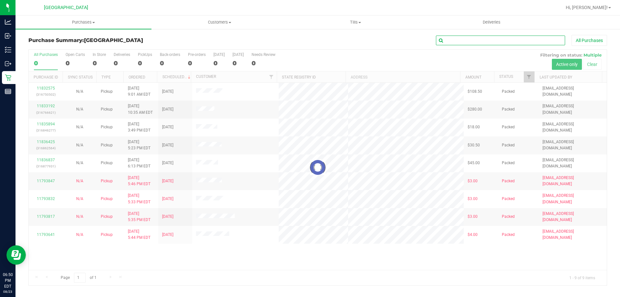
click at [493, 39] on input "text" at bounding box center [500, 41] width 129 height 10
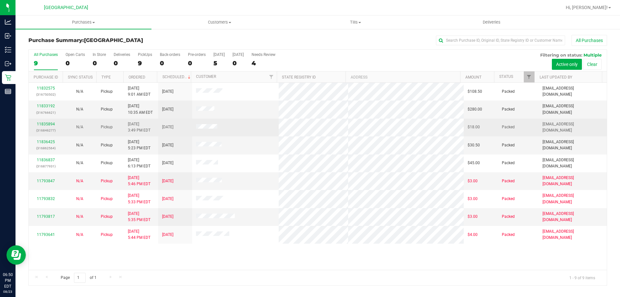
click at [46, 119] on td "11835894 (316846277)" at bounding box center [46, 127] width 34 height 18
click at [45, 124] on link "11835894" at bounding box center [46, 124] width 18 height 5
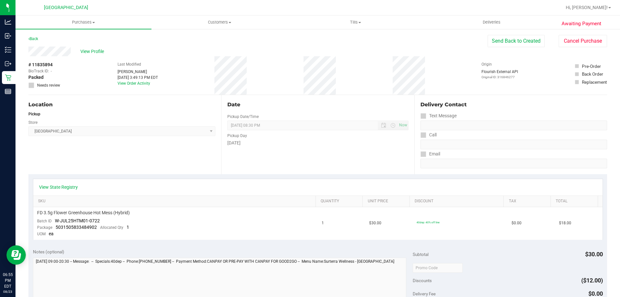
click at [147, 38] on div "Back Send Back to Created Cancel Purchase" at bounding box center [317, 41] width 578 height 12
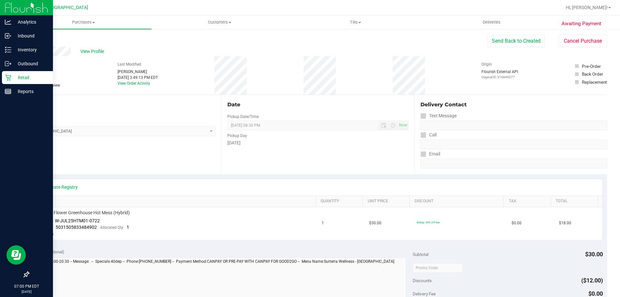
click at [15, 77] on p "Retail" at bounding box center [30, 78] width 39 height 8
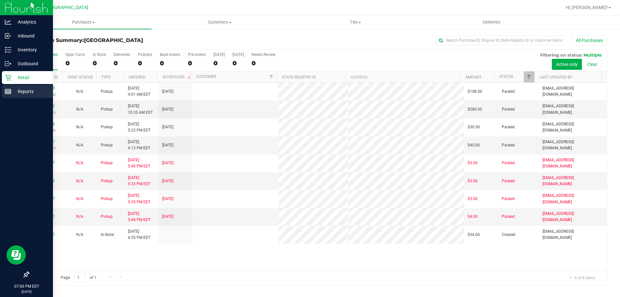
click at [18, 92] on p "Reports" at bounding box center [30, 91] width 39 height 8
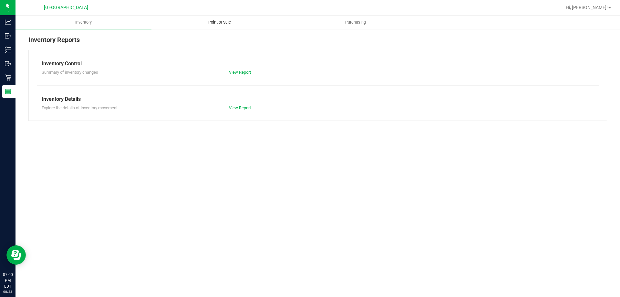
click at [230, 23] on span "Point of Sale" at bounding box center [219, 22] width 40 height 6
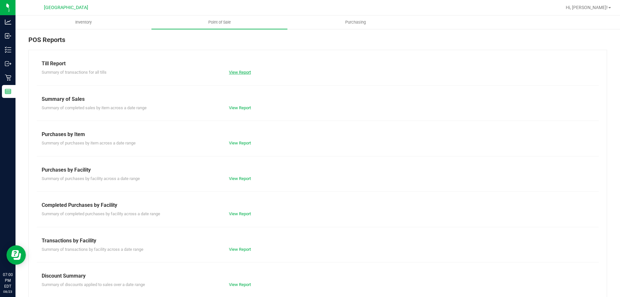
click at [234, 71] on link "View Report" at bounding box center [240, 72] width 22 height 5
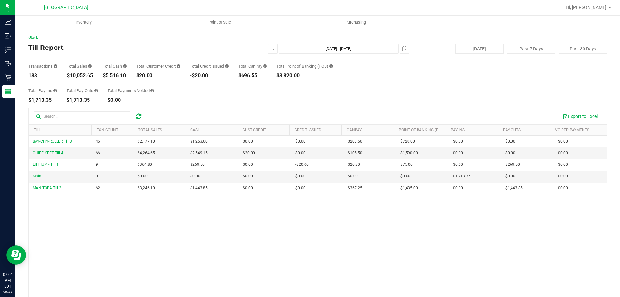
click at [227, 102] on div "Total Pay-Ins $1,713.35 Total Pay-Outs $1,713.35 Total Payments Voided $0.00" at bounding box center [317, 90] width 578 height 25
click at [383, 87] on div "Total Pay-Ins $1,713.35 Total Pay-Outs $1,713.35 Total Payments Voided $0.00" at bounding box center [317, 90] width 578 height 25
click at [161, 101] on div "Total Pay-Ins $1,713.35 Total Pay-Outs $1,713.35 Total Payments Voided $0.00" at bounding box center [317, 90] width 578 height 25
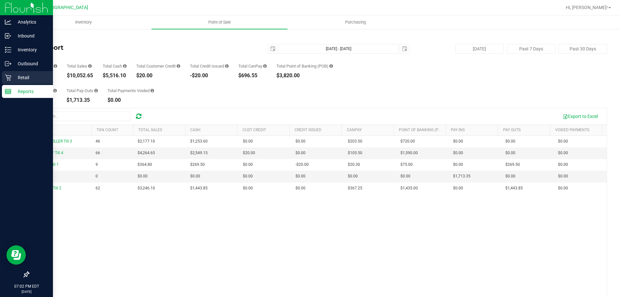
click at [7, 75] on icon at bounding box center [8, 77] width 6 height 6
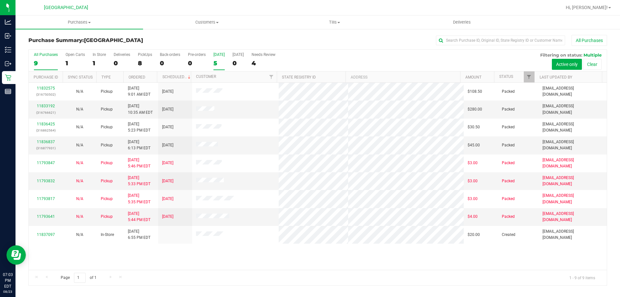
click at [221, 56] on div "[DATE]" at bounding box center [218, 54] width 11 height 5
click at [0, 0] on input "Today 5" at bounding box center [0, 0] width 0 height 0
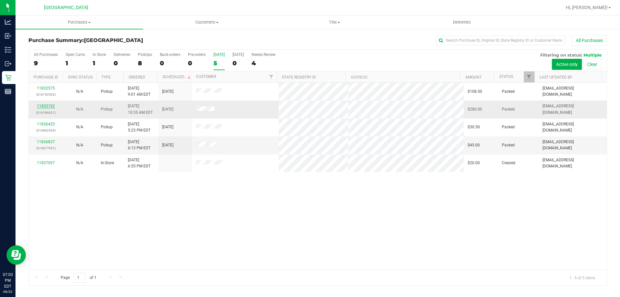
click at [49, 105] on link "11833192" at bounding box center [46, 106] width 18 height 5
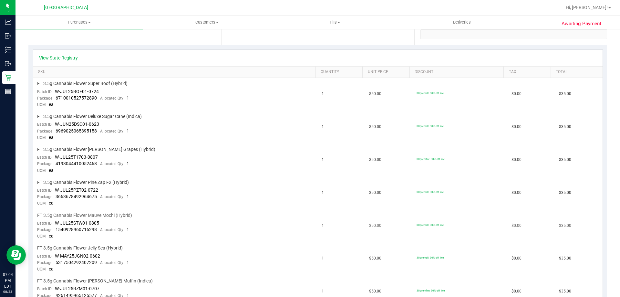
scroll to position [161, 0]
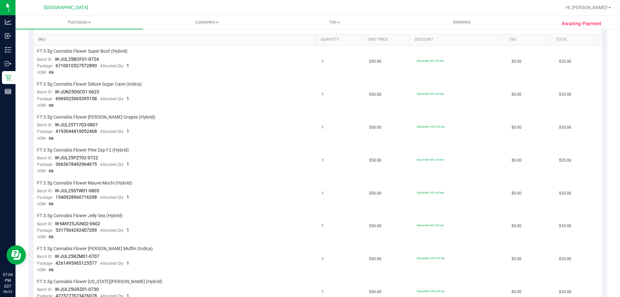
click at [187, 41] on link "SKU" at bounding box center [175, 39] width 275 height 5
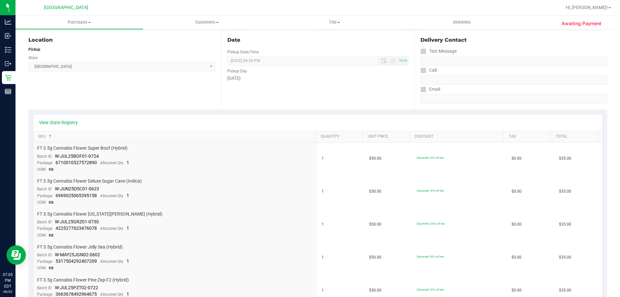
drag, startPoint x: 93, startPoint y: 93, endPoint x: 85, endPoint y: 54, distance: 39.8
click at [93, 92] on div "Location Pickup Store Lakeland WC Select Store Bonita Springs WC Boynton Beach …" at bounding box center [124, 69] width 193 height 79
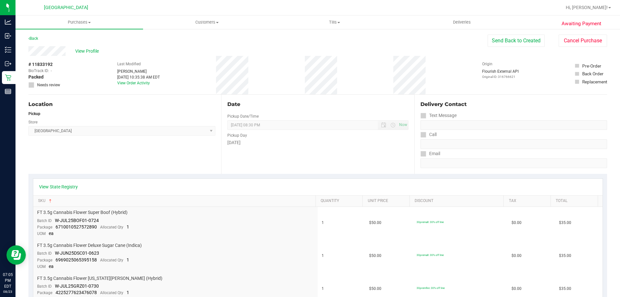
scroll to position [0, 0]
click at [91, 54] on span "View Profile" at bounding box center [88, 51] width 26 height 7
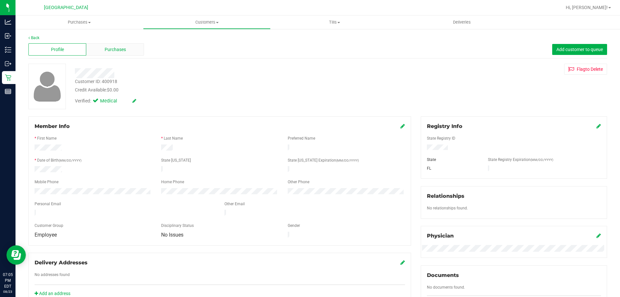
click at [114, 50] on span "Purchases" at bounding box center [115, 49] width 21 height 7
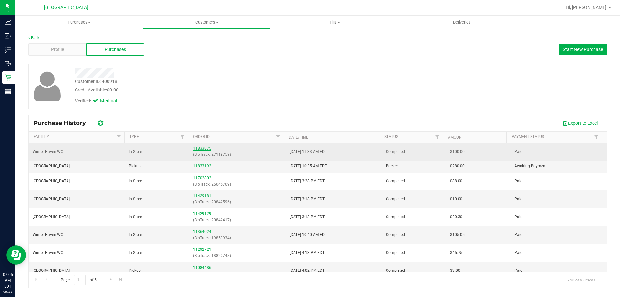
click at [195, 148] on link "11833875" at bounding box center [202, 148] width 18 height 5
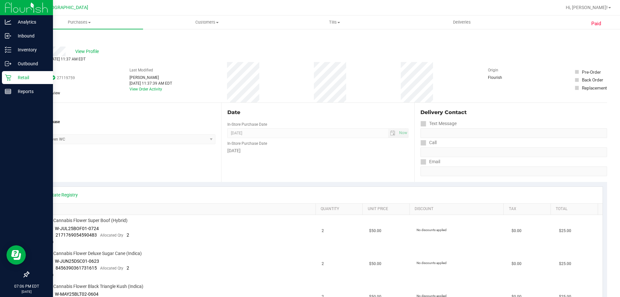
click at [8, 74] on icon at bounding box center [8, 77] width 6 height 6
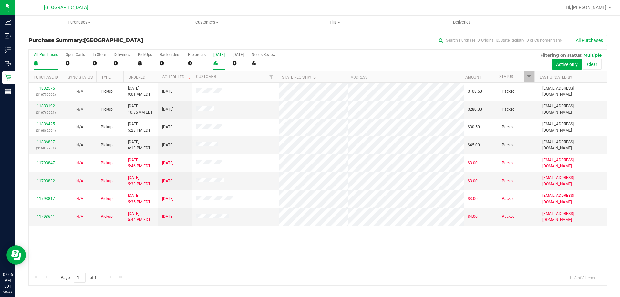
click at [216, 66] on div "4" at bounding box center [218, 62] width 11 height 7
click at [0, 0] on input "Today 4" at bounding box center [0, 0] width 0 height 0
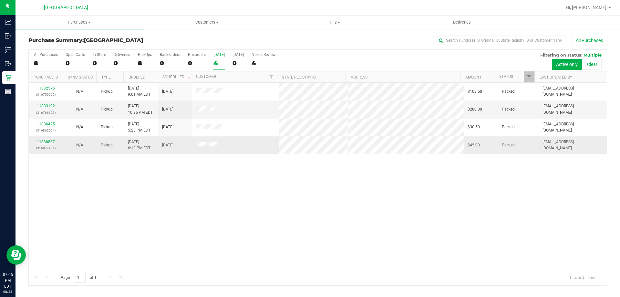
click at [46, 141] on link "11836837" at bounding box center [46, 141] width 18 height 5
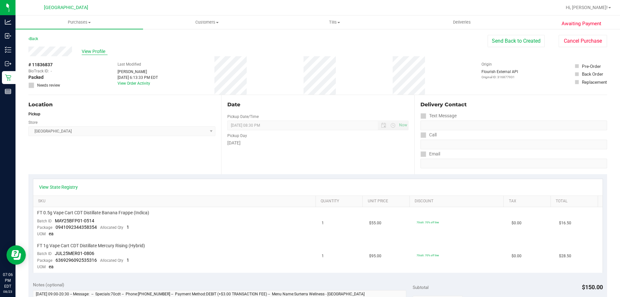
click at [98, 52] on span "View Profile" at bounding box center [95, 51] width 26 height 7
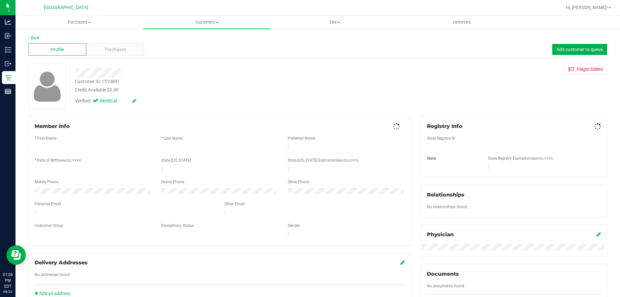
click at [99, 51] on div "Purchases" at bounding box center [115, 49] width 58 height 12
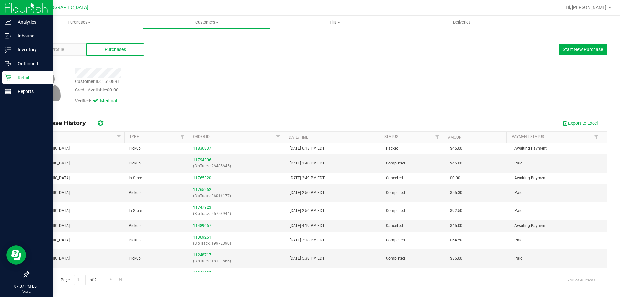
drag, startPoint x: 17, startPoint y: 77, endPoint x: 14, endPoint y: 77, distance: 3.2
click at [15, 77] on div "Analytics Inbound Inventory Outbound Retail Reports 07:07 PM EDT 08/23/2025 08/…" at bounding box center [310, 148] width 620 height 297
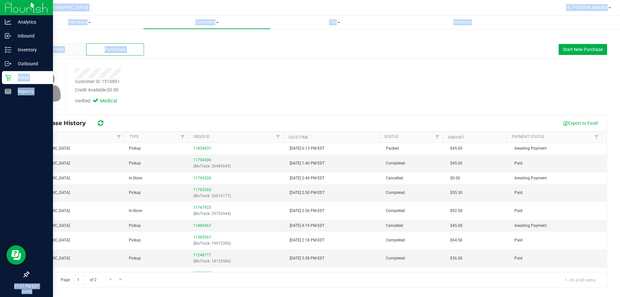
click at [14, 77] on p "Retail" at bounding box center [30, 78] width 39 height 8
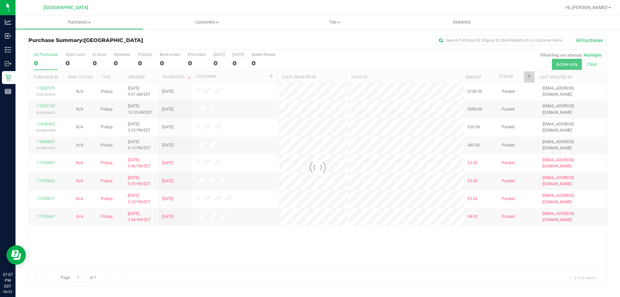
click at [255, 280] on div at bounding box center [318, 167] width 578 height 235
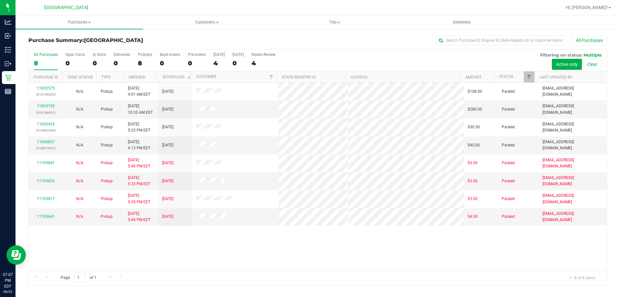
click at [250, 271] on div "Page 1 of 1 1 - 8 of 8 items" at bounding box center [318, 277] width 578 height 15
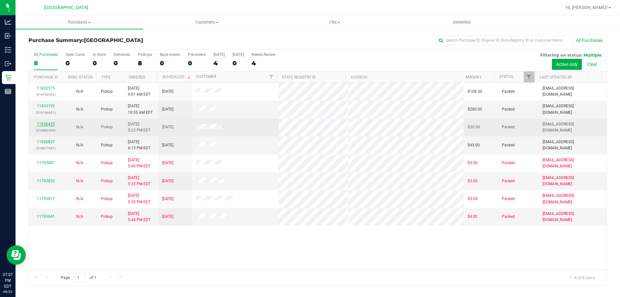
click at [45, 123] on link "11836425" at bounding box center [46, 124] width 18 height 5
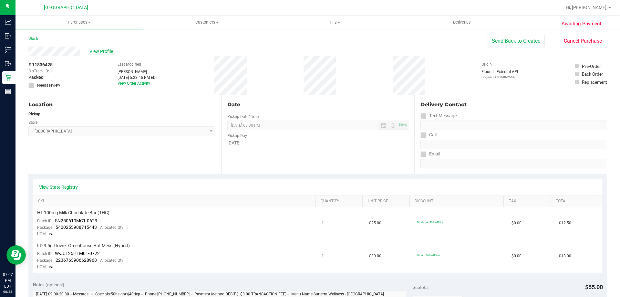
click at [103, 49] on span "View Profile" at bounding box center [102, 51] width 26 height 7
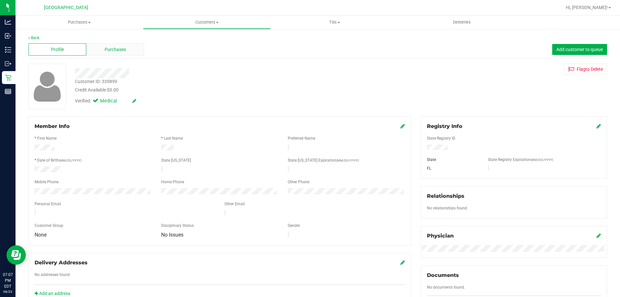
click at [105, 55] on div "Purchases" at bounding box center [115, 49] width 58 height 12
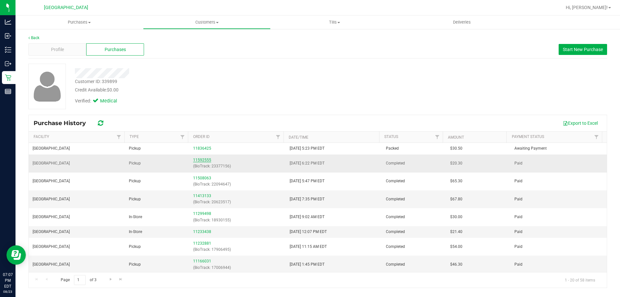
click at [197, 160] on link "11592555" at bounding box center [202, 160] width 18 height 5
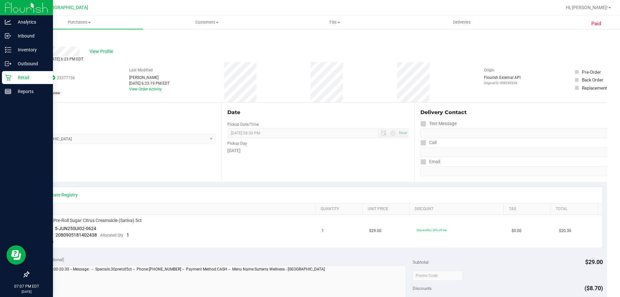
click at [32, 74] on p "Retail" at bounding box center [30, 78] width 39 height 8
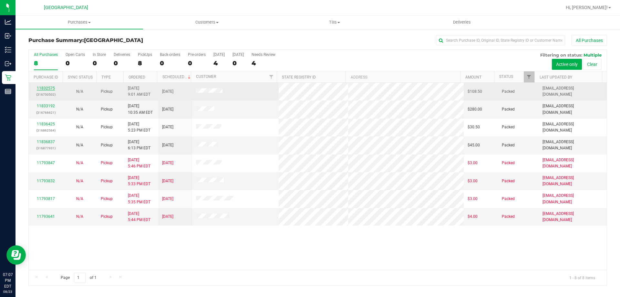
click at [41, 89] on link "11832575" at bounding box center [46, 88] width 18 height 5
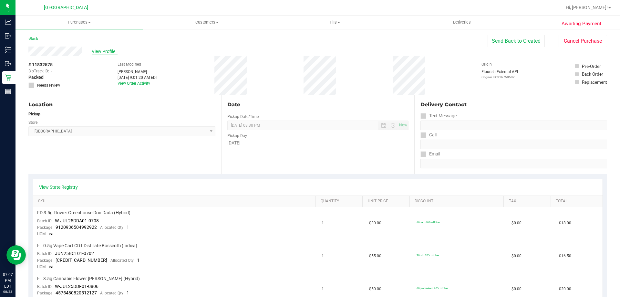
click at [112, 55] on span "View Profile" at bounding box center [105, 51] width 26 height 7
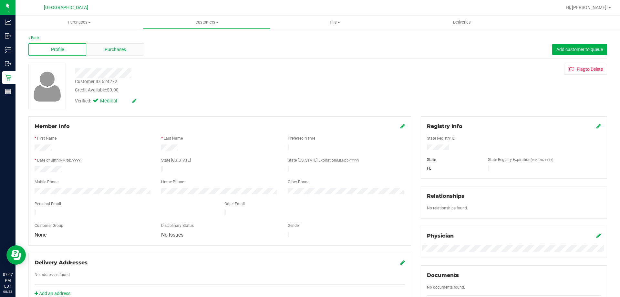
click at [121, 49] on span "Purchases" at bounding box center [115, 49] width 21 height 7
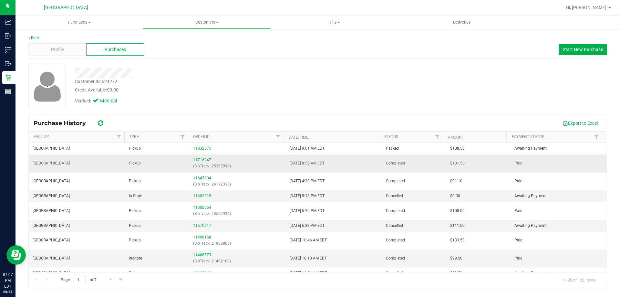
click at [195, 163] on p "(BioTrack: 25267998)" at bounding box center [237, 166] width 88 height 6
click at [196, 160] on link "11716247" at bounding box center [202, 160] width 18 height 5
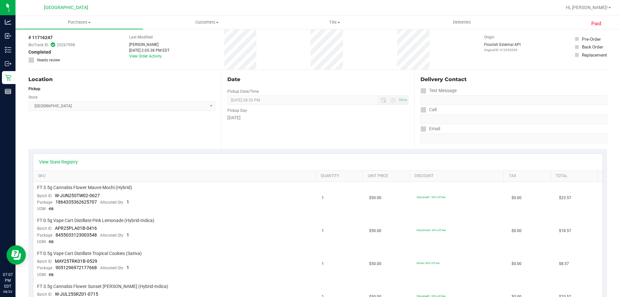
scroll to position [32, 0]
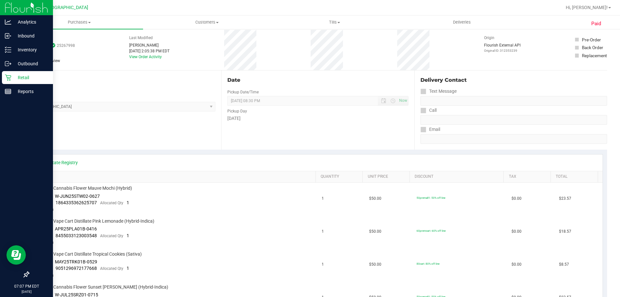
click at [6, 76] on icon at bounding box center [8, 77] width 6 height 6
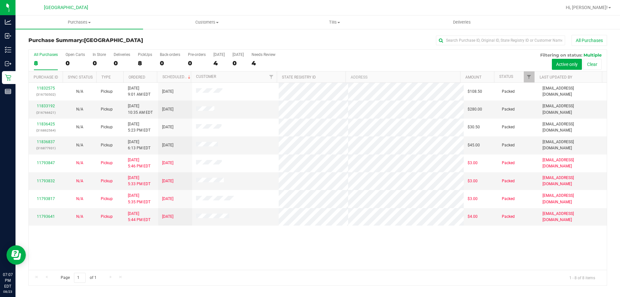
click at [285, 36] on div "All Purchases" at bounding box center [414, 40] width 386 height 11
click at [342, 17] on uib-tab-heading "Tills Manage tills Reconcile e-payments" at bounding box center [334, 22] width 127 height 13
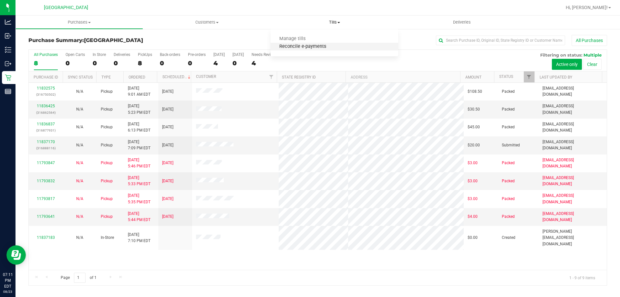
click at [315, 48] on span "Reconcile e-payments" at bounding box center [302, 46] width 64 height 5
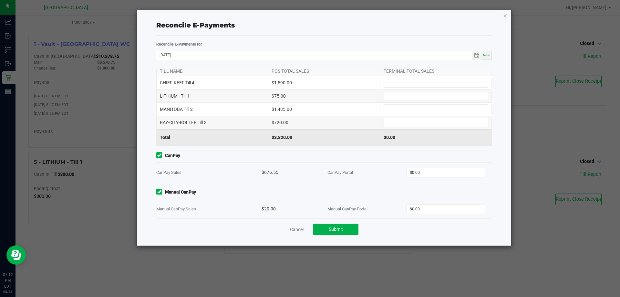
scroll to position [20, 0]
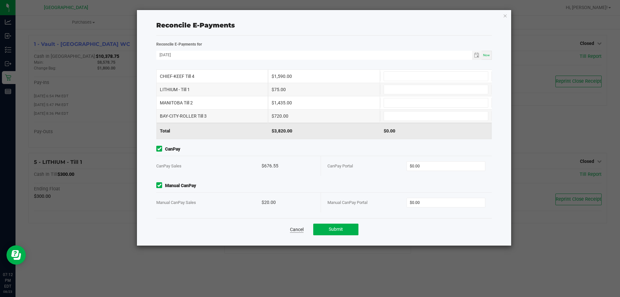
click at [300, 227] on link "Cancel" at bounding box center [297, 229] width 14 height 6
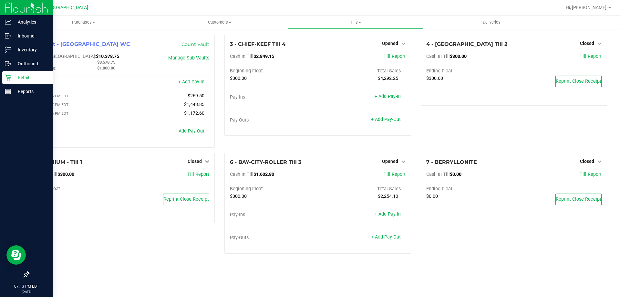
click at [23, 80] on p "Retail" at bounding box center [30, 78] width 39 height 8
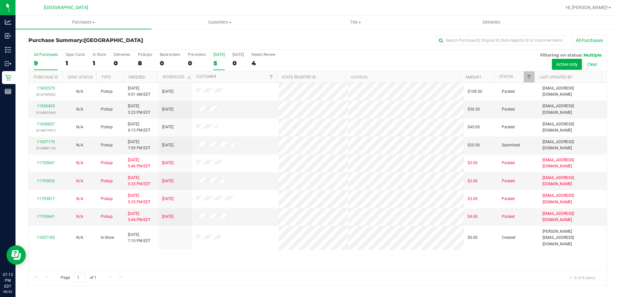
click at [221, 66] on div "5" at bounding box center [218, 62] width 11 height 7
click at [0, 0] on input "Today 5" at bounding box center [0, 0] width 0 height 0
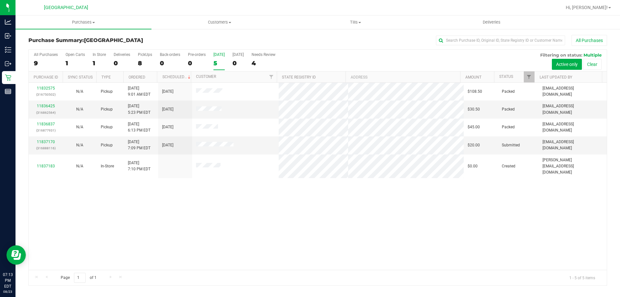
click at [224, 67] on div "All Purchases 9 Open Carts 1 In Store 1 Deliveries 0 PickUps 8 Back-orders 0 Pr…" at bounding box center [318, 61] width 578 height 22
click at [47, 142] on link "11837170" at bounding box center [46, 141] width 18 height 5
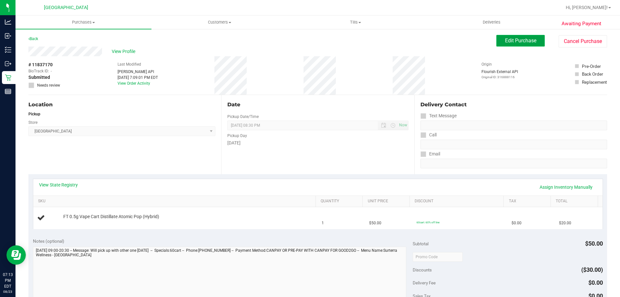
click at [512, 42] on span "Edit Purchase" at bounding box center [520, 40] width 31 height 6
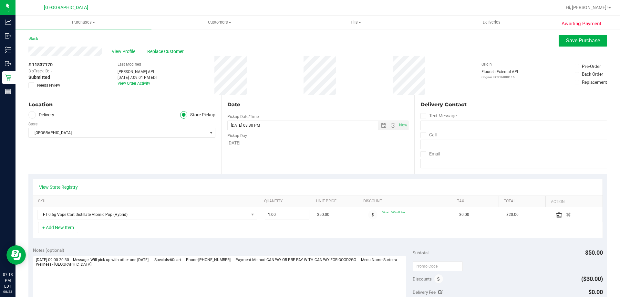
click at [34, 86] on label "Needs review" at bounding box center [44, 85] width 32 height 6
click at [0, 0] on input "Needs review" at bounding box center [0, 0] width 0 height 0
click at [238, 278] on textarea at bounding box center [219, 287] width 373 height 62
type textarea "Saturday 08/23/2025 09:00-20:30 -- Message: Will pick up with other one Monday …"
click at [573, 44] on button "Save Purchase" at bounding box center [582, 41] width 48 height 12
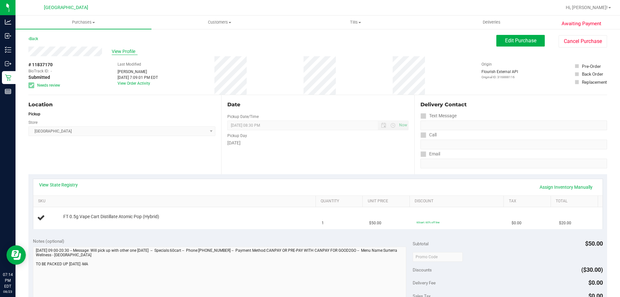
click at [118, 52] on span "View Profile" at bounding box center [125, 51] width 26 height 7
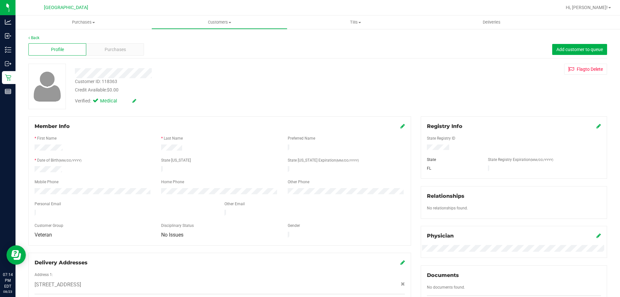
click at [118, 52] on span "Purchases" at bounding box center [115, 49] width 21 height 7
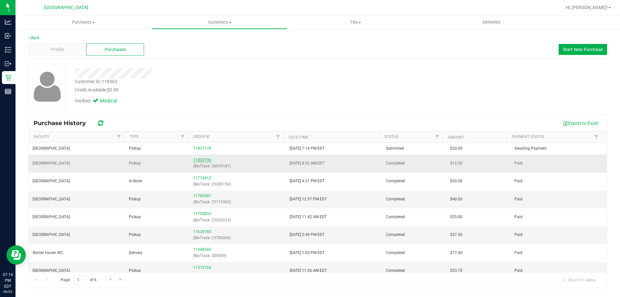
click at [199, 159] on link "11820796" at bounding box center [202, 160] width 18 height 5
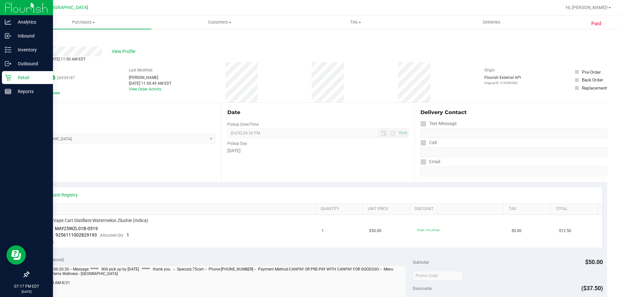
click at [20, 83] on div "Retail" at bounding box center [27, 77] width 51 height 13
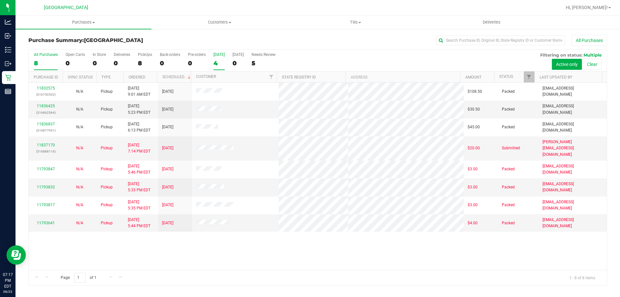
click at [220, 66] on div "4" at bounding box center [218, 62] width 11 height 7
click at [0, 0] on input "Today 4" at bounding box center [0, 0] width 0 height 0
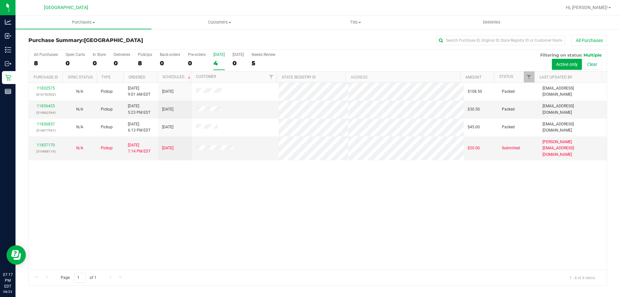
click at [120, 170] on div "11832575 (316750502) N/A Pickup 8/23/2025 9:01 AM EDT 8/23/2025 $108.50 Packed …" at bounding box center [318, 176] width 578 height 187
click at [334, 204] on div "11832575 (316750502) N/A Pickup 8/23/2025 9:01 AM EDT 8/23/2025 $108.50 Packed …" at bounding box center [318, 176] width 578 height 187
click at [409, 36] on div "All Purchases" at bounding box center [414, 40] width 386 height 11
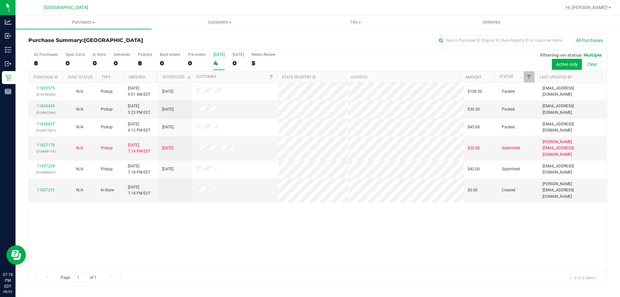
click at [219, 66] on div "4" at bounding box center [218, 62] width 11 height 7
click at [0, 0] on input "Today 4" at bounding box center [0, 0] width 0 height 0
click at [222, 59] on div "6" at bounding box center [218, 62] width 11 height 7
click at [0, 0] on input "Today 6" at bounding box center [0, 0] width 0 height 0
click at [44, 143] on link "11837170" at bounding box center [46, 145] width 18 height 5
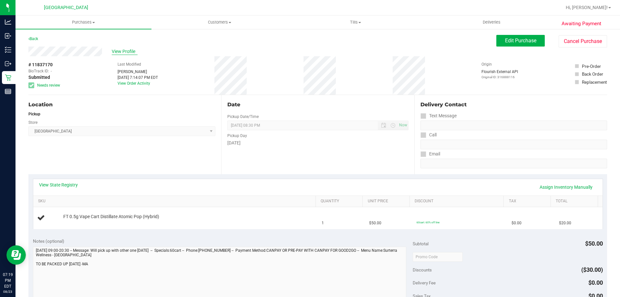
click at [117, 52] on span "View Profile" at bounding box center [125, 51] width 26 height 7
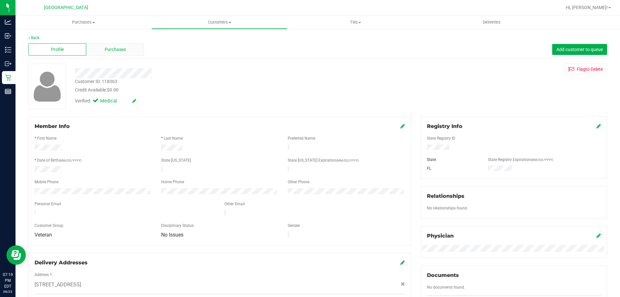
click at [109, 47] on span "Purchases" at bounding box center [115, 49] width 21 height 7
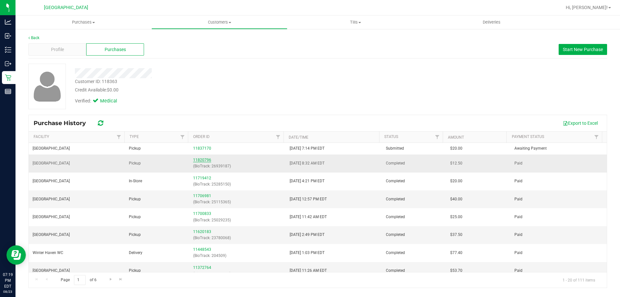
click at [199, 158] on link "11820796" at bounding box center [202, 160] width 18 height 5
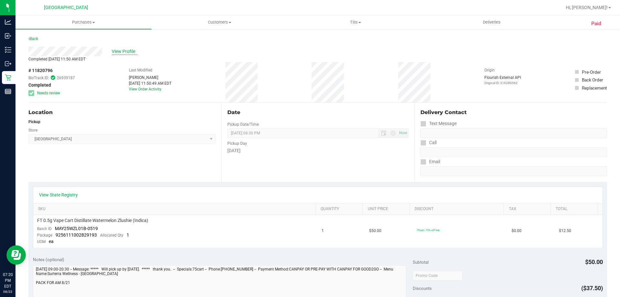
click at [124, 49] on span "View Profile" at bounding box center [125, 51] width 26 height 7
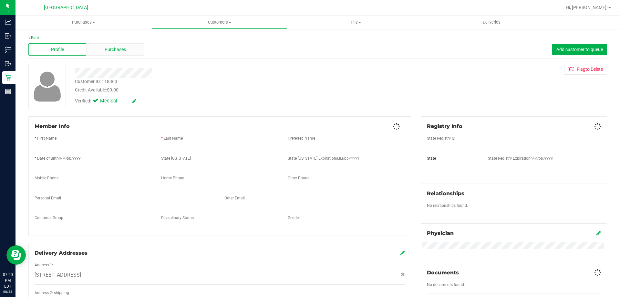
click at [125, 51] on div "Purchases" at bounding box center [115, 49] width 58 height 12
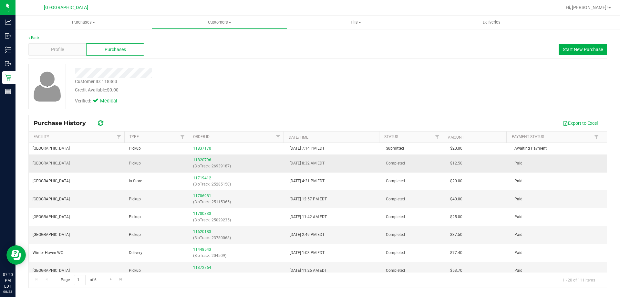
click at [207, 158] on link "11820796" at bounding box center [202, 160] width 18 height 5
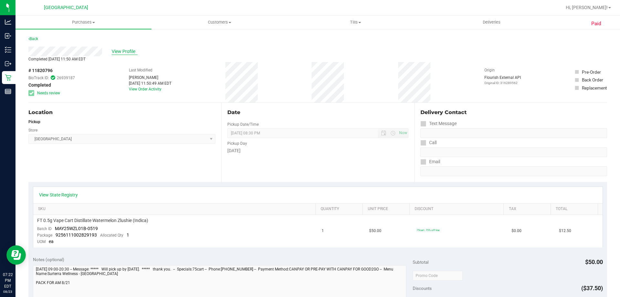
click at [130, 52] on span "View Profile" at bounding box center [125, 51] width 26 height 7
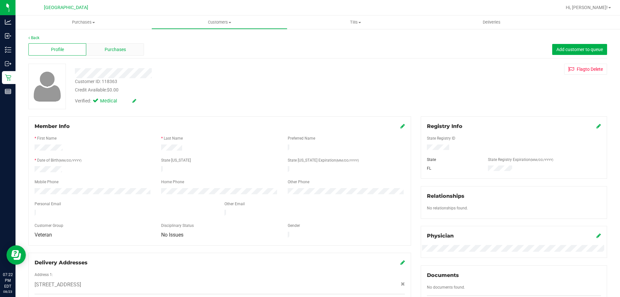
click at [127, 48] on div "Purchases" at bounding box center [115, 49] width 58 height 12
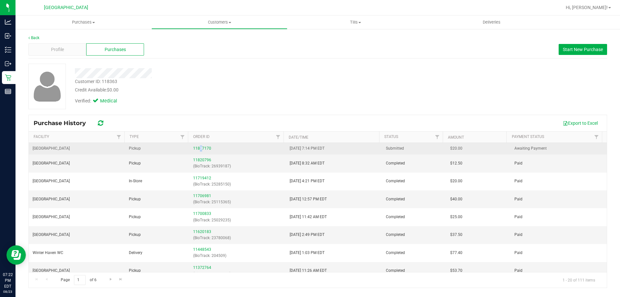
click at [200, 143] on td "11837170" at bounding box center [237, 149] width 96 height 12
click at [200, 148] on link "11837170" at bounding box center [202, 148] width 18 height 5
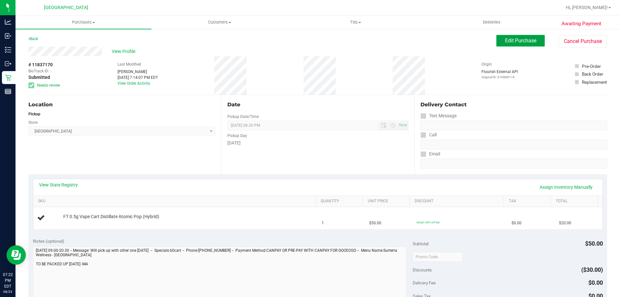
click at [526, 35] on button "Edit Purchase" at bounding box center [520, 41] width 48 height 12
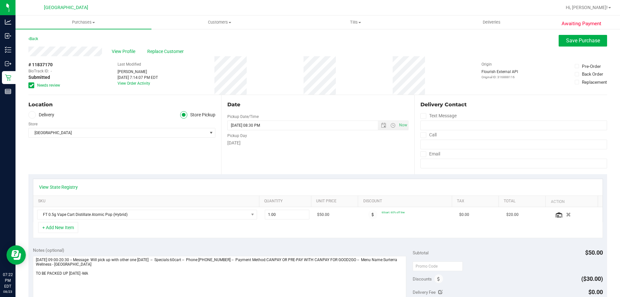
click at [31, 82] on span at bounding box center [31, 85] width 6 height 6
click at [0, 0] on input "Needs review" at bounding box center [0, 0] width 0 height 0
click at [568, 45] on button "Save Purchase" at bounding box center [582, 41] width 48 height 12
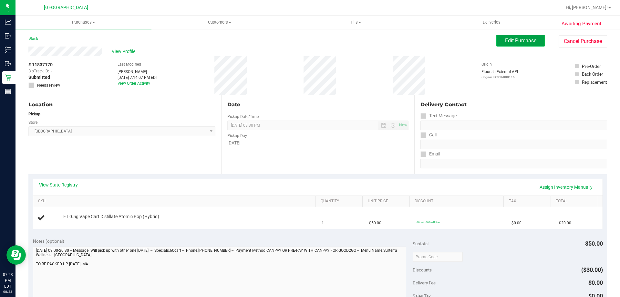
click at [505, 43] on span "Edit Purchase" at bounding box center [520, 40] width 31 height 6
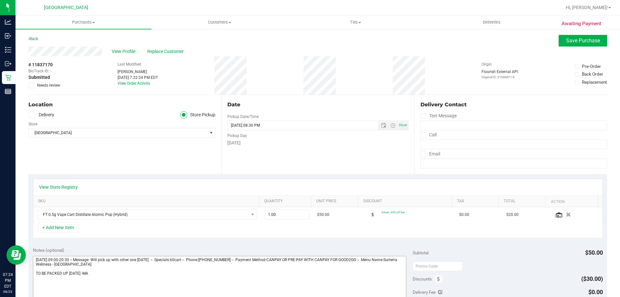
drag, startPoint x: 97, startPoint y: 276, endPoint x: 34, endPoint y: 277, distance: 62.9
click at [34, 277] on textarea at bounding box center [219, 287] width 373 height 62
type textarea "[DATE] 09:00-20:30 -- Message: Will pick up with other one [DATE] -- Specials:6…"
click at [586, 47] on div "View Profile Replace Customer" at bounding box center [317, 51] width 578 height 10
click at [582, 43] on span "Save Purchase" at bounding box center [583, 40] width 34 height 6
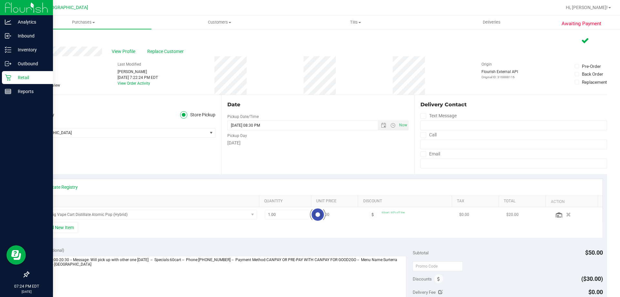
click at [23, 79] on p "Retail" at bounding box center [30, 78] width 39 height 8
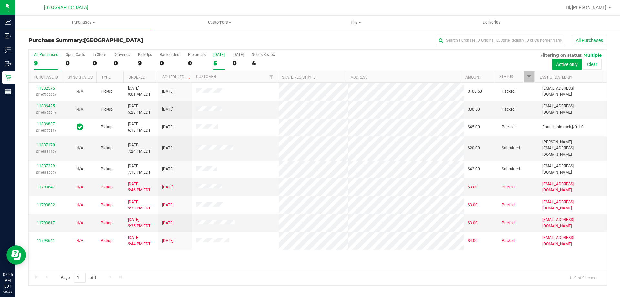
click at [216, 66] on div "5" at bounding box center [218, 62] width 11 height 7
click at [0, 0] on input "Today 5" at bounding box center [0, 0] width 0 height 0
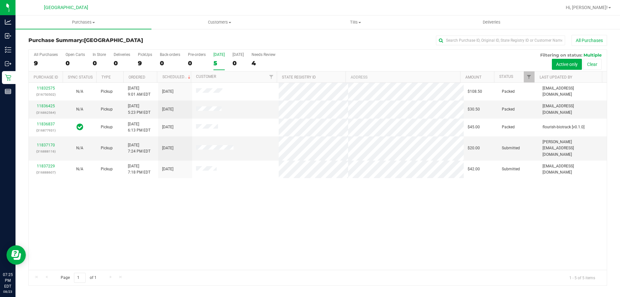
click at [215, 62] on div "5" at bounding box center [218, 62] width 11 height 7
click at [0, 0] on input "Today 5" at bounding box center [0, 0] width 0 height 0
click at [214, 61] on div "5" at bounding box center [218, 62] width 11 height 7
click at [0, 0] on input "Today 5" at bounding box center [0, 0] width 0 height 0
click at [214, 61] on div "5" at bounding box center [218, 62] width 11 height 7
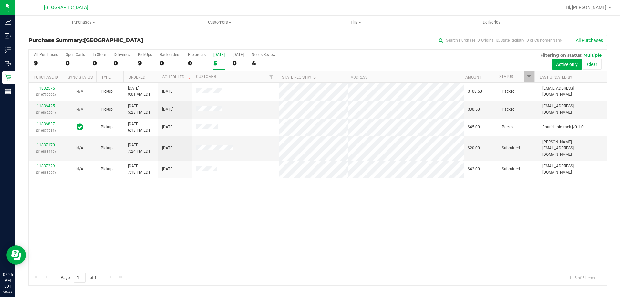
click at [0, 0] on input "Today 5" at bounding box center [0, 0] width 0 height 0
click at [214, 61] on div "5" at bounding box center [218, 62] width 11 height 7
click at [0, 0] on input "Today 5" at bounding box center [0, 0] width 0 height 0
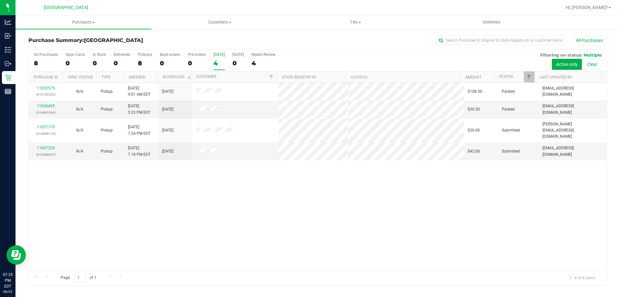
click at [214, 61] on div "4" at bounding box center [218, 62] width 11 height 7
click at [0, 0] on input "Today 4" at bounding box center [0, 0] width 0 height 0
click at [216, 59] on label "Today 4" at bounding box center [218, 61] width 11 height 18
click at [0, 0] on input "Today 4" at bounding box center [0, 0] width 0 height 0
click at [163, 210] on div "11832575 (316750502) N/A Pickup 8/23/2025 9:01 AM EDT 8/23/2025 $108.50 Packed …" at bounding box center [318, 176] width 578 height 187
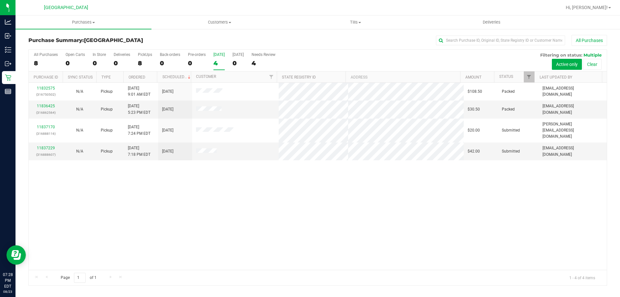
click at [163, 209] on div "11832575 (316750502) N/A Pickup 8/23/2025 9:01 AM EDT 8/23/2025 $108.50 Packed …" at bounding box center [318, 176] width 578 height 187
click at [162, 212] on div "11832575 (316750502) N/A Pickup 8/23/2025 9:01 AM EDT 8/23/2025 $108.50 Packed …" at bounding box center [318, 176] width 578 height 187
click at [163, 212] on div "All Purchases 8 Open Carts 0 In Store 0 Deliveries 0 PickUps 8 Back-orders 0 Pr…" at bounding box center [317, 167] width 578 height 236
click at [163, 212] on div "11832575 (316750502) N/A Pickup 8/23/2025 9:01 AM EDT 8/23/2025 $108.50 Packed …" at bounding box center [318, 176] width 578 height 187
click at [164, 212] on div "11832575 (316750502) N/A Pickup 8/23/2025 9:01 AM EDT 8/23/2025 $108.50 Packed …" at bounding box center [318, 176] width 578 height 187
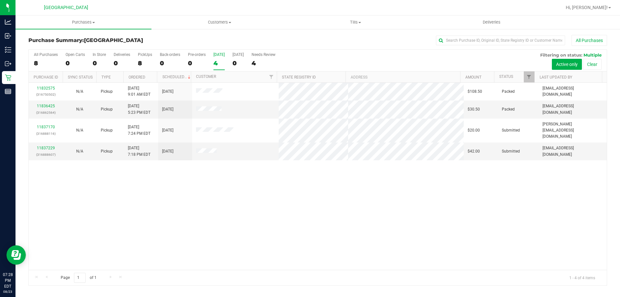
drag, startPoint x: 169, startPoint y: 210, endPoint x: 169, endPoint y: 206, distance: 3.9
click at [169, 209] on div "11832575 (316750502) N/A Pickup 8/23/2025 9:01 AM EDT 8/23/2025 $108.50 Packed …" at bounding box center [318, 176] width 578 height 187
click at [166, 203] on div "11832575 (316750502) N/A Pickup 8/23/2025 9:01 AM EDT 8/23/2025 $108.50 Packed …" at bounding box center [318, 176] width 578 height 187
click at [234, 195] on div "11832575 (316750502) N/A Pickup 8/23/2025 9:01 AM EDT 8/23/2025 $108.50 Packed …" at bounding box center [318, 176] width 578 height 187
click at [214, 244] on div "11832575 (316750502) N/A Pickup 8/23/2025 9:01 AM EDT 8/23/2025 $108.50 Packed …" at bounding box center [318, 176] width 578 height 187
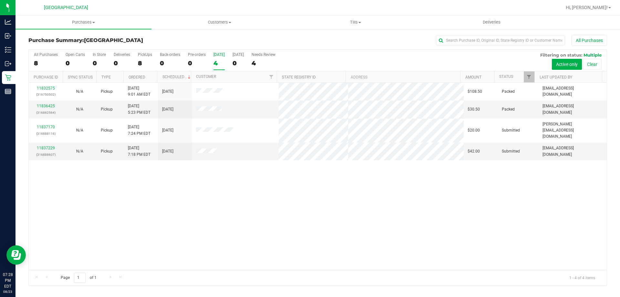
click at [214, 51] on div "All Purchases 8 Open Carts 0 In Store 0 Deliveries 0 PickUps 8 Back-orders 0 Pr…" at bounding box center [318, 52] width 578 height 5
click at [217, 57] on label "Today 4" at bounding box center [218, 61] width 11 height 18
click at [0, 0] on input "Today 4" at bounding box center [0, 0] width 0 height 0
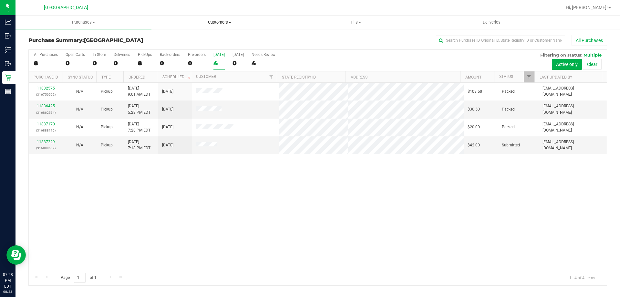
click at [224, 24] on span "Customers" at bounding box center [219, 22] width 135 height 6
click at [202, 36] on li "All customers" at bounding box center [219, 39] width 136 height 8
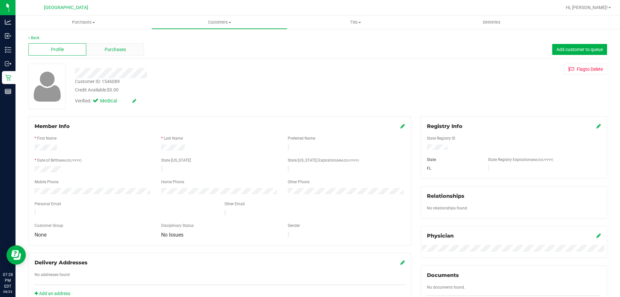
click at [121, 49] on span "Purchases" at bounding box center [115, 49] width 21 height 7
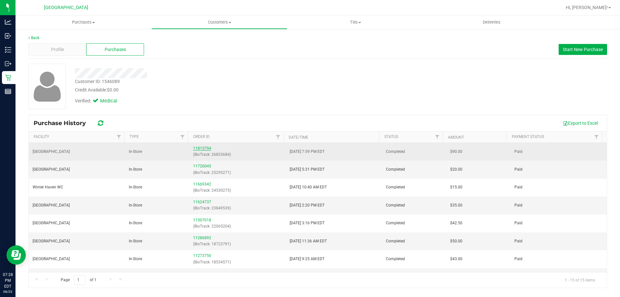
click at [204, 148] on link "11815794" at bounding box center [202, 148] width 18 height 5
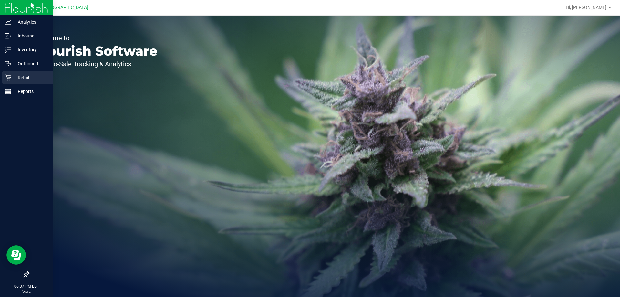
click at [23, 81] on div "Retail" at bounding box center [27, 77] width 51 height 13
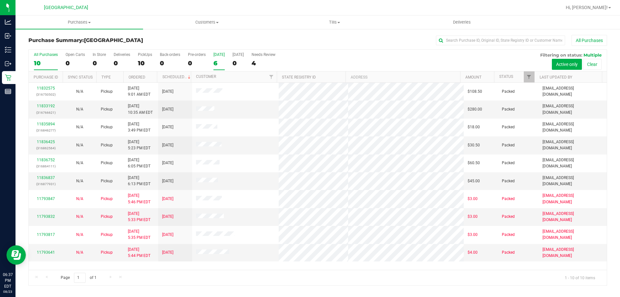
click at [219, 54] on div "[DATE]" at bounding box center [218, 54] width 11 height 5
click at [0, 0] on input "Today 6" at bounding box center [0, 0] width 0 height 0
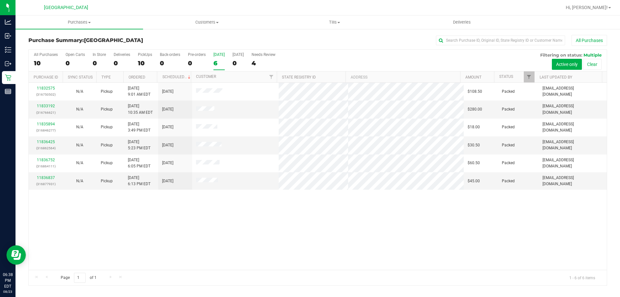
click at [248, 247] on div "11832575 (316750502) N/A Pickup 8/23/2025 9:01 AM EDT 8/23/2025 $108.50 Packed …" at bounding box center [318, 176] width 578 height 187
click at [199, 231] on div "11832575 (316750502) N/A Pickup 8/23/2025 9:01 AM EDT 8/23/2025 $108.50 Packed …" at bounding box center [318, 176] width 578 height 187
drag, startPoint x: 204, startPoint y: 226, endPoint x: 198, endPoint y: 220, distance: 8.2
click at [204, 226] on div "11832575 (316750502) N/A Pickup 8/23/2025 9:01 AM EDT 8/23/2025 $108.50 Packed …" at bounding box center [318, 176] width 578 height 187
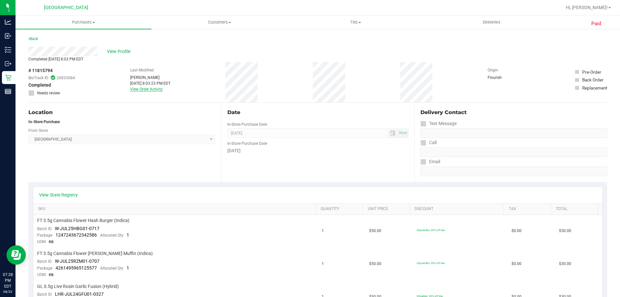
click at [153, 89] on link "View Order Activity" at bounding box center [146, 89] width 33 height 5
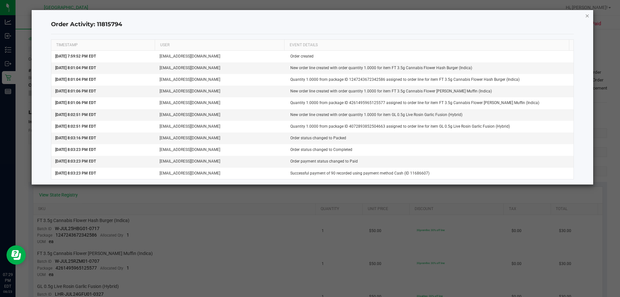
click at [587, 15] on icon "button" at bounding box center [587, 16] width 5 height 8
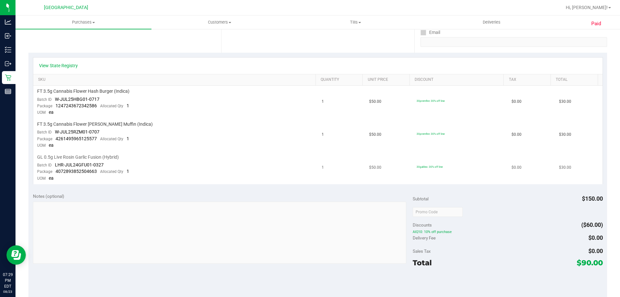
scroll to position [97, 0]
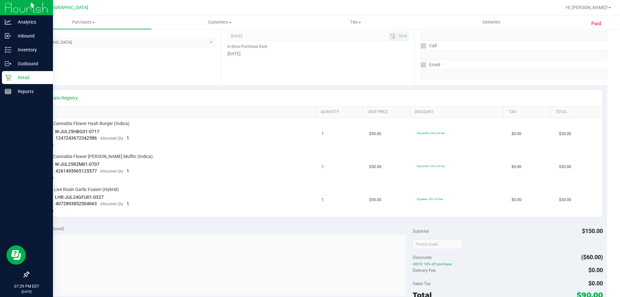
click at [19, 79] on p "Retail" at bounding box center [30, 78] width 39 height 8
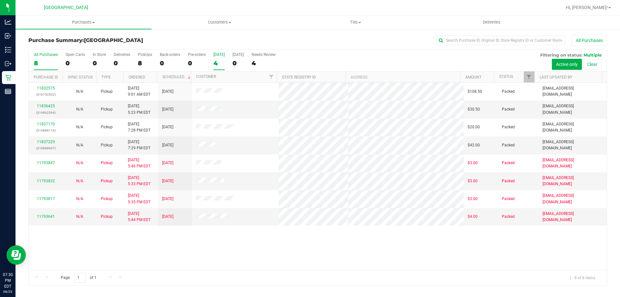
click at [214, 62] on div "4" at bounding box center [218, 62] width 11 height 7
click at [0, 0] on input "Today 4" at bounding box center [0, 0] width 0 height 0
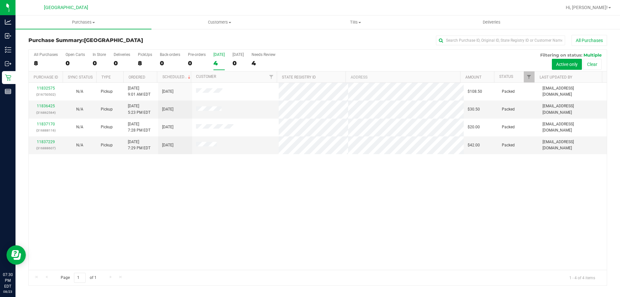
click at [216, 62] on div "4" at bounding box center [218, 62] width 11 height 7
click at [0, 0] on input "Today 4" at bounding box center [0, 0] width 0 height 0
click at [219, 60] on div "4" at bounding box center [218, 62] width 11 height 7
click at [0, 0] on input "Today 4" at bounding box center [0, 0] width 0 height 0
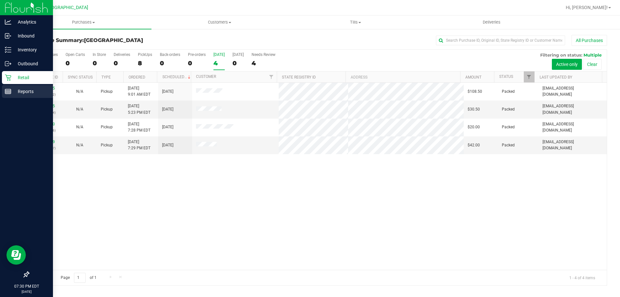
click at [13, 88] on p "Reports" at bounding box center [30, 91] width 39 height 8
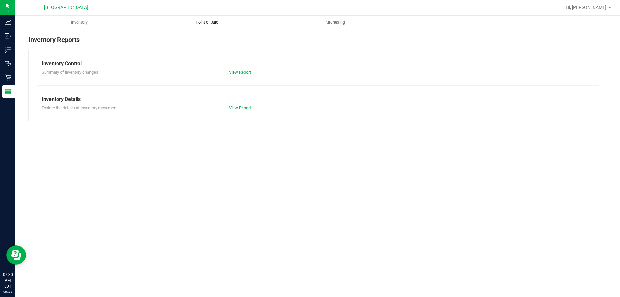
click at [215, 20] on span "Point of Sale" at bounding box center [207, 22] width 40 height 6
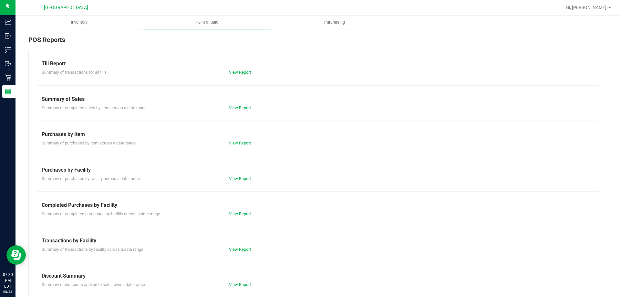
click at [246, 69] on div "View Report" at bounding box center [317, 72] width 187 height 6
click at [246, 73] on link "View Report" at bounding box center [240, 72] width 22 height 5
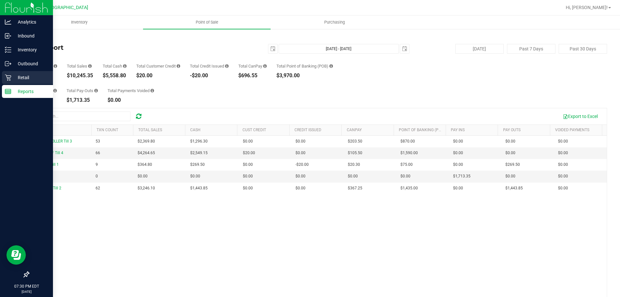
click at [24, 76] on p "Retail" at bounding box center [30, 78] width 39 height 8
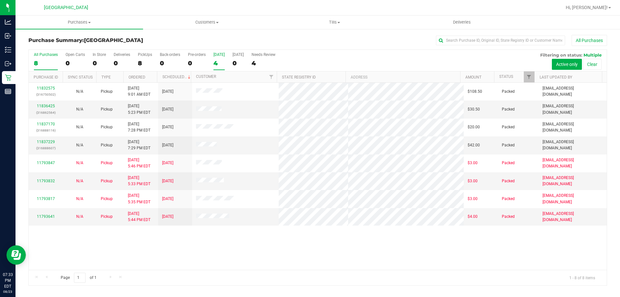
click at [220, 66] on div "4" at bounding box center [218, 62] width 11 height 7
click at [0, 0] on input "Today 4" at bounding box center [0, 0] width 0 height 0
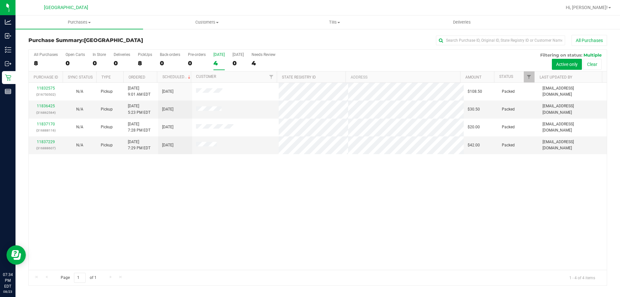
click at [217, 55] on div "[DATE]" at bounding box center [218, 54] width 11 height 5
click at [0, 0] on input "Today 4" at bounding box center [0, 0] width 0 height 0
click at [341, 23] on span "Tills" at bounding box center [334, 22] width 127 height 6
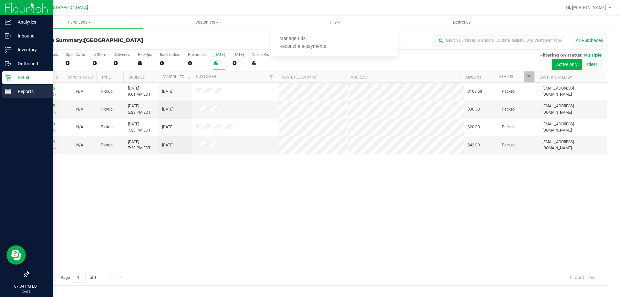
click at [19, 86] on div "Reports" at bounding box center [27, 91] width 51 height 13
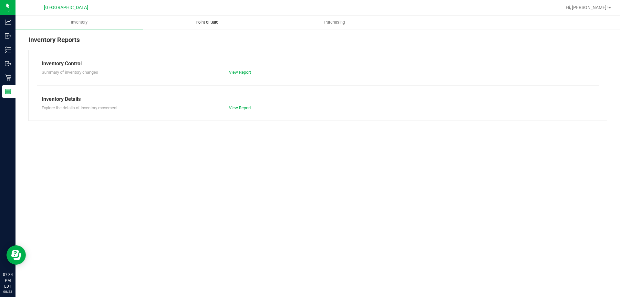
click at [210, 21] on span "Point of Sale" at bounding box center [207, 22] width 40 height 6
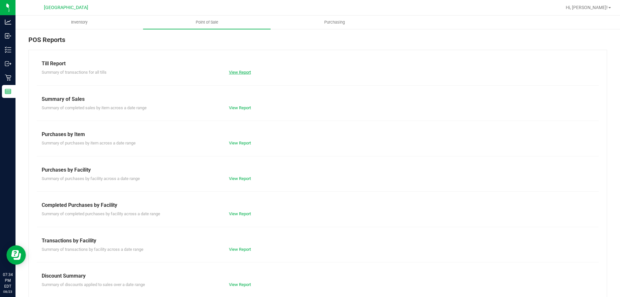
click at [243, 72] on link "View Report" at bounding box center [240, 72] width 22 height 5
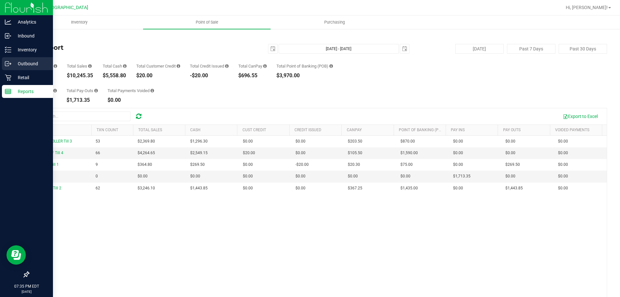
click at [18, 69] on div "Outbound" at bounding box center [27, 63] width 51 height 13
click at [20, 78] on p "Retail" at bounding box center [30, 78] width 39 height 8
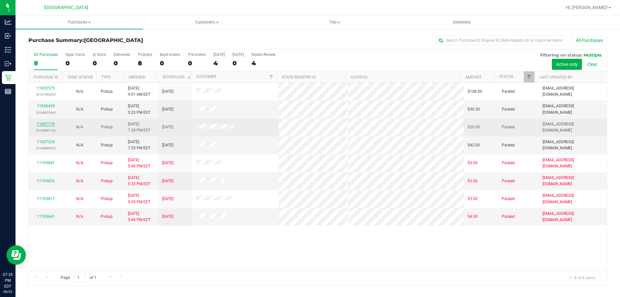
click at [48, 124] on link "11837170" at bounding box center [46, 124] width 18 height 5
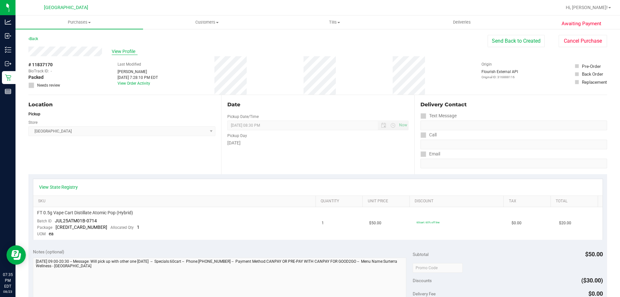
click at [122, 51] on span "View Profile" at bounding box center [125, 51] width 26 height 7
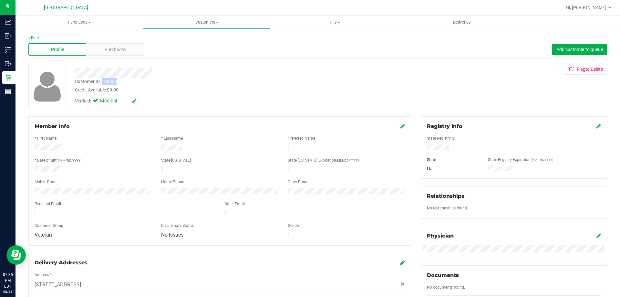
drag, startPoint x: 120, startPoint y: 82, endPoint x: 103, endPoint y: 82, distance: 17.4
click at [103, 82] on div "Customer ID: 118363 Credit Available: $0.00" at bounding box center [217, 85] width 294 height 15
copy div "118363"
click at [209, 19] on uib-tab-heading "Customers All customers Add a new customer All physicians" at bounding box center [206, 22] width 127 height 13
click at [206, 36] on li "All customers" at bounding box center [206, 39] width 127 height 8
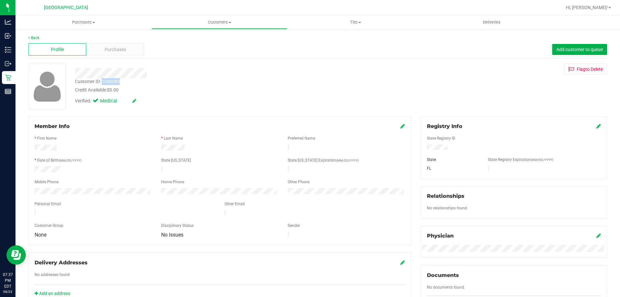
drag, startPoint x: 117, startPoint y: 82, endPoint x: 108, endPoint y: 81, distance: 9.4
click at [103, 81] on div "Customer ID: 1546089 Credit Available: $0.00" at bounding box center [217, 85] width 294 height 15
copy div "1546089"
click at [91, 54] on div "Purchases" at bounding box center [115, 49] width 58 height 12
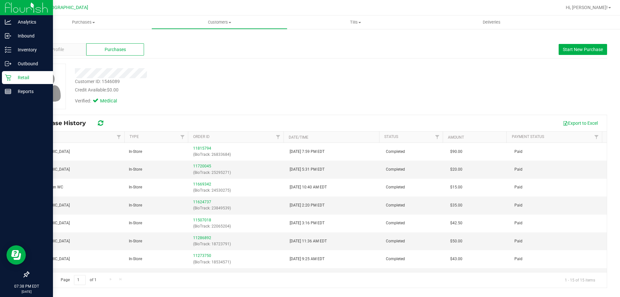
click at [11, 78] on icon at bounding box center [8, 77] width 6 height 6
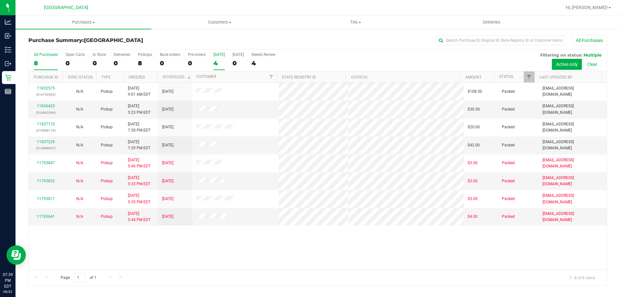
click at [218, 63] on div "4" at bounding box center [218, 62] width 11 height 7
click at [0, 0] on input "Today 4" at bounding box center [0, 0] width 0 height 0
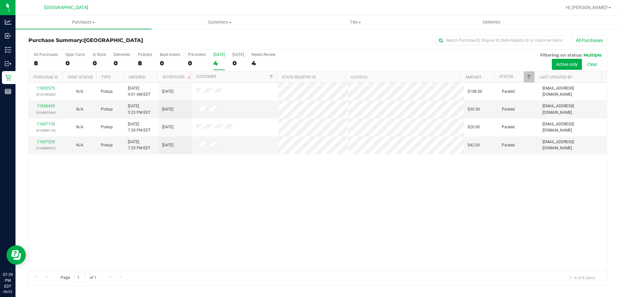
click at [218, 63] on div "4" at bounding box center [218, 62] width 11 height 7
click at [0, 0] on input "Today 4" at bounding box center [0, 0] width 0 height 0
click at [220, 61] on div "4" at bounding box center [218, 62] width 11 height 7
click at [0, 0] on input "Today 4" at bounding box center [0, 0] width 0 height 0
click at [224, 63] on div "All Purchases 8 Open Carts 0 In Store 0 Deliveries 0 PickUps 8 Back-orders 0 Pr…" at bounding box center [318, 61] width 578 height 22
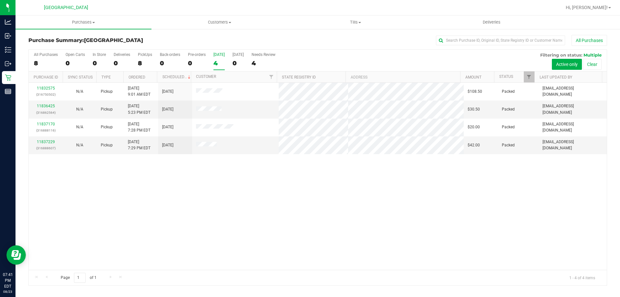
click at [221, 63] on div "4" at bounding box center [218, 62] width 11 height 7
click at [0, 0] on input "Today 4" at bounding box center [0, 0] width 0 height 0
click at [214, 63] on div "4" at bounding box center [218, 62] width 11 height 7
click at [0, 0] on input "Today 4" at bounding box center [0, 0] width 0 height 0
click at [51, 140] on link "11837229" at bounding box center [46, 141] width 18 height 5
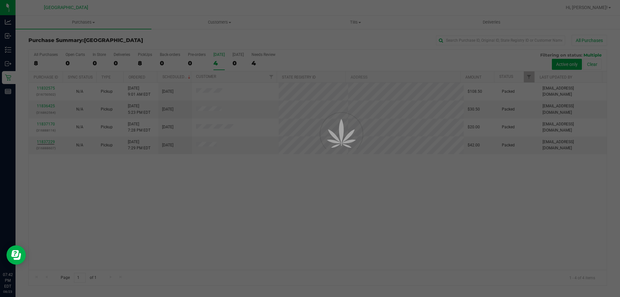
drag, startPoint x: 272, startPoint y: 230, endPoint x: 271, endPoint y: 227, distance: 3.7
click at [272, 229] on div at bounding box center [310, 148] width 620 height 297
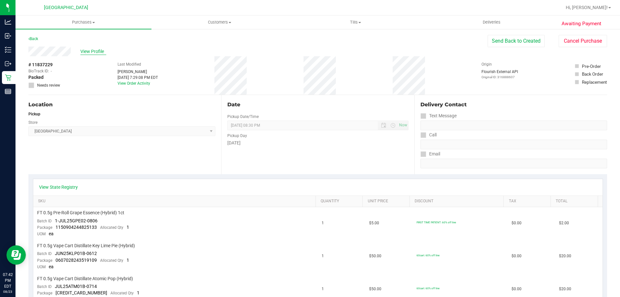
click at [99, 48] on span "View Profile" at bounding box center [93, 51] width 26 height 7
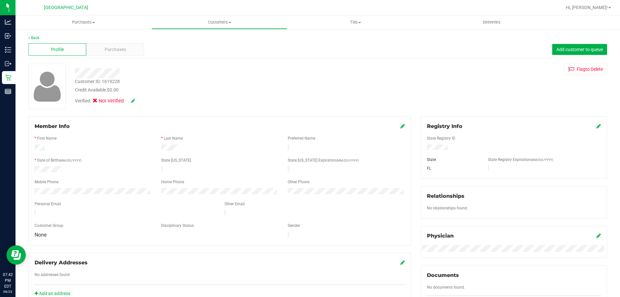
click at [132, 101] on icon at bounding box center [133, 100] width 4 height 5
click at [99, 102] on icon at bounding box center [97, 102] width 4 height 0
click at [0, 0] on input "Medical" at bounding box center [0, 0] width 0 height 0
click at [140, 102] on icon at bounding box center [141, 101] width 5 height 5
click at [116, 52] on span "Purchases" at bounding box center [115, 49] width 21 height 7
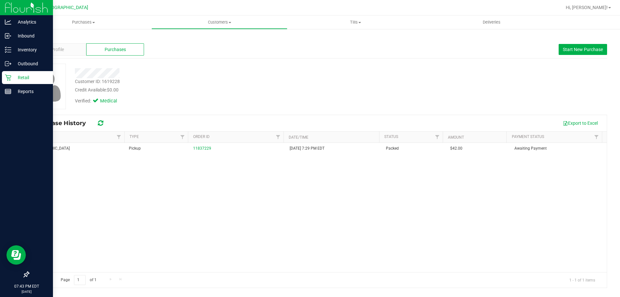
click at [27, 77] on p "Retail" at bounding box center [30, 78] width 39 height 8
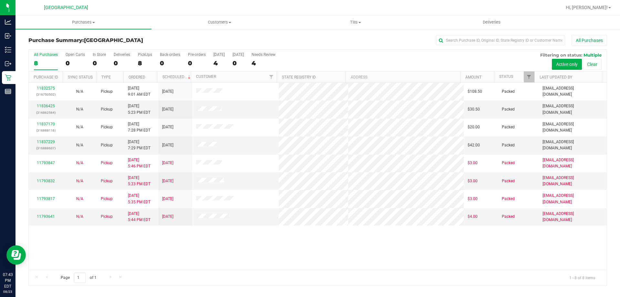
click at [231, 265] on div "11832575 (316750502) N/A Pickup 8/23/2025 9:01 AM EDT 8/23/2025 $108.50 Packed …" at bounding box center [318, 176] width 578 height 187
click at [211, 56] on div "All Purchases 8 Open Carts 0 In Store 0 Deliveries 0 PickUps 8 Back-orders 0 Pr…" at bounding box center [318, 61] width 578 height 22
click at [219, 57] on label "Today 4" at bounding box center [218, 61] width 11 height 18
click at [0, 0] on input "Today 4" at bounding box center [0, 0] width 0 height 0
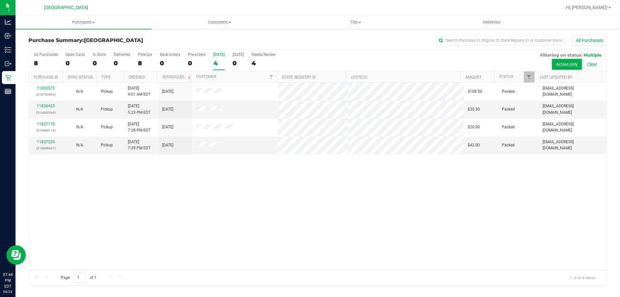
click at [214, 64] on div "4" at bounding box center [218, 62] width 11 height 7
click at [0, 0] on input "Today 4" at bounding box center [0, 0] width 0 height 0
click at [219, 66] on div "4" at bounding box center [218, 62] width 11 height 7
click at [0, 0] on input "Today 4" at bounding box center [0, 0] width 0 height 0
click at [221, 261] on div "11832575 (316750502) N/A Pickup 8/23/2025 9:01 AM EDT 8/23/2025 $108.50 Packed …" at bounding box center [318, 176] width 578 height 187
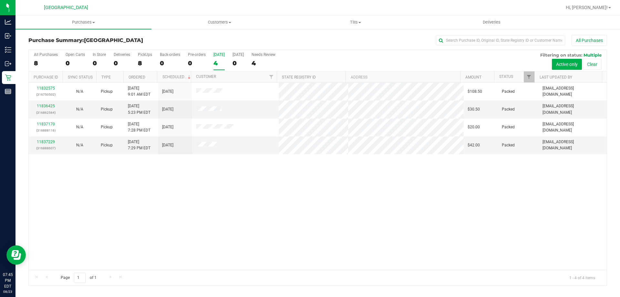
click at [214, 53] on div "[DATE]" at bounding box center [218, 54] width 11 height 5
click at [0, 0] on input "Today 4" at bounding box center [0, 0] width 0 height 0
click at [218, 58] on label "Today 4" at bounding box center [218, 61] width 11 height 18
click at [0, 0] on input "Today 4" at bounding box center [0, 0] width 0 height 0
click at [218, 58] on label "Today 4" at bounding box center [218, 61] width 11 height 18
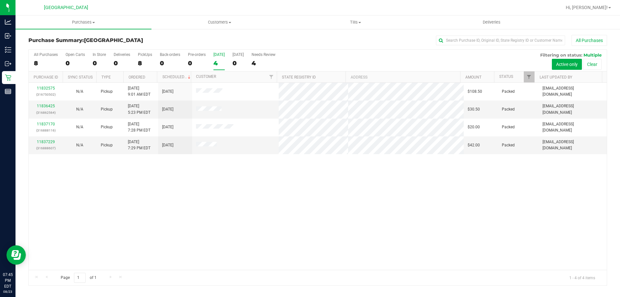
click at [0, 0] on input "Today 4" at bounding box center [0, 0] width 0 height 0
click at [219, 60] on div "4" at bounding box center [218, 62] width 11 height 7
click at [0, 0] on input "Today 4" at bounding box center [0, 0] width 0 height 0
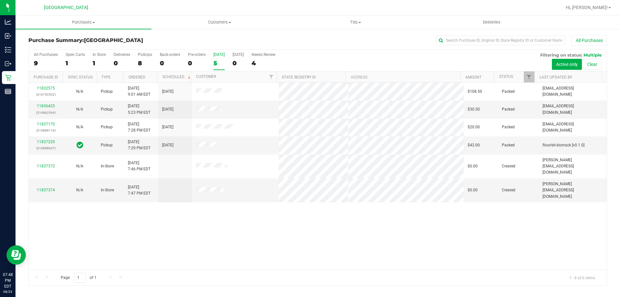
click at [220, 63] on div "5" at bounding box center [218, 62] width 11 height 7
click at [0, 0] on input "Today 5" at bounding box center [0, 0] width 0 height 0
click at [214, 59] on label "Today 6" at bounding box center [218, 61] width 11 height 18
click at [0, 0] on input "Today 6" at bounding box center [0, 0] width 0 height 0
click at [219, 61] on div "6" at bounding box center [218, 62] width 11 height 7
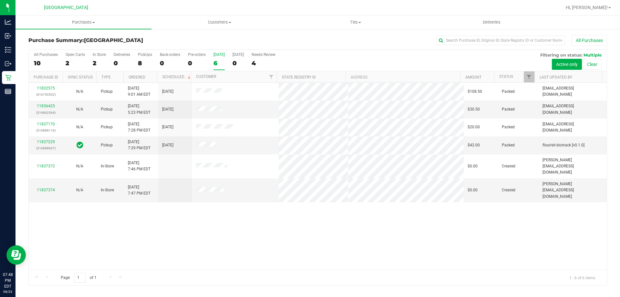
click at [0, 0] on input "Today 6" at bounding box center [0, 0] width 0 height 0
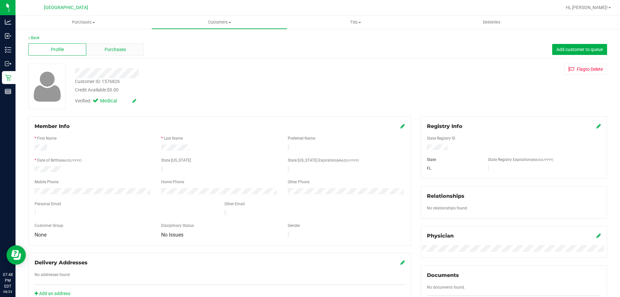
click at [103, 54] on div "Purchases" at bounding box center [115, 49] width 58 height 12
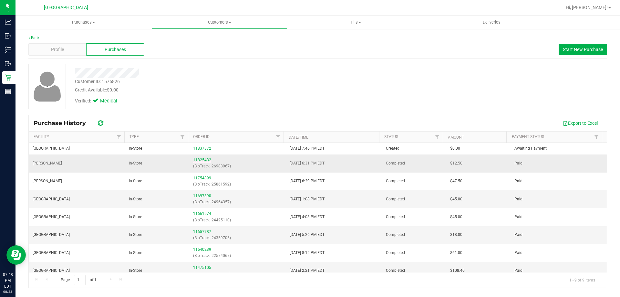
click at [195, 161] on link "11825432" at bounding box center [202, 160] width 18 height 5
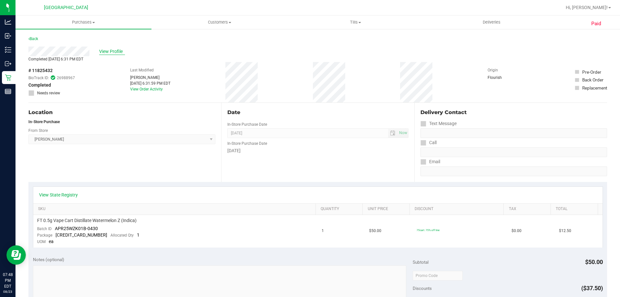
click at [111, 49] on span "View Profile" at bounding box center [112, 51] width 26 height 7
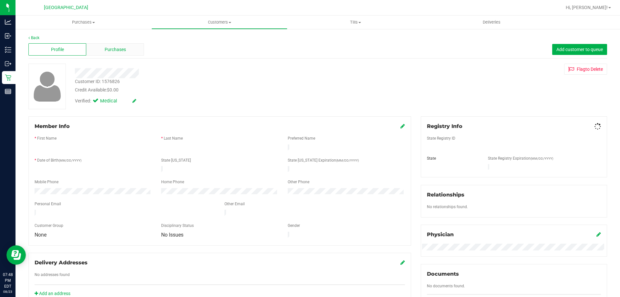
click at [112, 50] on span "Purchases" at bounding box center [115, 49] width 21 height 7
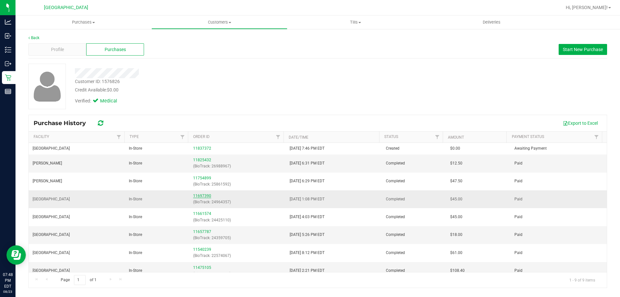
click at [202, 193] on link "11697390" at bounding box center [202, 195] width 18 height 5
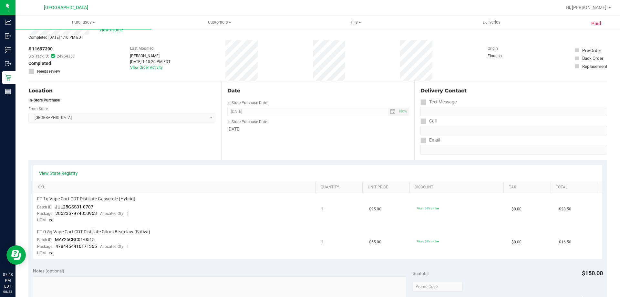
scroll to position [32, 0]
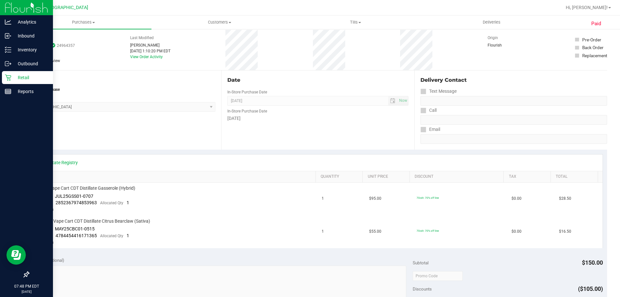
click at [20, 77] on p "Retail" at bounding box center [30, 78] width 39 height 8
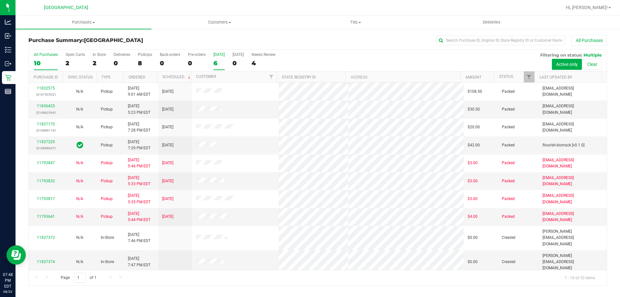
click at [222, 64] on div "6" at bounding box center [218, 62] width 11 height 7
click at [0, 0] on input "Today 6" at bounding box center [0, 0] width 0 height 0
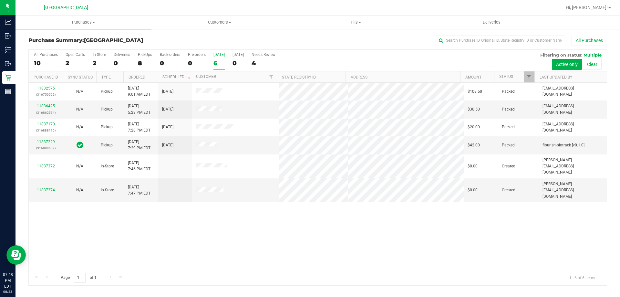
click at [216, 68] on label "Today 6" at bounding box center [218, 61] width 11 height 18
click at [0, 0] on input "Today 6" at bounding box center [0, 0] width 0 height 0
click at [216, 69] on label "Today 6" at bounding box center [218, 61] width 11 height 18
click at [0, 0] on input "Today 6" at bounding box center [0, 0] width 0 height 0
click at [216, 69] on label "Today 6" at bounding box center [218, 61] width 11 height 18
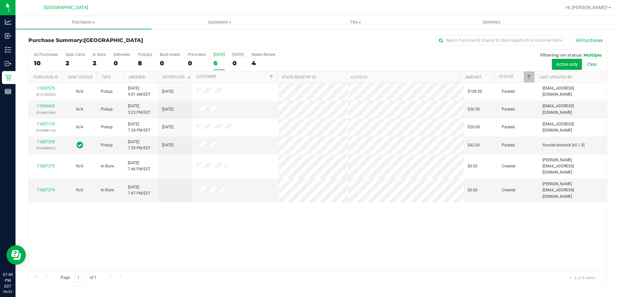
click at [0, 0] on input "Today 6" at bounding box center [0, 0] width 0 height 0
click at [341, 225] on div "11832575 (316750502) N/A Pickup 8/23/2025 9:01 AM EDT 8/23/2025 $108.50 Packed …" at bounding box center [318, 176] width 578 height 187
click at [314, 255] on div "11832575 (316750502) N/A Pickup 8/23/2025 9:01 AM EDT 8/23/2025 $108.50 Packed …" at bounding box center [318, 176] width 578 height 187
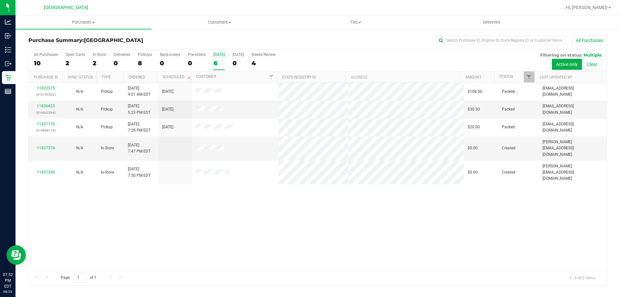
click at [217, 64] on div "6" at bounding box center [218, 62] width 11 height 7
click at [0, 0] on input "Today 6" at bounding box center [0, 0] width 0 height 0
click at [217, 206] on div "11832575 (316750502) N/A Pickup 8/23/2025 9:01 AM EDT 8/23/2025 $108.50 Packed …" at bounding box center [318, 176] width 578 height 187
click at [217, 199] on div "11832575 (316750502) N/A Pickup 8/23/2025 9:01 AM EDT 8/23/2025 $108.50 Packed …" at bounding box center [318, 176] width 578 height 187
click at [217, 198] on div "11832575 (316750502) N/A Pickup 8/23/2025 9:01 AM EDT 8/23/2025 $108.50 Packed …" at bounding box center [318, 176] width 578 height 187
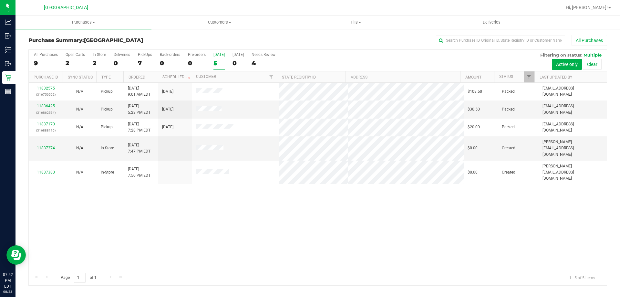
click at [222, 62] on div "5" at bounding box center [218, 62] width 11 height 7
click at [0, 0] on input "Today 5" at bounding box center [0, 0] width 0 height 0
click at [217, 64] on div "5" at bounding box center [218, 62] width 11 height 7
click at [0, 0] on input "Today 5" at bounding box center [0, 0] width 0 height 0
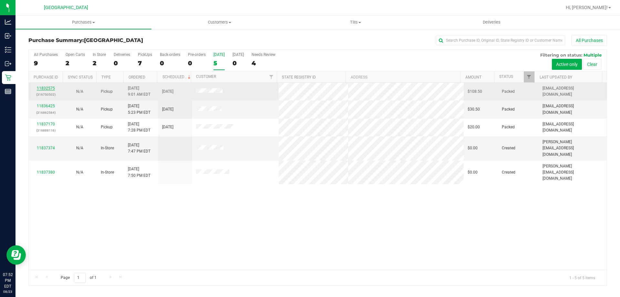
click at [51, 90] on link "11832575" at bounding box center [46, 88] width 18 height 5
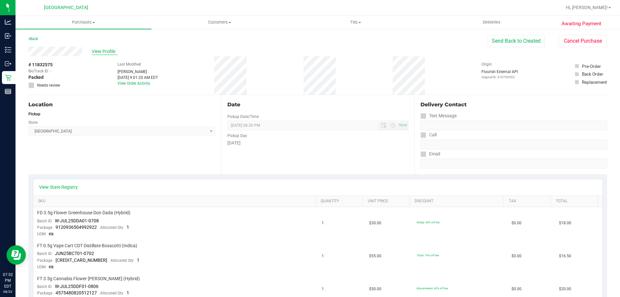
click at [104, 53] on span "View Profile" at bounding box center [105, 51] width 26 height 7
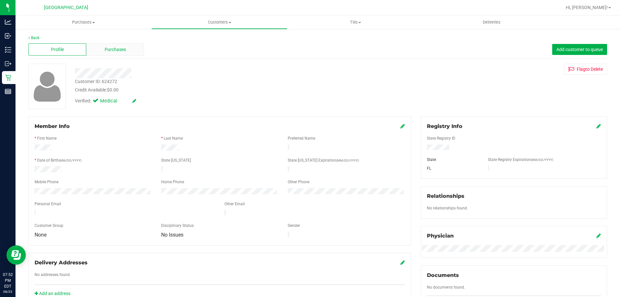
click at [121, 47] on span "Purchases" at bounding box center [115, 49] width 21 height 7
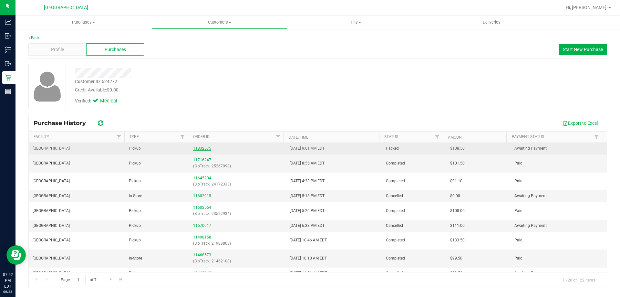
click at [201, 149] on link "11832575" at bounding box center [202, 148] width 18 height 5
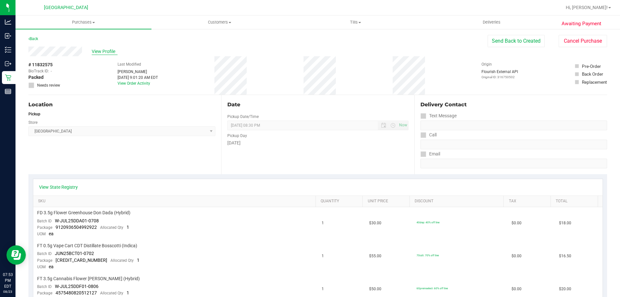
click at [106, 48] on span "View Profile" at bounding box center [105, 51] width 26 height 7
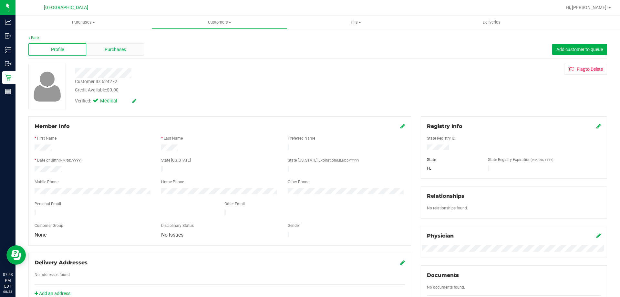
click at [118, 45] on div "Purchases" at bounding box center [115, 49] width 58 height 12
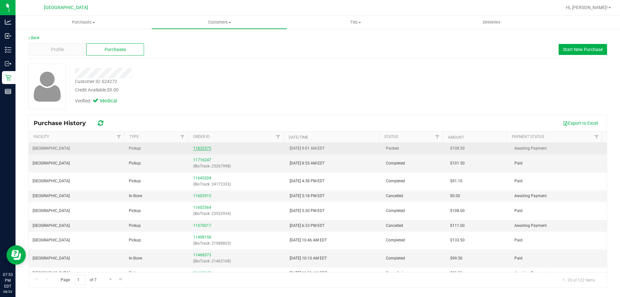
click at [201, 149] on link "11832575" at bounding box center [202, 148] width 18 height 5
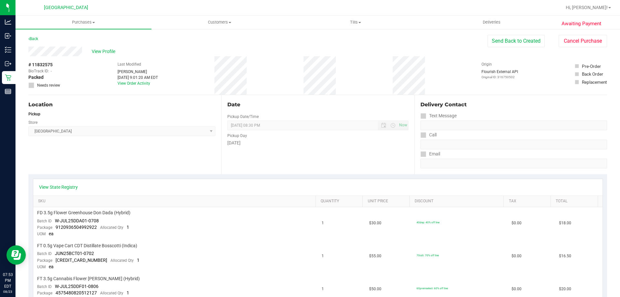
click at [298, 110] on div "Date Pickup Date/Time 08/23/2025 Now 08/23/2025 08:30 PM Now Pickup Day Saturday" at bounding box center [317, 134] width 193 height 79
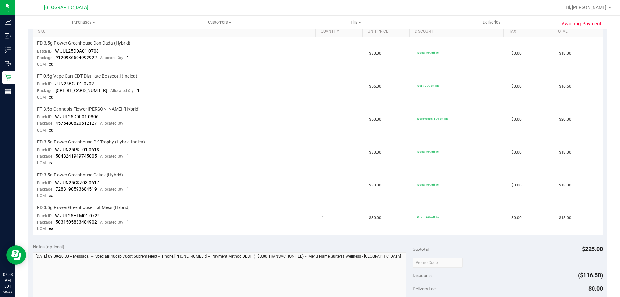
scroll to position [226, 0]
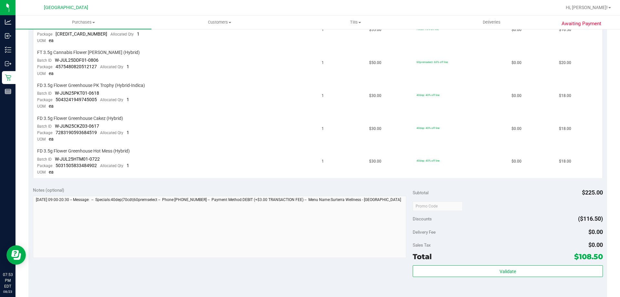
click at [444, 197] on div "Subtotal $225.00" at bounding box center [507, 193] width 190 height 12
click at [444, 196] on div "Subtotal $225.00" at bounding box center [507, 193] width 190 height 12
click at [445, 195] on div "Subtotal $225.00" at bounding box center [507, 193] width 190 height 12
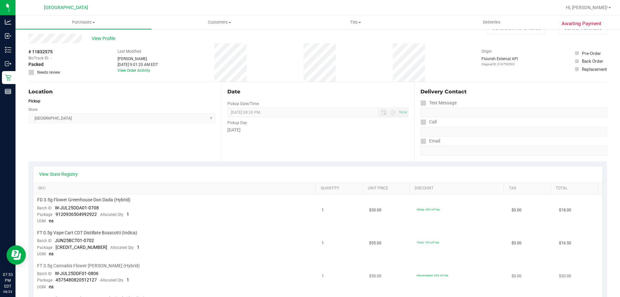
scroll to position [0, 0]
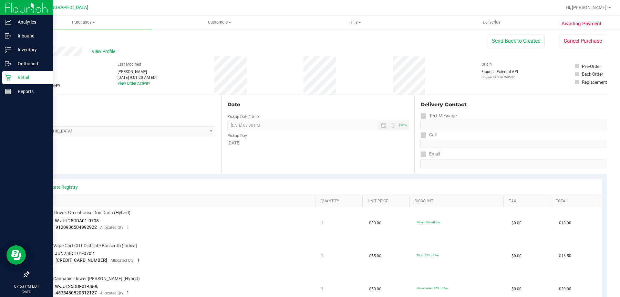
click at [6, 82] on div "Retail" at bounding box center [27, 77] width 51 height 13
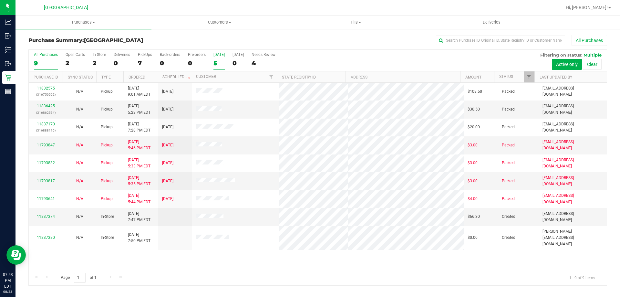
click at [217, 68] on label "Today 5" at bounding box center [218, 61] width 11 height 18
click at [0, 0] on input "Today 5" at bounding box center [0, 0] width 0 height 0
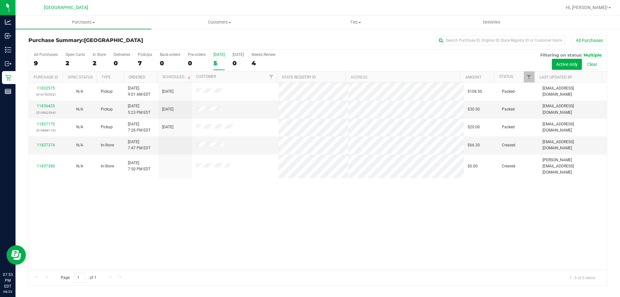
click at [221, 67] on label "Today 5" at bounding box center [218, 61] width 11 height 18
click at [0, 0] on input "Today 5" at bounding box center [0, 0] width 0 height 0
click at [239, 239] on div "11832575 (316750502) N/A Pickup 8/23/2025 9:01 AM EDT 8/23/2025 $108.50 Packed …" at bounding box center [318, 176] width 578 height 187
click at [219, 60] on div "5" at bounding box center [218, 62] width 11 height 7
click at [0, 0] on input "Today 5" at bounding box center [0, 0] width 0 height 0
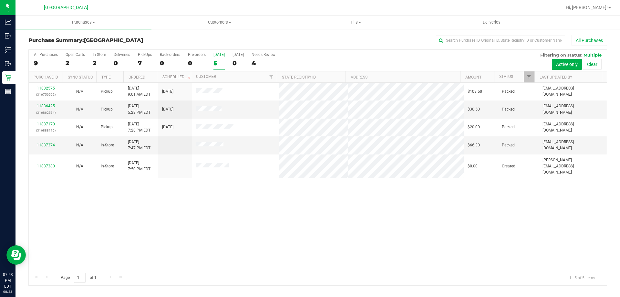
click at [218, 66] on div "5" at bounding box center [218, 62] width 11 height 7
click at [0, 0] on input "Today 5" at bounding box center [0, 0] width 0 height 0
click at [218, 60] on div "5" at bounding box center [218, 62] width 11 height 7
click at [0, 0] on input "Today 5" at bounding box center [0, 0] width 0 height 0
click at [222, 64] on div "5" at bounding box center [218, 62] width 11 height 7
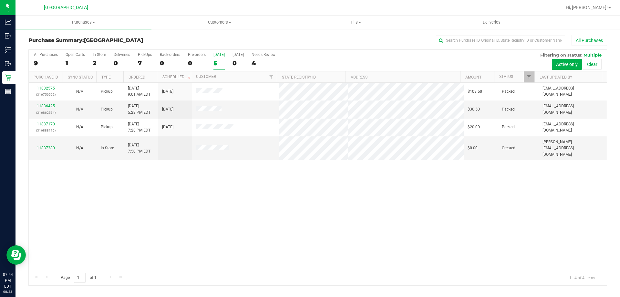
click at [0, 0] on input "Today 5" at bounding box center [0, 0] width 0 height 0
click at [219, 66] on div "4" at bounding box center [218, 62] width 11 height 7
click at [0, 0] on input "Today 4" at bounding box center [0, 0] width 0 height 0
click at [223, 64] on div "4" at bounding box center [218, 62] width 11 height 7
click at [0, 0] on input "Today 4" at bounding box center [0, 0] width 0 height 0
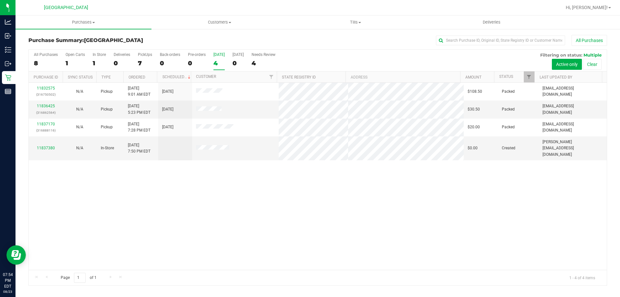
click at [218, 62] on div "4" at bounding box center [218, 62] width 11 height 7
click at [0, 0] on input "Today 4" at bounding box center [0, 0] width 0 height 0
click at [219, 253] on div "11832575 (316750502) N/A Pickup 8/23/2025 9:01 AM EDT 8/23/2025 $108.50 Packed …" at bounding box center [318, 176] width 578 height 187
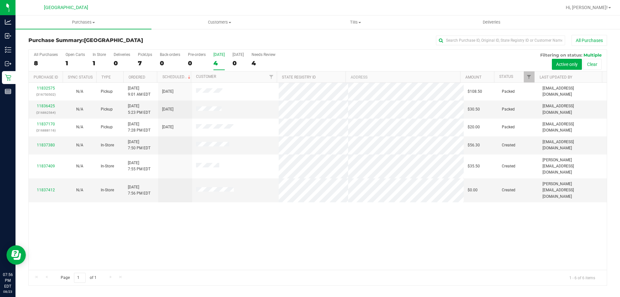
click at [222, 65] on div "4" at bounding box center [218, 62] width 11 height 7
click at [0, 0] on input "Today 4" at bounding box center [0, 0] width 0 height 0
click at [222, 64] on div "4" at bounding box center [218, 62] width 11 height 7
click at [0, 0] on input "Today 4" at bounding box center [0, 0] width 0 height 0
click at [222, 251] on div "11832575 (316750502) N/A Pickup 8/23/2025 9:01 AM EDT 8/23/2025 $108.50 Packed …" at bounding box center [318, 176] width 578 height 187
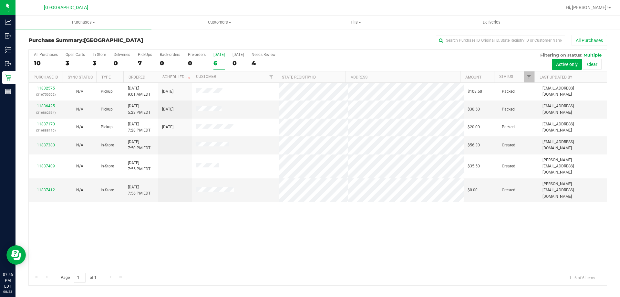
click at [214, 65] on div "6" at bounding box center [218, 62] width 11 height 7
click at [0, 0] on input "Today 6" at bounding box center [0, 0] width 0 height 0
click at [214, 65] on div "6" at bounding box center [218, 62] width 11 height 7
click at [0, 0] on input "Today 6" at bounding box center [0, 0] width 0 height 0
click at [219, 65] on div "6" at bounding box center [218, 62] width 11 height 7
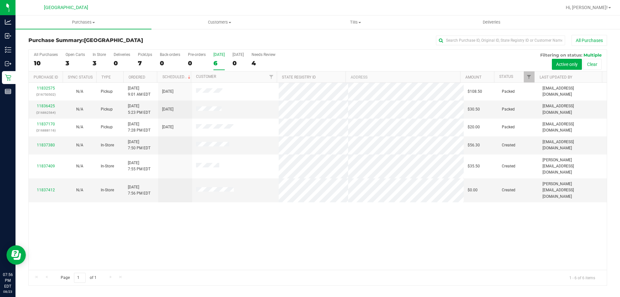
click at [0, 0] on input "Today 6" at bounding box center [0, 0] width 0 height 0
click at [220, 64] on div "6" at bounding box center [218, 62] width 11 height 7
click at [0, 0] on input "Today 6" at bounding box center [0, 0] width 0 height 0
click at [50, 144] on link "11837380" at bounding box center [46, 145] width 18 height 5
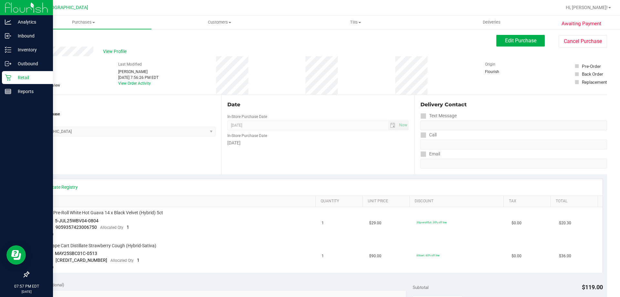
click at [7, 76] on icon at bounding box center [8, 77] width 6 height 6
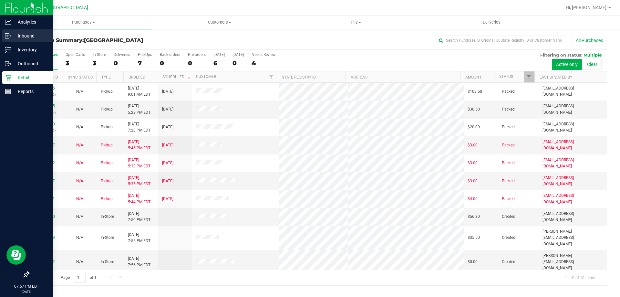
click at [26, 39] on p "Inbound" at bounding box center [30, 36] width 39 height 8
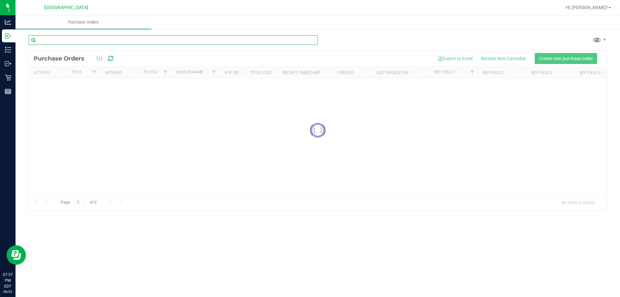
click at [91, 38] on input "text" at bounding box center [172, 40] width 289 height 10
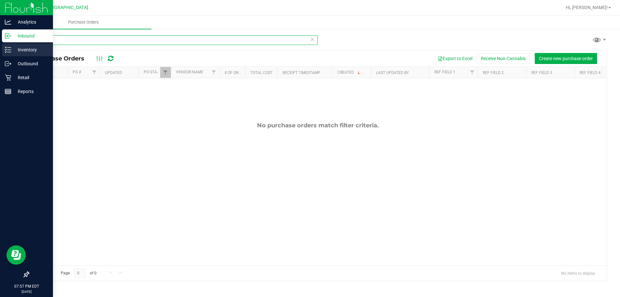
type input "MUF"
click at [5, 46] on div "Inventory" at bounding box center [27, 49] width 51 height 13
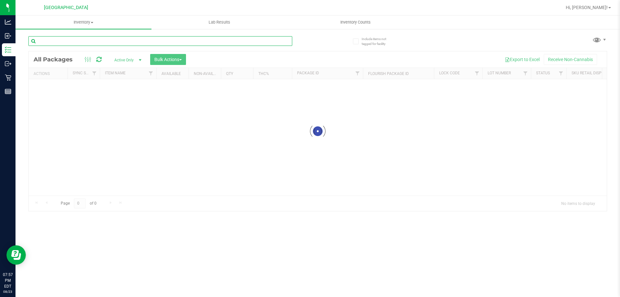
click at [62, 41] on input "text" at bounding box center [160, 41] width 264 height 10
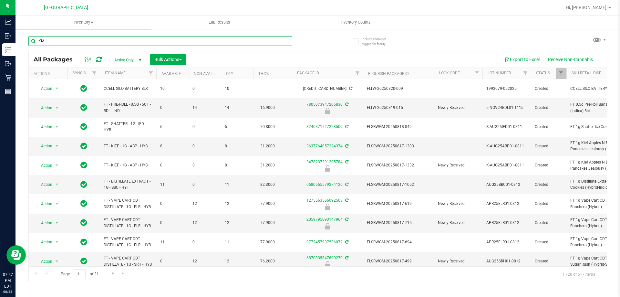
type input "K"
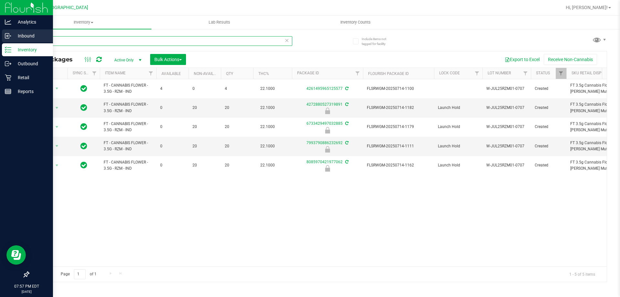
drag, startPoint x: 56, startPoint y: 42, endPoint x: 8, endPoint y: 33, distance: 49.2
click at [13, 39] on div "Analytics Inbound Inventory Outbound Retail Reports 07:57 PM EDT 08/23/2025 08/…" at bounding box center [310, 148] width 620 height 297
type input "BURGER"
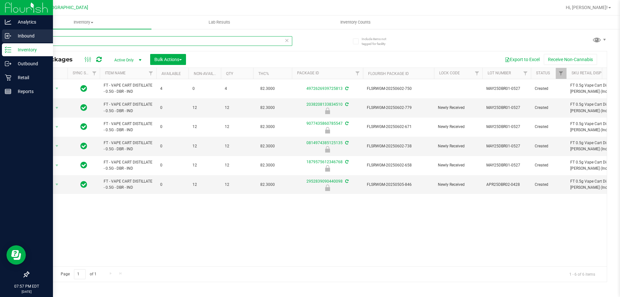
drag, startPoint x: 62, startPoint y: 39, endPoint x: 0, endPoint y: 42, distance: 61.7
click at [0, 42] on div "Analytics Inbound Inventory Outbound Retail Reports 07:57 PM EDT 08/23/2025 08/…" at bounding box center [310, 148] width 620 height 297
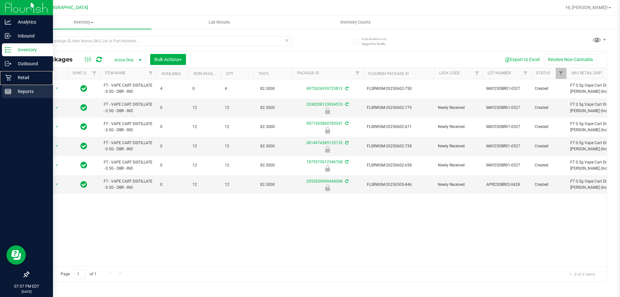
drag, startPoint x: 31, startPoint y: 79, endPoint x: 36, endPoint y: 85, distance: 7.6
click at [31, 78] on p "Retail" at bounding box center [30, 78] width 39 height 8
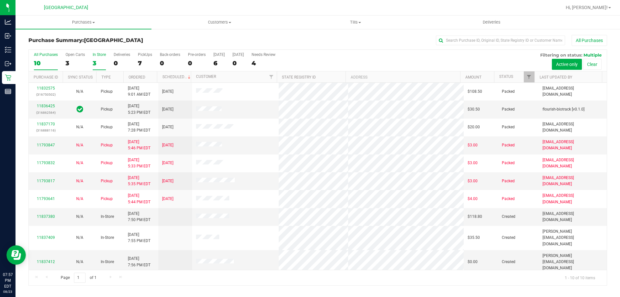
click at [98, 63] on div "3" at bounding box center [99, 62] width 13 height 7
click at [0, 0] on input "In Store 3" at bounding box center [0, 0] width 0 height 0
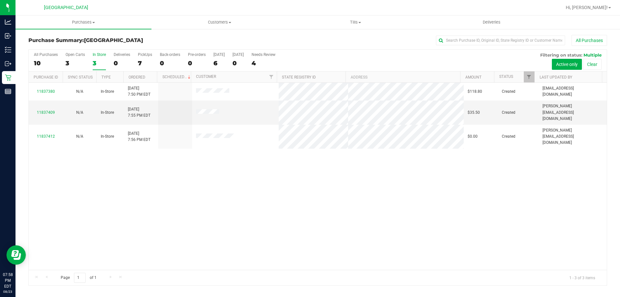
click at [212, 60] on div "All Purchases 10 Open Carts 3 In Store 3 Deliveries 0 PickUps 7 Back-orders 0 P…" at bounding box center [318, 61] width 578 height 22
click at [215, 61] on div "6" at bounding box center [218, 62] width 11 height 7
click at [0, 0] on input "Today 6" at bounding box center [0, 0] width 0 height 0
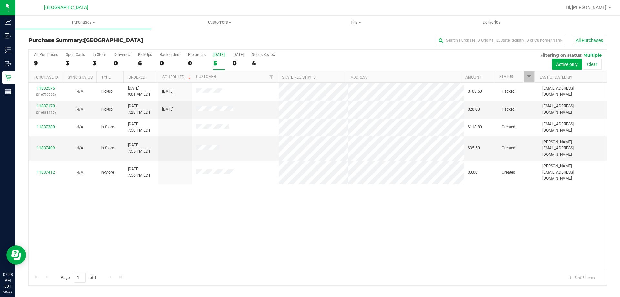
click at [216, 61] on div "5" at bounding box center [218, 62] width 11 height 7
click at [0, 0] on input "Today 5" at bounding box center [0, 0] width 0 height 0
click at [54, 146] on link "11837409" at bounding box center [46, 148] width 18 height 5
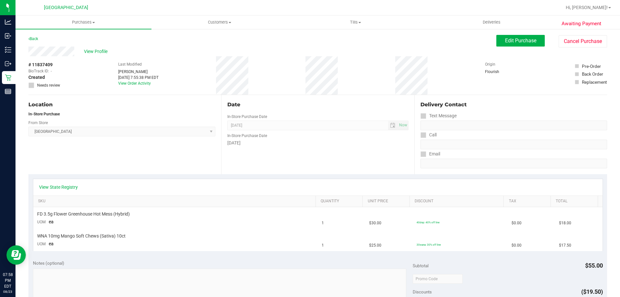
click at [62, 191] on div "View State Registry" at bounding box center [317, 187] width 569 height 16
click at [62, 188] on link "View State Registry" at bounding box center [58, 187] width 39 height 6
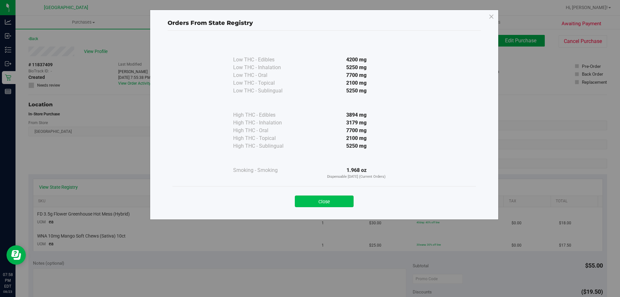
click at [318, 200] on button "Close" at bounding box center [324, 201] width 59 height 12
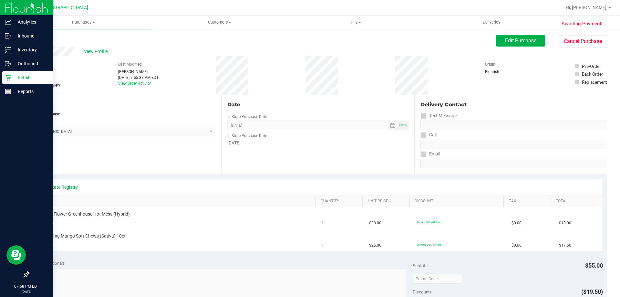
click at [23, 79] on p "Retail" at bounding box center [30, 78] width 39 height 8
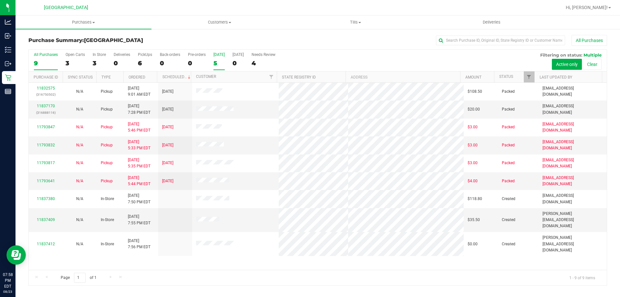
click at [214, 67] on label "Today 5" at bounding box center [218, 61] width 11 height 18
click at [0, 0] on input "Today 5" at bounding box center [0, 0] width 0 height 0
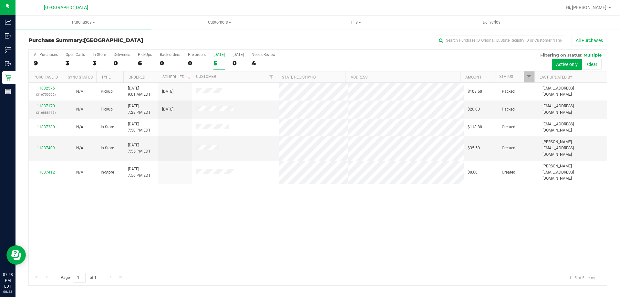
click at [218, 239] on div "11832575 (316750502) N/A Pickup 8/23/2025 9:01 AM EDT 8/23/2025 $108.50 Packed …" at bounding box center [318, 176] width 578 height 187
click at [213, 210] on div "11832575 (316750502) N/A Pickup 8/23/2025 9:01 AM EDT 8/23/2025 $108.50 Packed …" at bounding box center [318, 176] width 578 height 187
click at [182, 194] on div "11832575 (316750502) N/A Pickup 8/23/2025 9:01 AM EDT 8/23/2025 $108.50 Packed …" at bounding box center [318, 176] width 578 height 187
click at [213, 62] on div "All Purchases 9 Open Carts 3 In Store 3 Deliveries 0 PickUps 6 Back-orders 0 Pr…" at bounding box center [318, 61] width 578 height 22
click at [203, 250] on div "11832575 (316750502) N/A Pickup 8/23/2025 9:01 AM EDT 8/23/2025 $108.50 Packed …" at bounding box center [318, 176] width 578 height 187
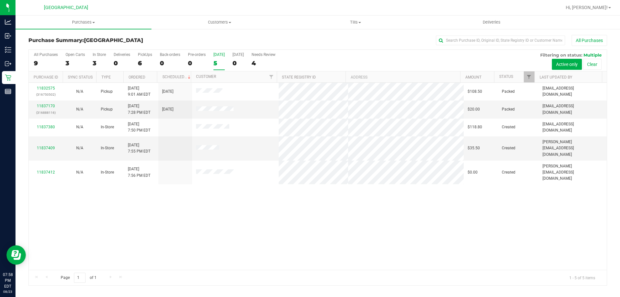
drag, startPoint x: 203, startPoint y: 249, endPoint x: 202, endPoint y: 241, distance: 7.8
click at [203, 249] on div "11832575 (316750502) N/A Pickup 8/23/2025 9:01 AM EDT 8/23/2025 $108.50 Packed …" at bounding box center [318, 176] width 578 height 187
click at [202, 240] on div "11832575 (316750502) N/A Pickup 8/23/2025 9:01 AM EDT 8/23/2025 $108.50 Packed …" at bounding box center [318, 176] width 578 height 187
click at [217, 68] on label "Today 5" at bounding box center [218, 61] width 11 height 18
click at [0, 0] on input "Today 5" at bounding box center [0, 0] width 0 height 0
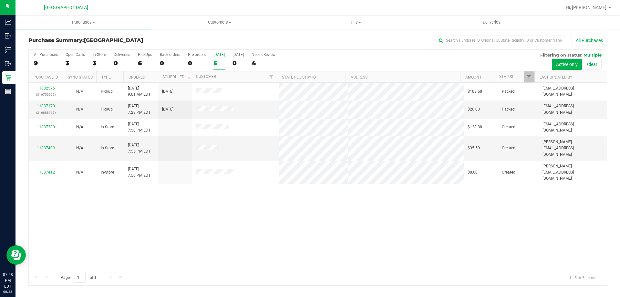
drag, startPoint x: 220, startPoint y: 274, endPoint x: 212, endPoint y: 268, distance: 9.9
click at [219, 274] on div "Page 1 of 1 1 - 5 of 5 items" at bounding box center [318, 277] width 578 height 15
click at [214, 60] on div "5" at bounding box center [218, 62] width 11 height 7
click at [0, 0] on input "Today 5" at bounding box center [0, 0] width 0 height 0
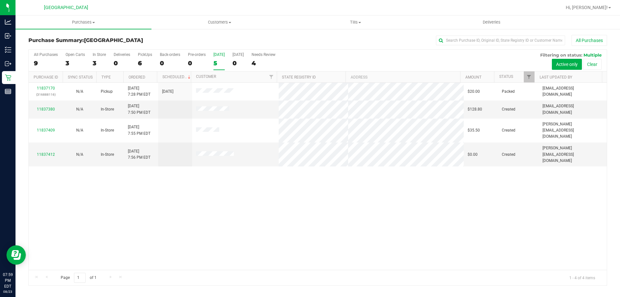
click at [217, 65] on div "5" at bounding box center [218, 62] width 11 height 7
click at [0, 0] on input "Today 5" at bounding box center [0, 0] width 0 height 0
click at [215, 63] on div "4" at bounding box center [218, 62] width 11 height 7
click at [0, 0] on input "Today 4" at bounding box center [0, 0] width 0 height 0
click at [215, 63] on div "4" at bounding box center [218, 62] width 11 height 7
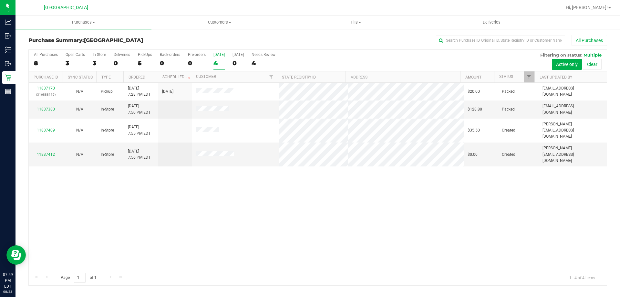
click at [0, 0] on input "Today 4" at bounding box center [0, 0] width 0 height 0
click at [219, 77] on th "Customer" at bounding box center [234, 76] width 86 height 11
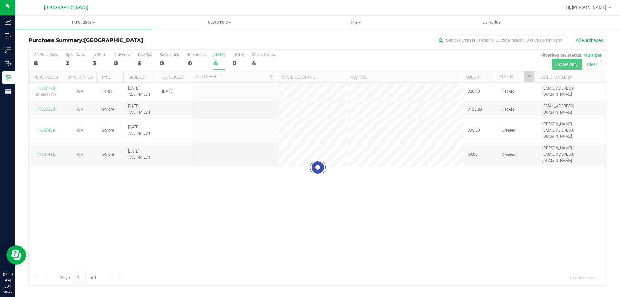
click at [215, 61] on div at bounding box center [318, 167] width 578 height 235
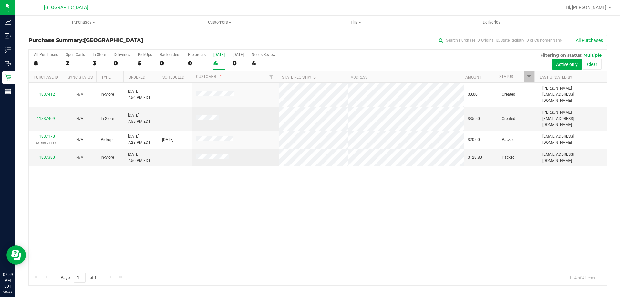
click at [215, 61] on div "4" at bounding box center [218, 62] width 11 height 7
click at [0, 0] on input "Today 4" at bounding box center [0, 0] width 0 height 0
click at [218, 67] on label "Today 4" at bounding box center [218, 61] width 11 height 18
click at [0, 0] on input "Today 4" at bounding box center [0, 0] width 0 height 0
click at [220, 56] on div "[DATE]" at bounding box center [218, 54] width 11 height 5
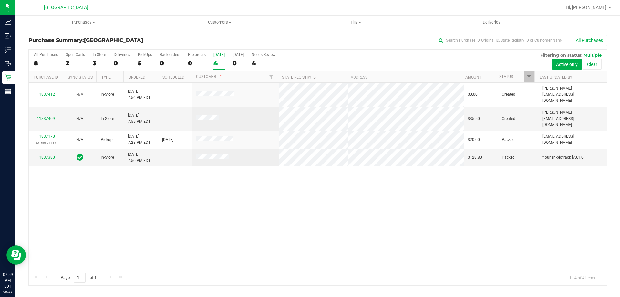
click at [0, 0] on input "Today 4" at bounding box center [0, 0] width 0 height 0
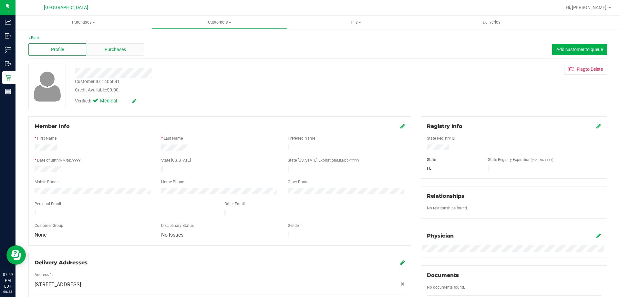
click at [121, 53] on div "Purchases" at bounding box center [115, 49] width 58 height 12
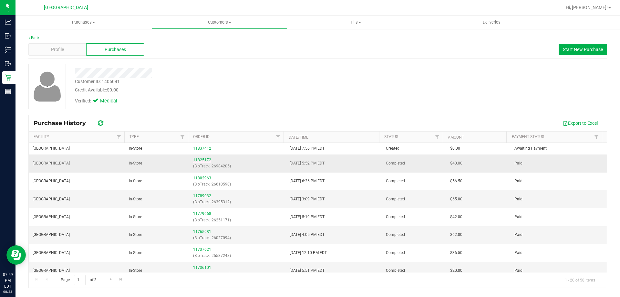
click at [199, 159] on link "11825172" at bounding box center [202, 160] width 18 height 5
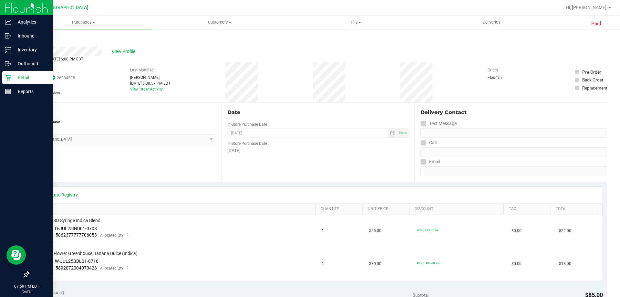
click at [9, 78] on icon at bounding box center [8, 77] width 6 height 6
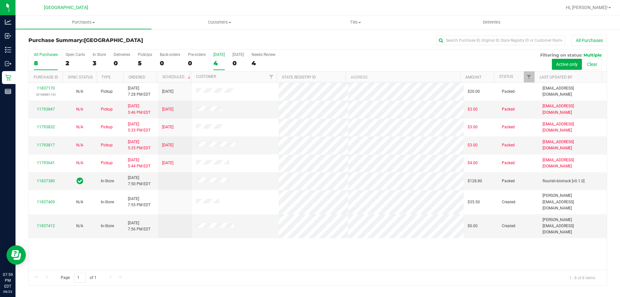
click at [221, 65] on div "4" at bounding box center [218, 62] width 11 height 7
click at [0, 0] on input "Today 4" at bounding box center [0, 0] width 0 height 0
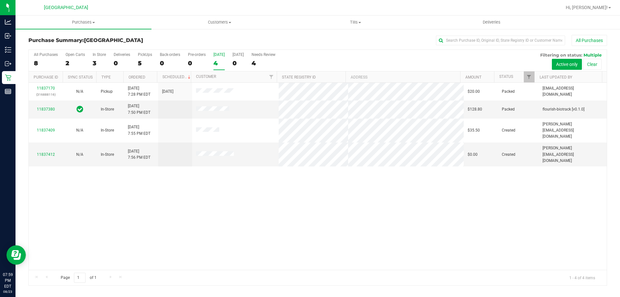
click at [218, 67] on label "Today 4" at bounding box center [218, 61] width 11 height 18
click at [0, 0] on input "Today 4" at bounding box center [0, 0] width 0 height 0
click at [216, 55] on div "[DATE]" at bounding box center [218, 54] width 11 height 5
click at [0, 0] on input "Today 4" at bounding box center [0, 0] width 0 height 0
click at [222, 61] on div "4" at bounding box center [218, 62] width 11 height 7
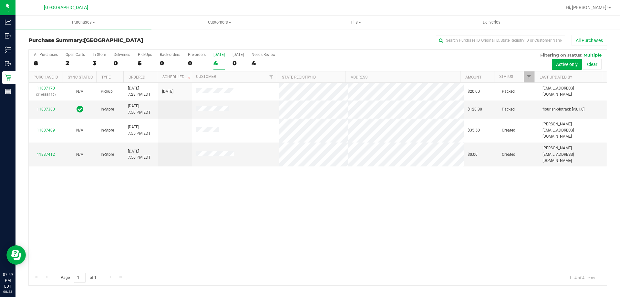
click at [0, 0] on input "Today 4" at bounding box center [0, 0] width 0 height 0
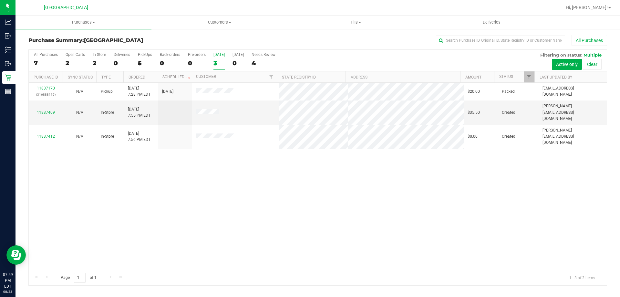
click at [215, 61] on div "3" at bounding box center [218, 62] width 11 height 7
click at [0, 0] on input "[DATE] 3" at bounding box center [0, 0] width 0 height 0
click at [215, 67] on label "[DATE] 3" at bounding box center [218, 61] width 11 height 18
click at [0, 0] on input "[DATE] 3" at bounding box center [0, 0] width 0 height 0
click at [220, 60] on div "3" at bounding box center [218, 62] width 11 height 7
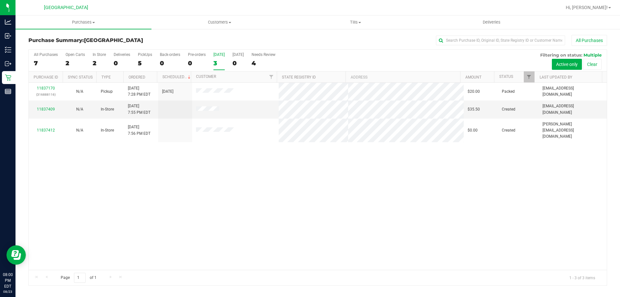
click at [0, 0] on input "[DATE] 3" at bounding box center [0, 0] width 0 height 0
click at [221, 59] on label "[DATE] 3" at bounding box center [218, 61] width 11 height 18
click at [0, 0] on input "[DATE] 3" at bounding box center [0, 0] width 0 height 0
click at [44, 211] on div "11837170 (316888116) N/A Pickup 8/23/2025 7:28 PM EDT 8/23/2025 $20.00 Packed r…" at bounding box center [318, 176] width 578 height 187
click at [220, 63] on div at bounding box center [318, 167] width 578 height 235
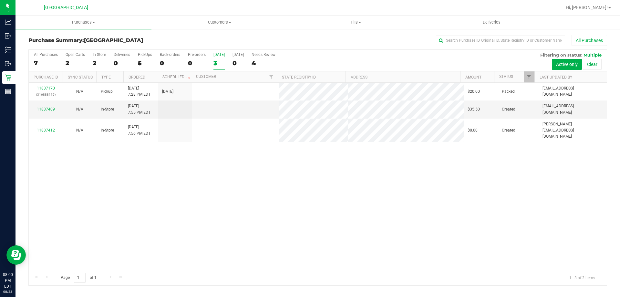
click at [219, 63] on div "3" at bounding box center [218, 62] width 11 height 7
click at [0, 0] on input "[DATE] 3" at bounding box center [0, 0] width 0 height 0
click at [217, 66] on div "3" at bounding box center [218, 62] width 11 height 7
click at [0, 0] on input "[DATE] 3" at bounding box center [0, 0] width 0 height 0
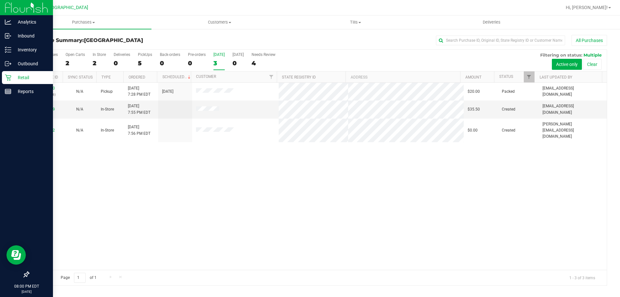
click at [15, 78] on p "Retail" at bounding box center [30, 78] width 39 height 8
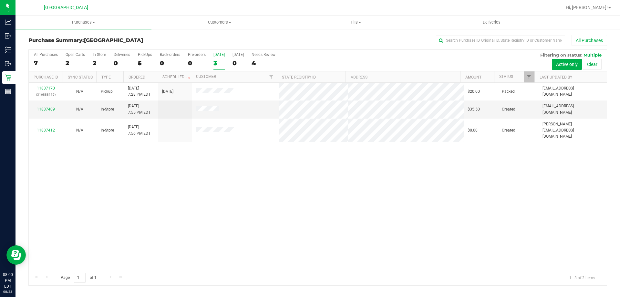
click at [215, 63] on div "3" at bounding box center [218, 62] width 11 height 7
click at [0, 0] on input "[DATE] 3" at bounding box center [0, 0] width 0 height 0
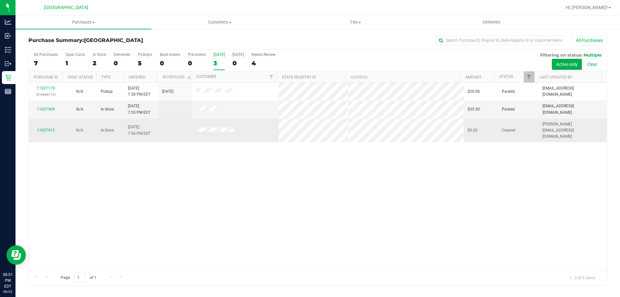
click at [144, 125] on span "8/23/2025 7:56 PM EDT" at bounding box center [139, 130] width 23 height 12
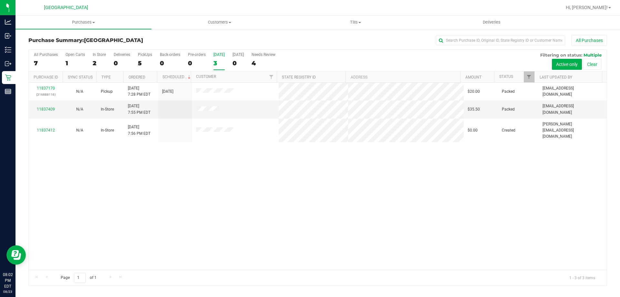
click at [228, 60] on div "All Purchases 7 Open Carts 1 In Store 2 Deliveries 0 PickUps 5 Back-orders 0 Pr…" at bounding box center [318, 61] width 578 height 22
click at [217, 62] on div "3" at bounding box center [218, 62] width 11 height 7
click at [0, 0] on input "[DATE] 3" at bounding box center [0, 0] width 0 height 0
click at [218, 62] on div "3" at bounding box center [218, 62] width 11 height 7
click at [0, 0] on input "[DATE] 3" at bounding box center [0, 0] width 0 height 0
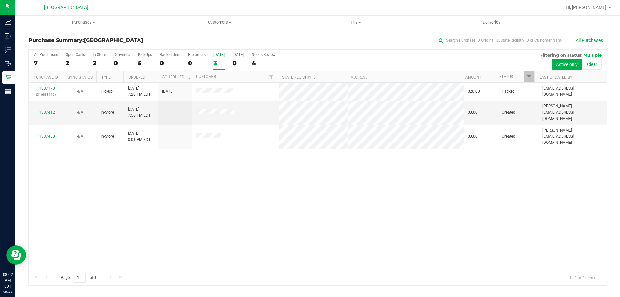
click at [16, 93] on div "Purchase Summary: Lakeland WC All Purchases All Purchases 7 Open Carts 2 In Sto…" at bounding box center [317, 159] width 604 height 263
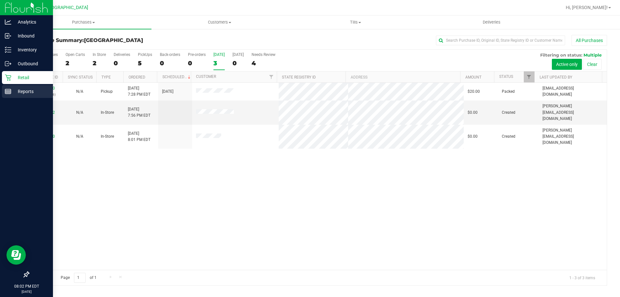
click at [13, 91] on p "Reports" at bounding box center [30, 91] width 39 height 8
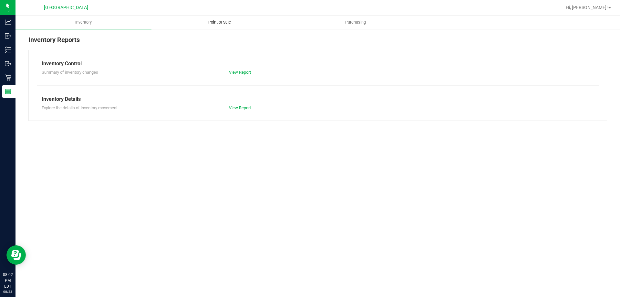
click at [213, 23] on span "Point of Sale" at bounding box center [219, 22] width 40 height 6
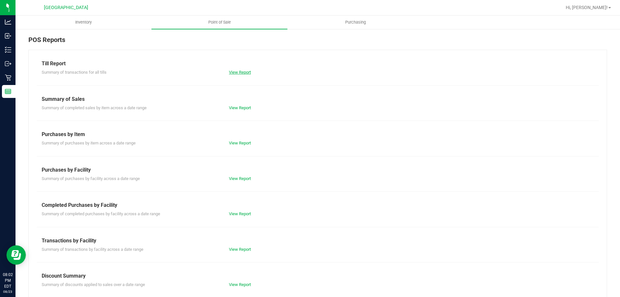
click at [232, 70] on link "View Report" at bounding box center [240, 72] width 22 height 5
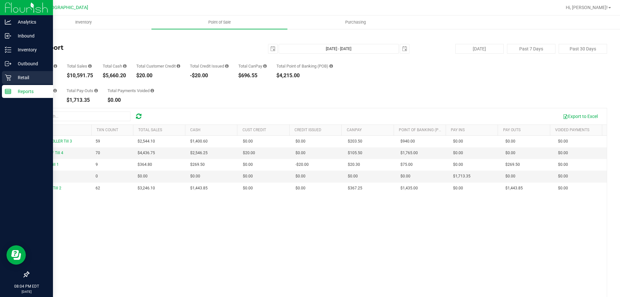
drag, startPoint x: 19, startPoint y: 72, endPoint x: 22, endPoint y: 75, distance: 4.6
click at [19, 71] on div "Retail" at bounding box center [27, 77] width 51 height 13
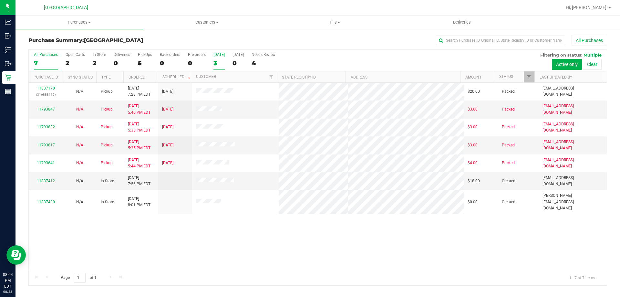
click at [217, 61] on div "3" at bounding box center [218, 62] width 11 height 7
click at [0, 0] on input "[DATE] 3" at bounding box center [0, 0] width 0 height 0
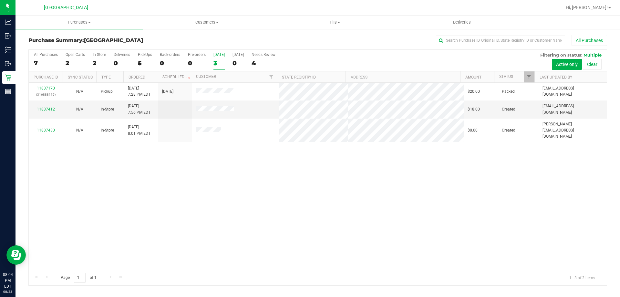
click at [217, 61] on div "3" at bounding box center [218, 62] width 11 height 7
click at [0, 0] on input "[DATE] 3" at bounding box center [0, 0] width 0 height 0
click at [217, 61] on div "3" at bounding box center [218, 62] width 11 height 7
click at [0, 0] on input "[DATE] 3" at bounding box center [0, 0] width 0 height 0
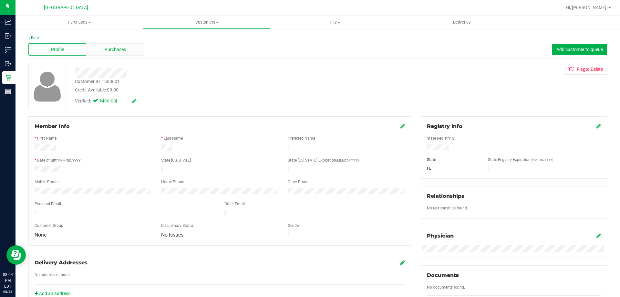
click at [120, 52] on span "Purchases" at bounding box center [115, 49] width 21 height 7
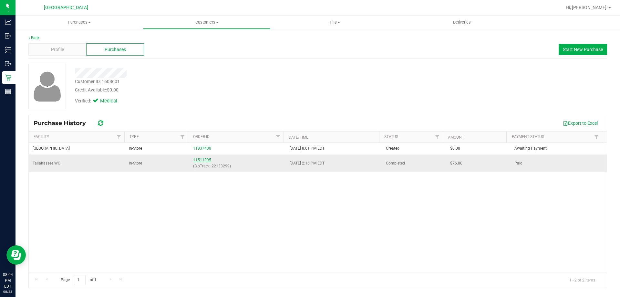
click at [195, 162] on link "11511395" at bounding box center [202, 160] width 18 height 5
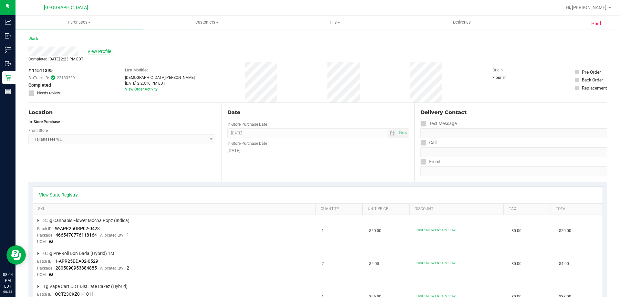
click at [101, 50] on span "View Profile" at bounding box center [100, 51] width 26 height 7
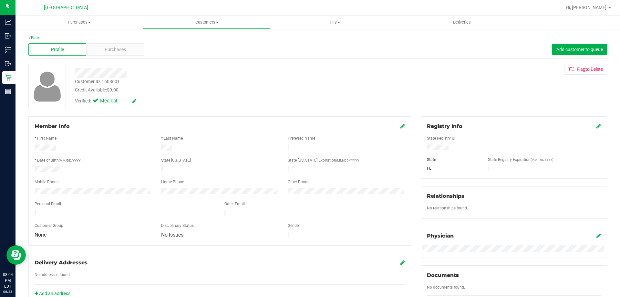
click at [101, 50] on div "Purchases" at bounding box center [115, 49] width 58 height 12
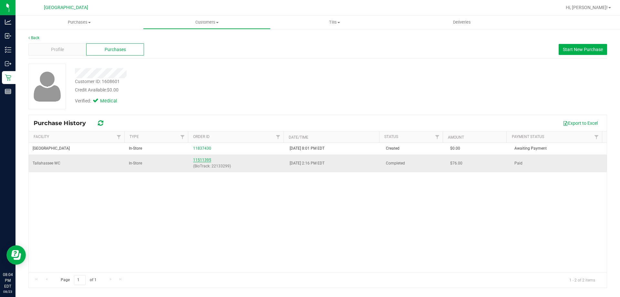
click at [205, 159] on link "11511395" at bounding box center [202, 160] width 18 height 5
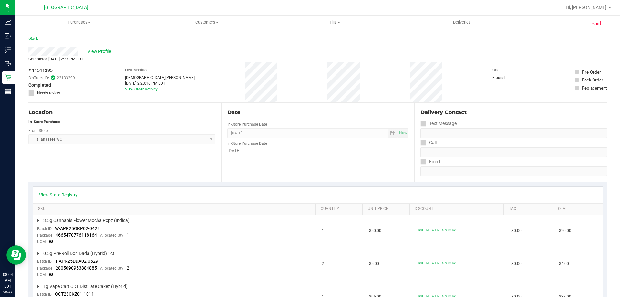
scroll to position [161, 0]
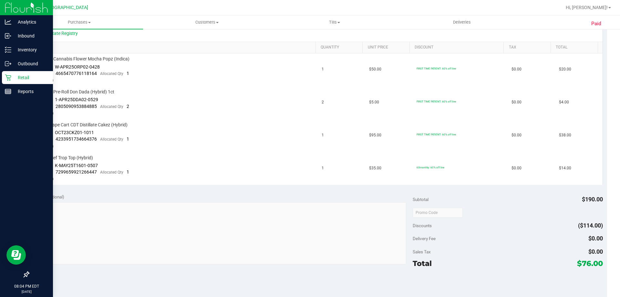
click at [29, 78] on p "Retail" at bounding box center [30, 78] width 39 height 8
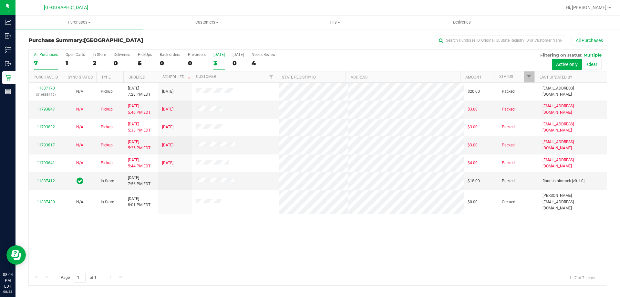
click at [219, 62] on div "3" at bounding box center [218, 62] width 11 height 7
click at [0, 0] on input "[DATE] 3" at bounding box center [0, 0] width 0 height 0
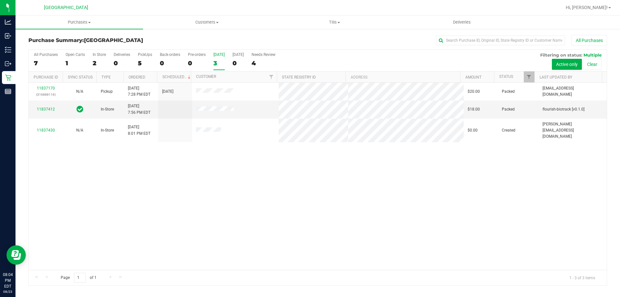
click at [221, 57] on label "[DATE] 3" at bounding box center [218, 61] width 11 height 18
click at [0, 0] on input "[DATE] 3" at bounding box center [0, 0] width 0 height 0
click at [217, 62] on div "3" at bounding box center [218, 62] width 11 height 7
click at [0, 0] on input "[DATE] 3" at bounding box center [0, 0] width 0 height 0
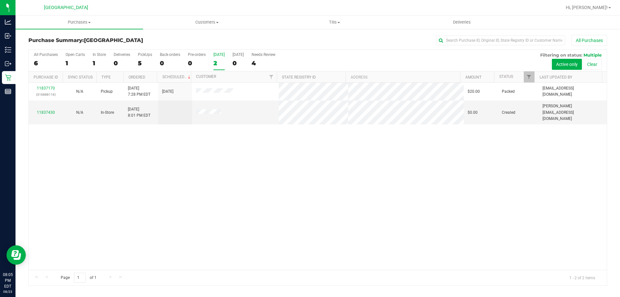
click at [215, 60] on div "2" at bounding box center [218, 62] width 11 height 7
click at [0, 0] on input "[DATE] 2" at bounding box center [0, 0] width 0 height 0
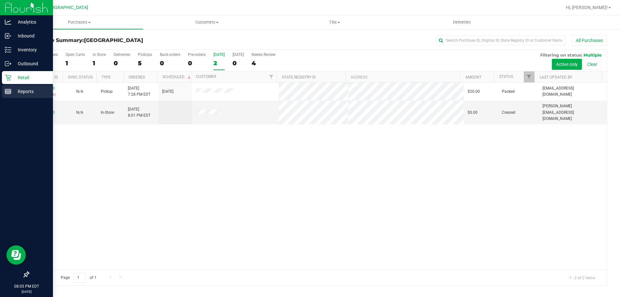
click at [25, 93] on p "Reports" at bounding box center [30, 91] width 39 height 8
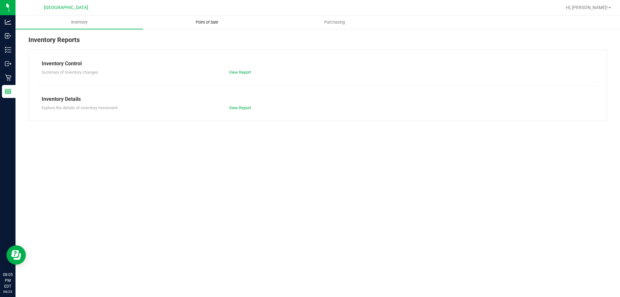
click at [220, 22] on span "Point of Sale" at bounding box center [207, 22] width 40 height 6
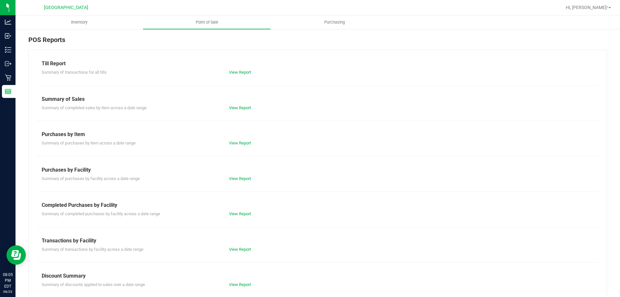
click at [237, 67] on div "Summary of transactions for all tills View Report" at bounding box center [318, 71] width 562 height 8
click at [234, 73] on link "View Report" at bounding box center [240, 72] width 22 height 5
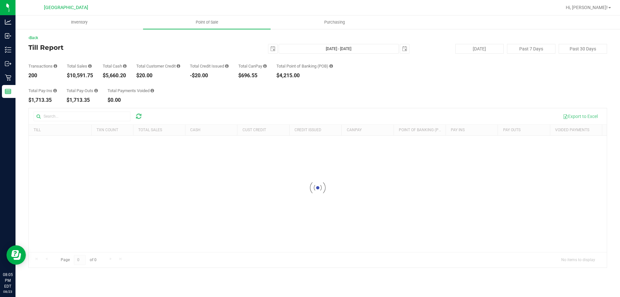
click at [239, 100] on div "Total Pay-Ins $1,713.35 Total Pay-Outs $1,713.35 Total Payments Voided $0.00" at bounding box center [317, 90] width 578 height 25
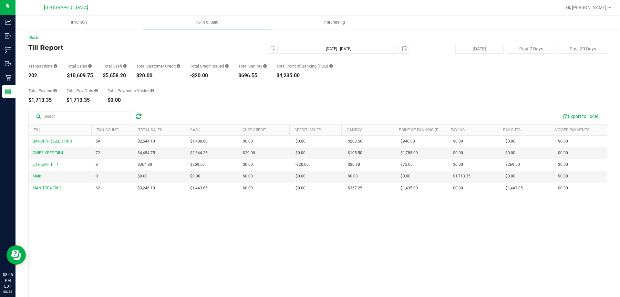
click at [242, 101] on div "Total Pay-Ins $1,713.35 Total Pay-Outs $1,713.35 Total Payments Voided $0.00" at bounding box center [317, 90] width 578 height 25
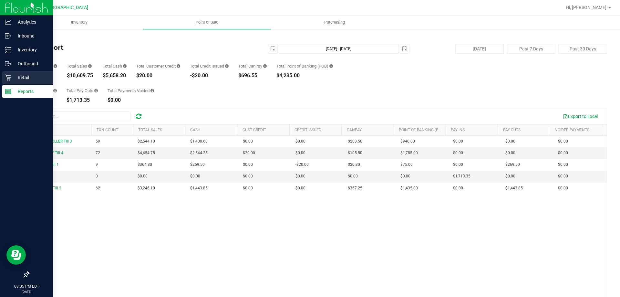
click at [26, 78] on p "Retail" at bounding box center [30, 78] width 39 height 8
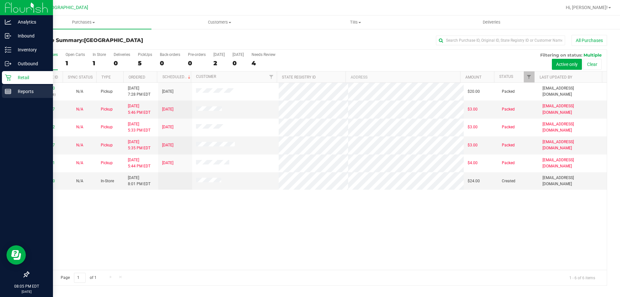
click at [21, 88] on p "Reports" at bounding box center [30, 91] width 39 height 8
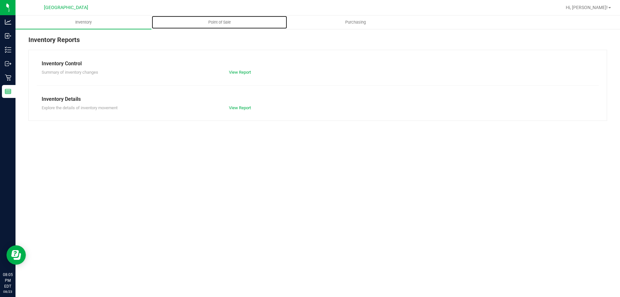
drag, startPoint x: 209, startPoint y: 22, endPoint x: 214, endPoint y: 30, distance: 9.3
click at [210, 22] on span "Point of Sale" at bounding box center [219, 22] width 40 height 6
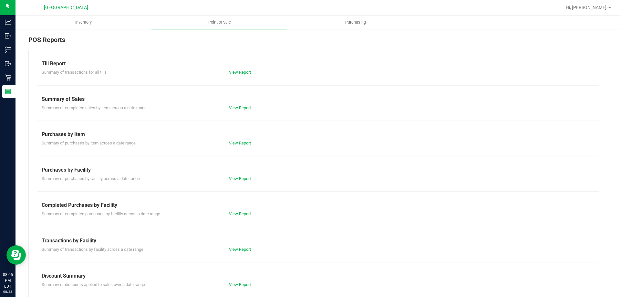
click at [239, 71] on link "View Report" at bounding box center [240, 72] width 22 height 5
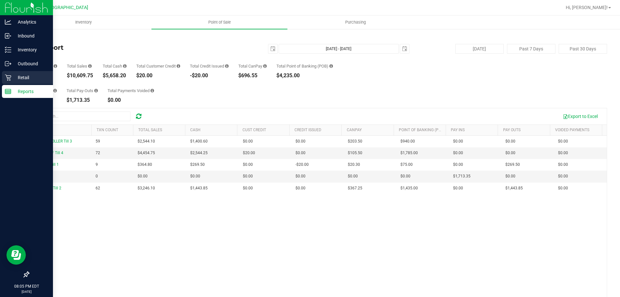
click at [16, 76] on p "Retail" at bounding box center [30, 78] width 39 height 8
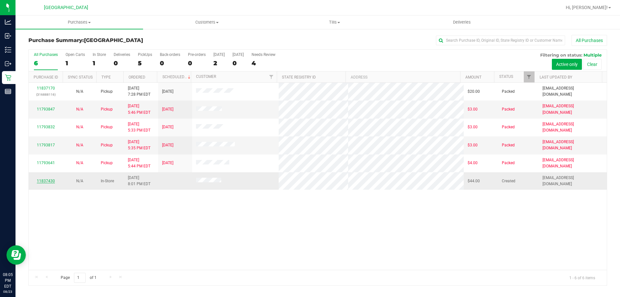
click at [46, 179] on link "11837430" at bounding box center [46, 180] width 18 height 5
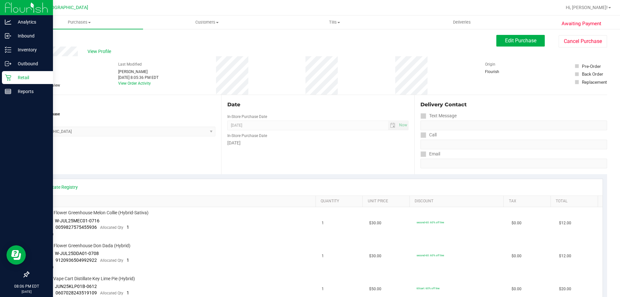
click at [17, 80] on p "Retail" at bounding box center [30, 78] width 39 height 8
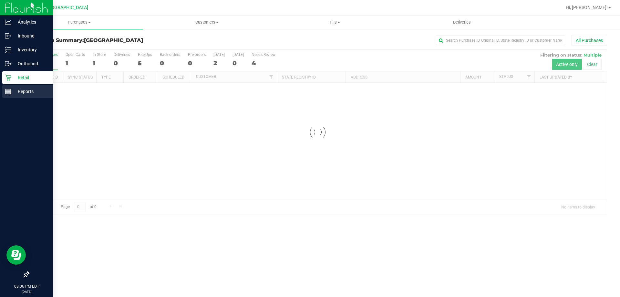
click at [25, 96] on div "Reports" at bounding box center [27, 91] width 51 height 13
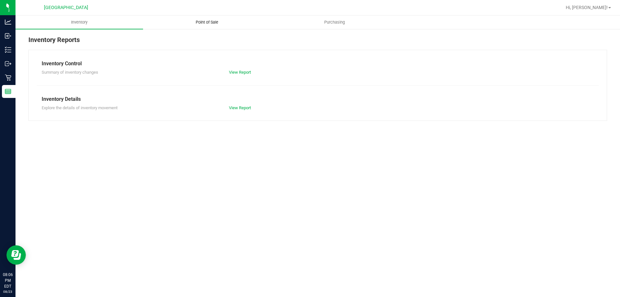
click at [200, 23] on span "Point of Sale" at bounding box center [207, 22] width 40 height 6
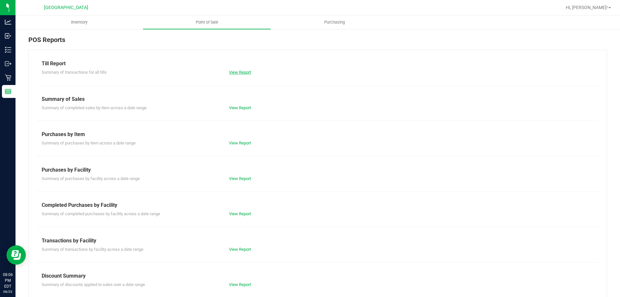
click at [240, 73] on link "View Report" at bounding box center [240, 72] width 22 height 5
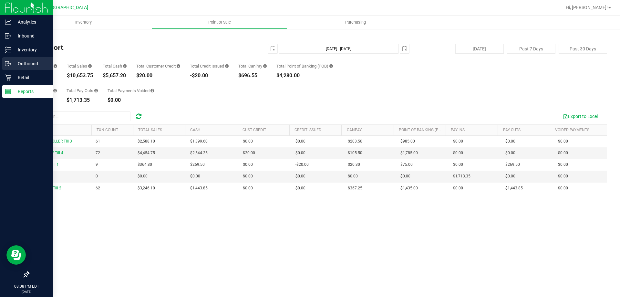
click at [26, 66] on p "Outbound" at bounding box center [30, 64] width 39 height 8
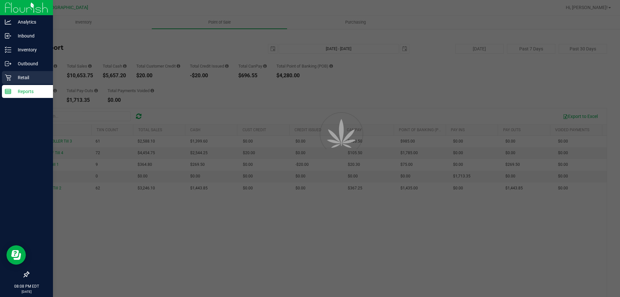
click at [27, 71] on div "Retail" at bounding box center [27, 77] width 51 height 13
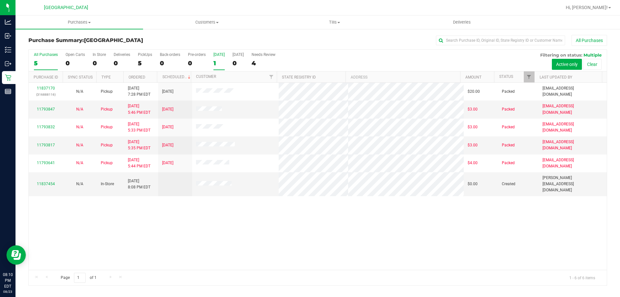
click at [219, 62] on div "1" at bounding box center [218, 62] width 11 height 7
click at [0, 0] on input "[DATE] 1" at bounding box center [0, 0] width 0 height 0
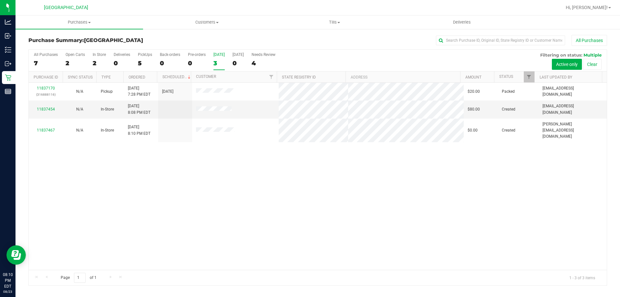
click at [219, 61] on div "3" at bounding box center [218, 62] width 11 height 7
click at [0, 0] on input "[DATE] 3" at bounding box center [0, 0] width 0 height 0
click at [216, 61] on div "3" at bounding box center [218, 62] width 11 height 7
click at [0, 0] on input "[DATE] 3" at bounding box center [0, 0] width 0 height 0
click at [49, 107] on link "11837454" at bounding box center [46, 109] width 18 height 5
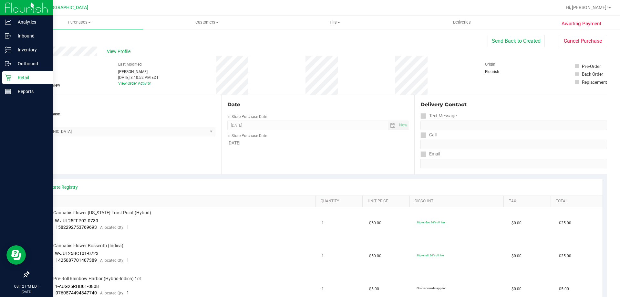
click at [16, 80] on p "Retail" at bounding box center [30, 78] width 39 height 8
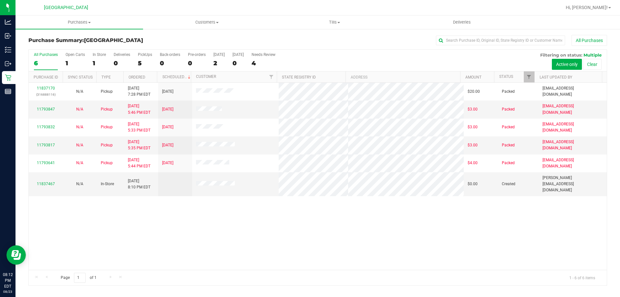
click at [213, 60] on div "All Purchases 6 Open Carts 1 In Store 1 Deliveries 0 PickUps 5 Back-orders 0 Pr…" at bounding box center [318, 61] width 578 height 22
click at [215, 60] on div "2" at bounding box center [218, 62] width 11 height 7
click at [0, 0] on input "[DATE] 2" at bounding box center [0, 0] width 0 height 0
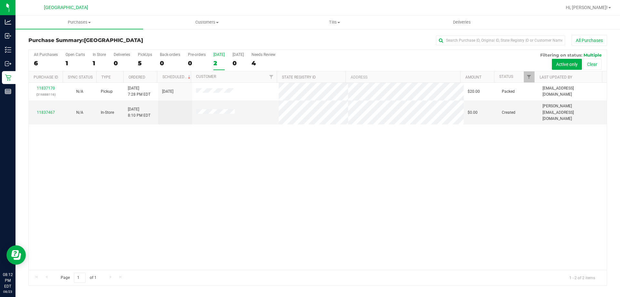
click at [218, 65] on div "2" at bounding box center [218, 62] width 11 height 7
click at [0, 0] on input "[DATE] 2" at bounding box center [0, 0] width 0 height 0
click at [218, 65] on div "2" at bounding box center [218, 62] width 11 height 7
click at [0, 0] on input "[DATE] 2" at bounding box center [0, 0] width 0 height 0
click at [215, 65] on div "2" at bounding box center [218, 62] width 11 height 7
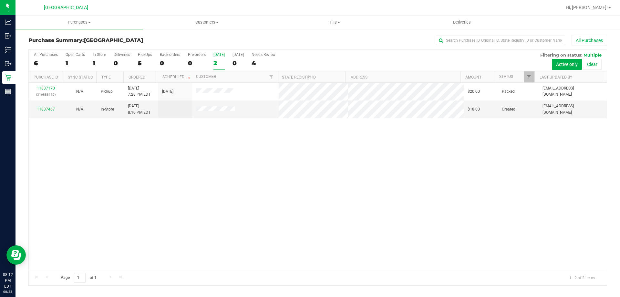
click at [0, 0] on input "[DATE] 2" at bounding box center [0, 0] width 0 height 0
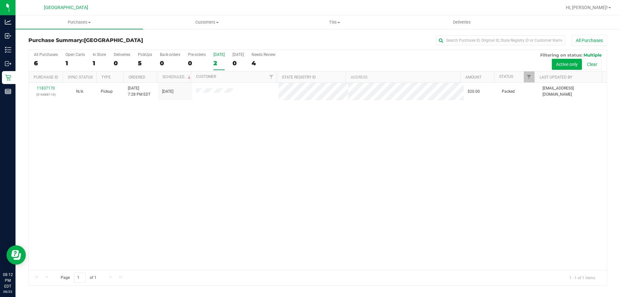
click at [217, 62] on div "2" at bounding box center [218, 62] width 11 height 7
click at [0, 0] on input "[DATE] 2" at bounding box center [0, 0] width 0 height 0
click at [275, 64] on div "4" at bounding box center [263, 62] width 24 height 7
click at [0, 0] on input "Needs Review 4" at bounding box center [0, 0] width 0 height 0
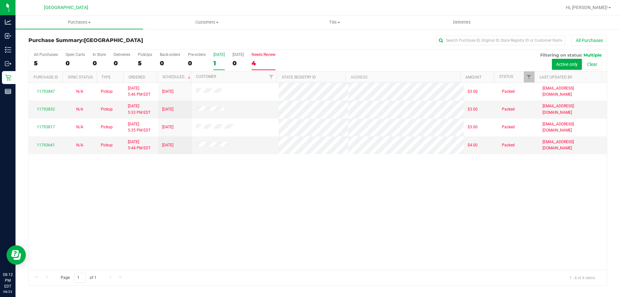
click at [215, 64] on div "1" at bounding box center [218, 62] width 11 height 7
click at [0, 0] on input "[DATE] 1" at bounding box center [0, 0] width 0 height 0
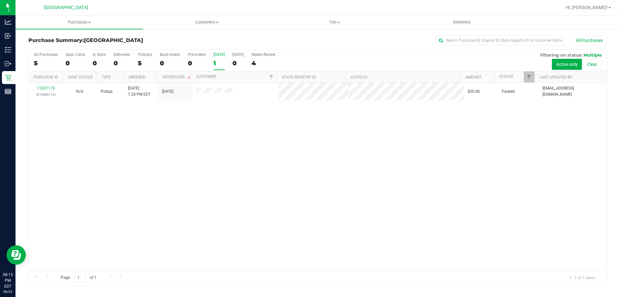
click at [218, 62] on div "1" at bounding box center [218, 62] width 11 height 7
click at [0, 0] on input "[DATE] 1" at bounding box center [0, 0] width 0 height 0
click at [218, 64] on div "1" at bounding box center [218, 62] width 11 height 7
click at [0, 0] on input "[DATE] 1" at bounding box center [0, 0] width 0 height 0
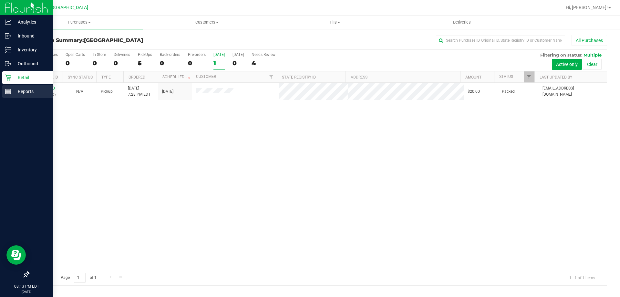
click at [13, 90] on p "Reports" at bounding box center [30, 91] width 39 height 8
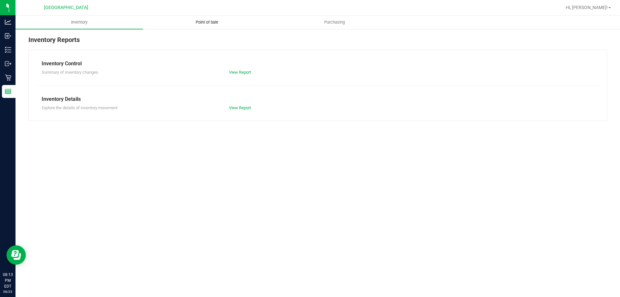
click at [218, 25] on span "Point of Sale" at bounding box center [207, 22] width 40 height 6
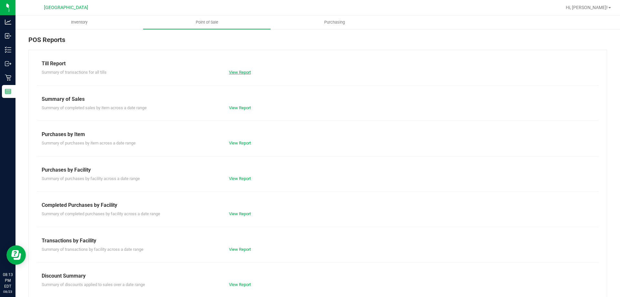
click at [229, 72] on link "View Report" at bounding box center [240, 72] width 22 height 5
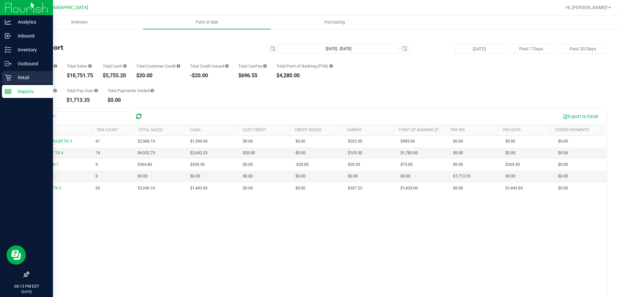
click at [14, 78] on p "Retail" at bounding box center [30, 78] width 39 height 8
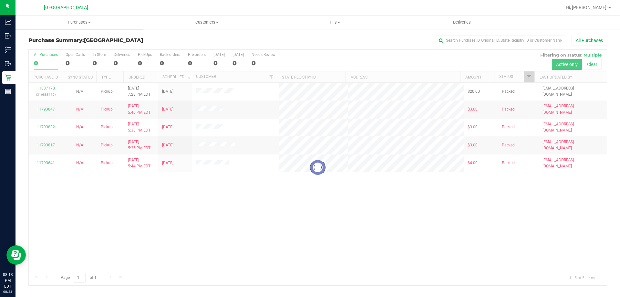
click at [209, 219] on div at bounding box center [318, 167] width 578 height 235
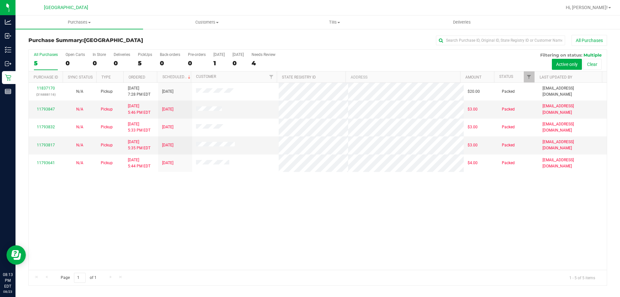
click at [213, 65] on div "All Purchases 5 Open Carts 0 In Store 0 Deliveries 0 PickUps 5 Back-orders 0 Pr…" at bounding box center [318, 61] width 578 height 22
click at [213, 63] on div "All Purchases 5 Open Carts 0 In Store 0 Deliveries 0 PickUps 5 Back-orders 0 Pr…" at bounding box center [318, 61] width 578 height 22
click at [213, 58] on label "[DATE] 1" at bounding box center [218, 61] width 11 height 18
click at [0, 0] on input "[DATE] 1" at bounding box center [0, 0] width 0 height 0
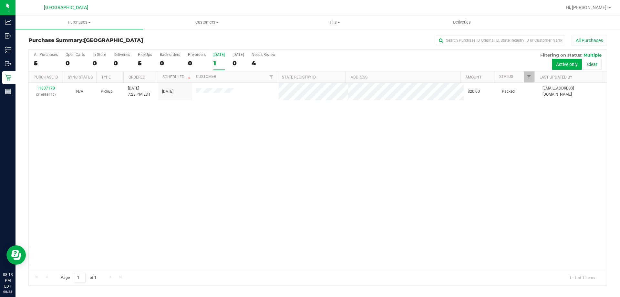
click at [223, 185] on div "11837170 (316888116) N/A Pickup [DATE] 7:28 PM EDT 8/23/2025 $20.00 Packed [EMA…" at bounding box center [318, 176] width 578 height 187
click at [244, 223] on div "11837170 (316888116) N/A Pickup [DATE] 7:28 PM EDT 8/23/2025 $20.00 Packed [EMA…" at bounding box center [318, 176] width 578 height 187
click at [220, 63] on div "1" at bounding box center [218, 62] width 11 height 7
click at [0, 0] on input "[DATE] 1" at bounding box center [0, 0] width 0 height 0
click at [206, 113] on div "11837170 (316888116) N/A Pickup [DATE] 7:28 PM EDT 8/23/2025 $20.00 Packed [EMA…" at bounding box center [318, 176] width 578 height 187
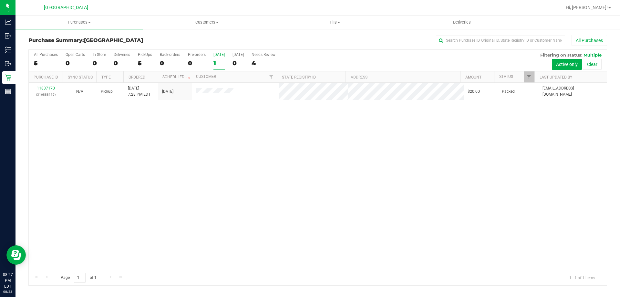
click at [253, 150] on div "11837170 (316888116) N/A Pickup [DATE] 7:28 PM EDT 8/23/2025 $20.00 Packed [EMA…" at bounding box center [318, 176] width 578 height 187
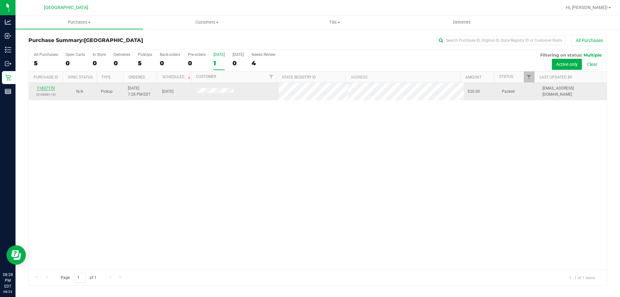
click at [39, 89] on link "11837170" at bounding box center [46, 88] width 18 height 5
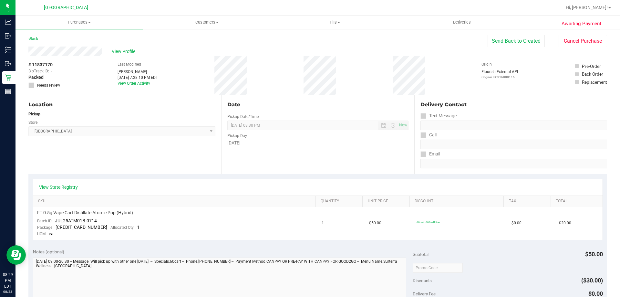
drag, startPoint x: 559, startPoint y: 54, endPoint x: 556, endPoint y: 52, distance: 3.5
click at [559, 54] on div "View Profile # 11837170 BioTrack ID: - Packed Needs review Last Modified [PERSO…" at bounding box center [317, 70] width 578 height 48
click at [564, 42] on button "Cancel Purchase" at bounding box center [582, 41] width 48 height 12
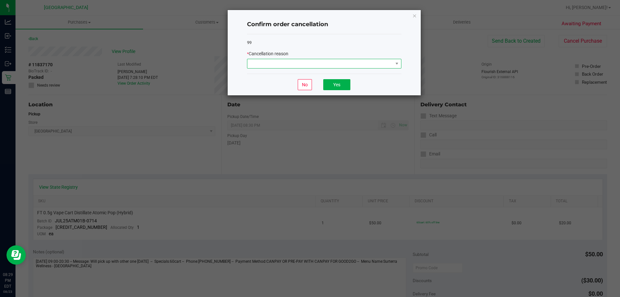
click at [360, 62] on span at bounding box center [320, 63] width 146 height 9
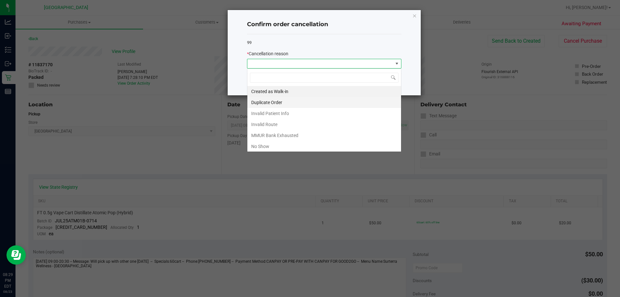
scroll to position [10, 154]
click at [268, 144] on li "No Show" at bounding box center [324, 146] width 154 height 11
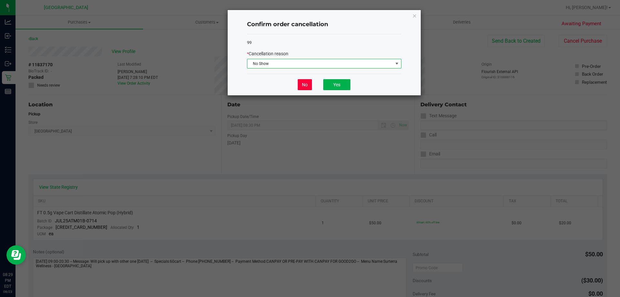
click at [302, 89] on button "No" at bounding box center [305, 84] width 14 height 11
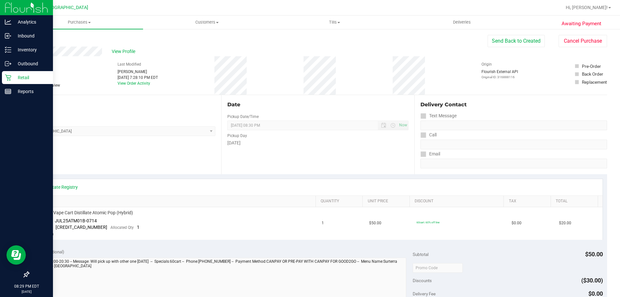
click at [7, 75] on icon at bounding box center [8, 77] width 6 height 6
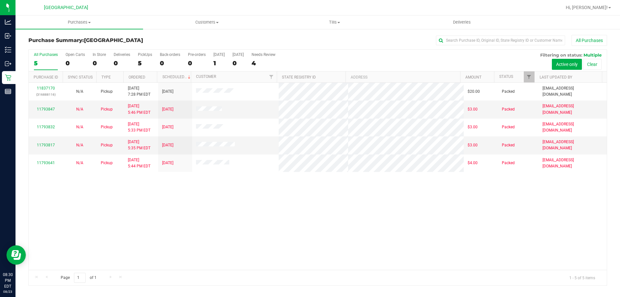
click at [291, 31] on div "Purchase Summary: [GEOGRAPHIC_DATA] All Purchases All Purchases 5 Open Carts 0 …" at bounding box center [317, 159] width 604 height 263
click at [609, 8] on link "Hi, [PERSON_NAME]!" at bounding box center [588, 7] width 50 height 7
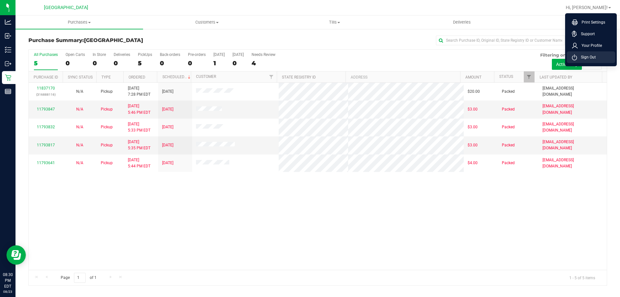
click at [592, 61] on li "Sign Out" at bounding box center [590, 57] width 48 height 12
